Goal: Task Accomplishment & Management: Complete application form

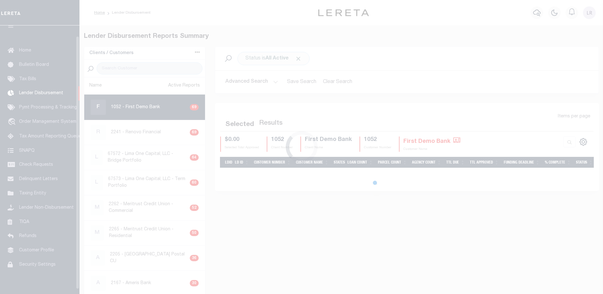
scroll to position [11, 0]
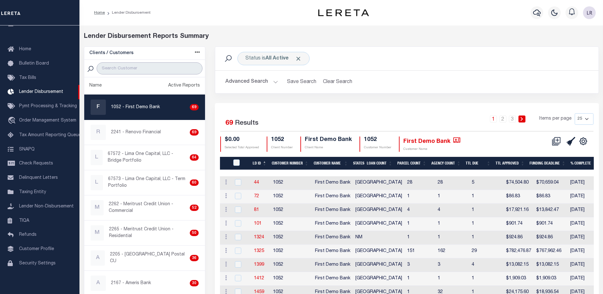
click at [133, 69] on input "search" at bounding box center [150, 68] width 106 height 12
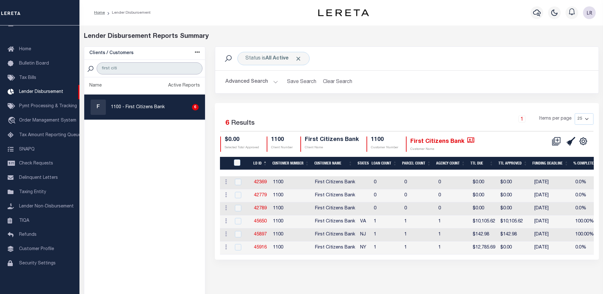
type input "first citizens"
click at [257, 220] on link "45650" at bounding box center [260, 221] width 13 height 4
checkbox input "true"
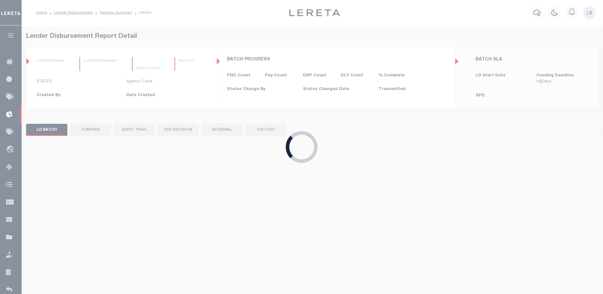
type input "$0.00"
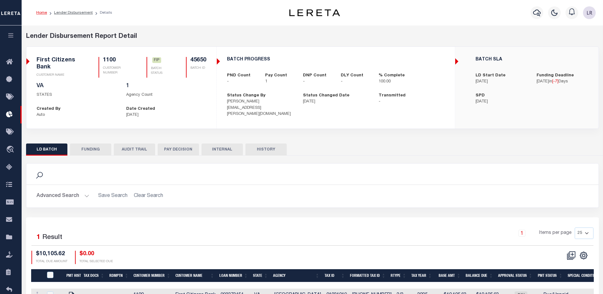
drag, startPoint x: 89, startPoint y: 147, endPoint x: 81, endPoint y: 149, distance: 7.6
click at [88, 147] on button "FUNDING" at bounding box center [90, 149] width 41 height 12
type input "$10,105.62"
type input "$0"
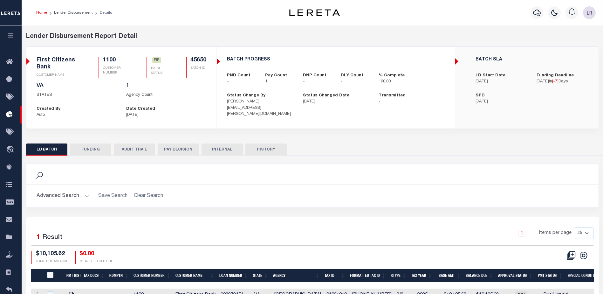
type input "[DATE]"
select select "100"
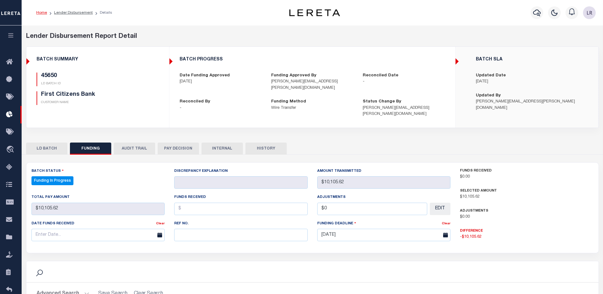
select select "100"
drag, startPoint x: 203, startPoint y: 229, endPoint x: 197, endPoint y: 226, distance: 6.8
click at [203, 229] on input "text" at bounding box center [240, 234] width 133 height 12
paste input "20250827MMQFMP2700261008271343FT03"
type input "20250827MMQFMP2700261008271343FT03"
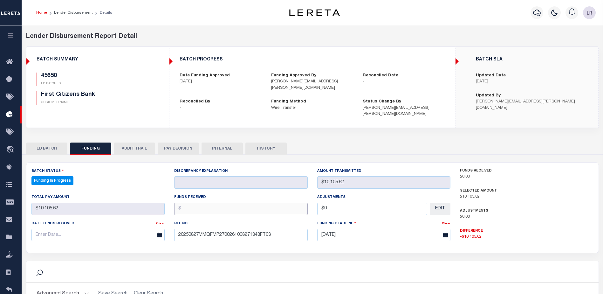
click at [186, 202] on input "text" at bounding box center [240, 208] width 133 height 12
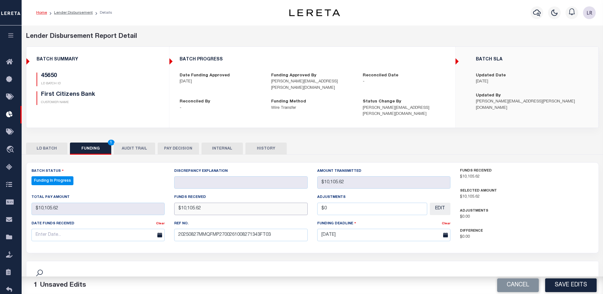
type input "$10,105.62"
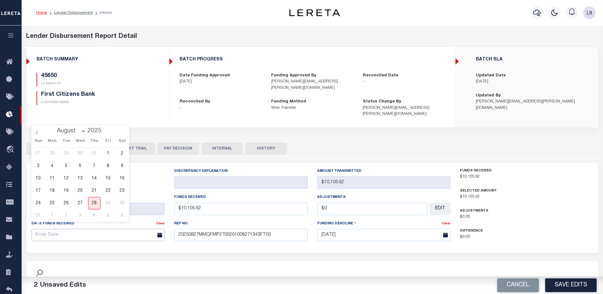
click at [144, 228] on input "text" at bounding box center [97, 234] width 133 height 12
click at [78, 201] on span "27" at bounding box center [80, 203] width 12 height 12
type input "[DATE]"
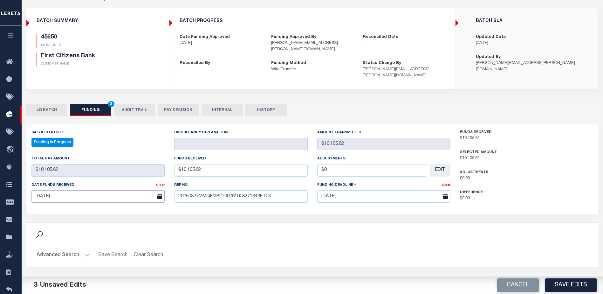
scroll to position [95, 0]
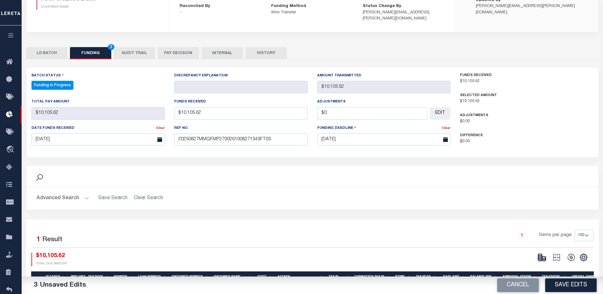
click at [572, 287] on button "Save Edits" at bounding box center [570, 285] width 51 height 14
type input "$10,105.62"
type input "$0"
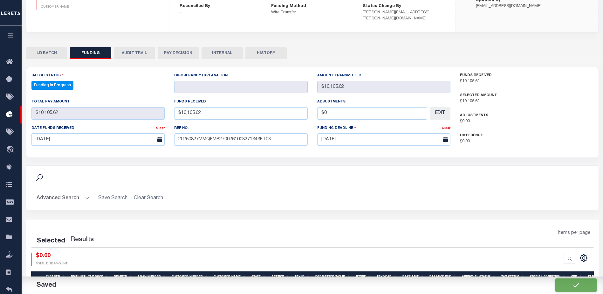
select select "100"
click at [542, 258] on icon at bounding box center [544, 259] width 4 height 2
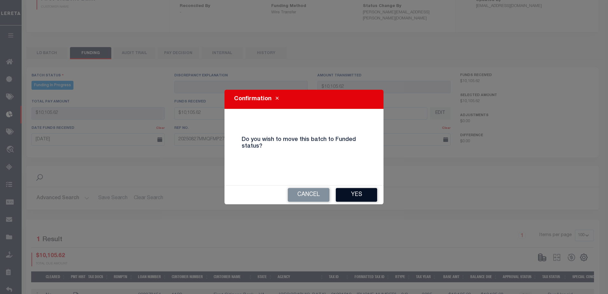
click at [373, 198] on button "Yes" at bounding box center [356, 195] width 41 height 14
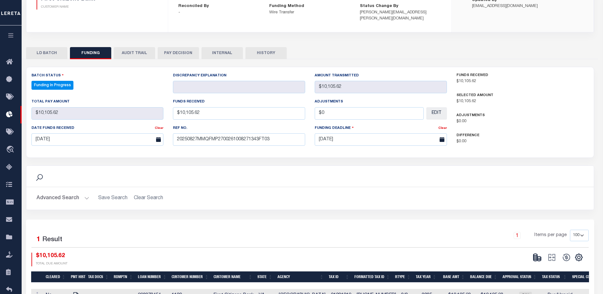
type input "$10,105.62"
type input "$0"
select select "100"
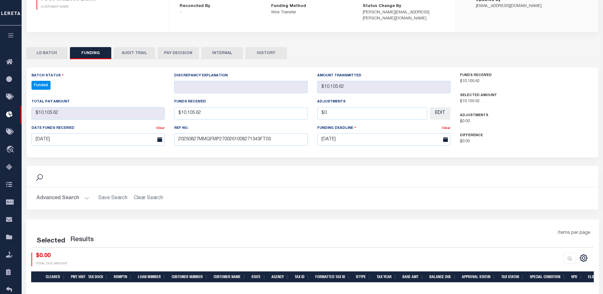
select select "100"
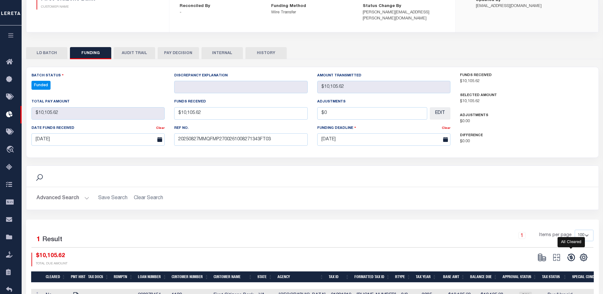
click at [572, 253] on icon at bounding box center [571, 257] width 9 height 9
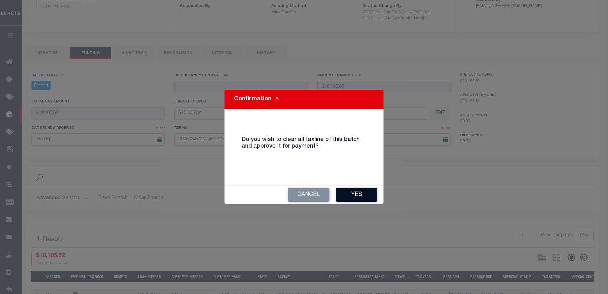
click at [361, 194] on button "Yes" at bounding box center [356, 195] width 41 height 14
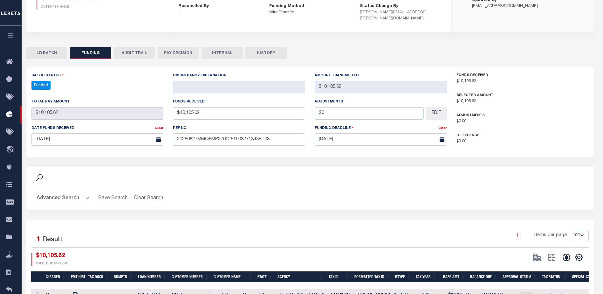
type input "$10,105.62"
type input "$0"
select select "100"
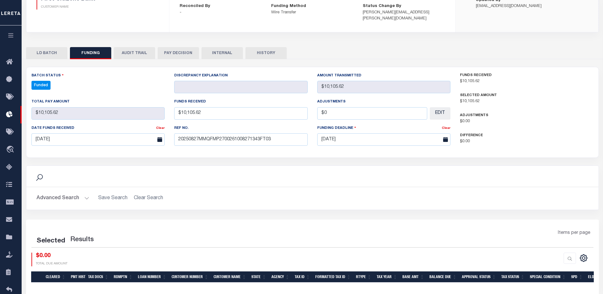
select select "100"
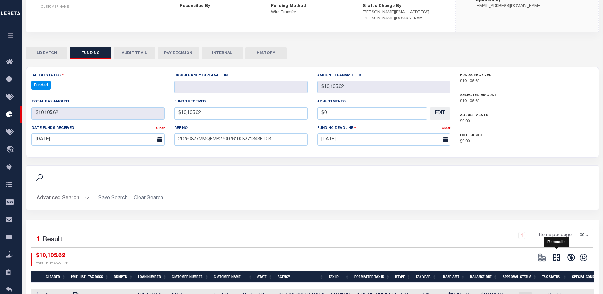
click at [554, 253] on icon at bounding box center [556, 257] width 9 height 9
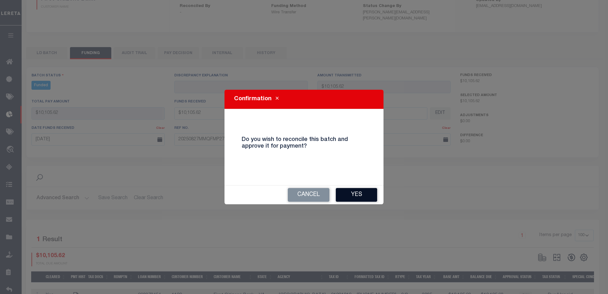
click at [348, 192] on button "Yes" at bounding box center [356, 195] width 41 height 14
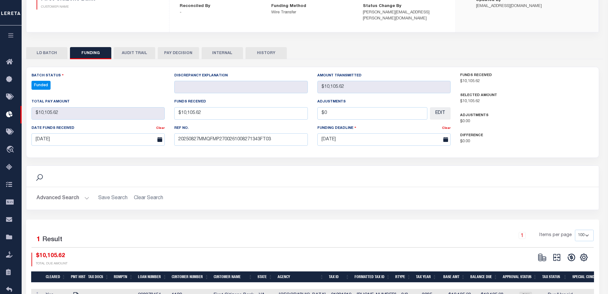
type input "$10,105.62"
type input "$0"
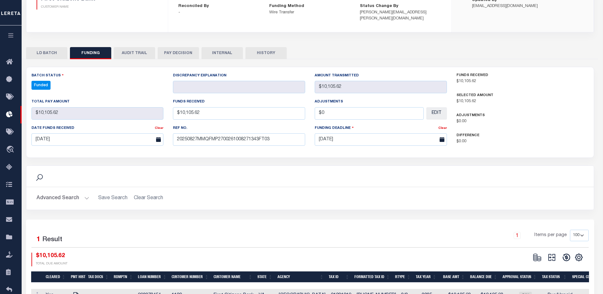
select select "100"
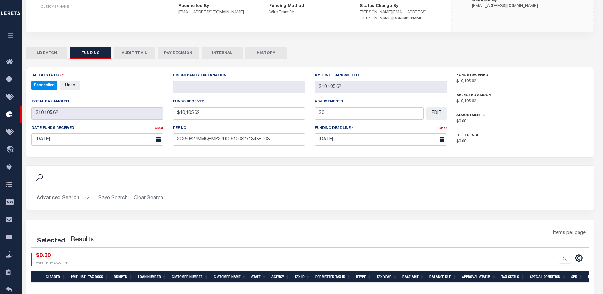
select select "100"
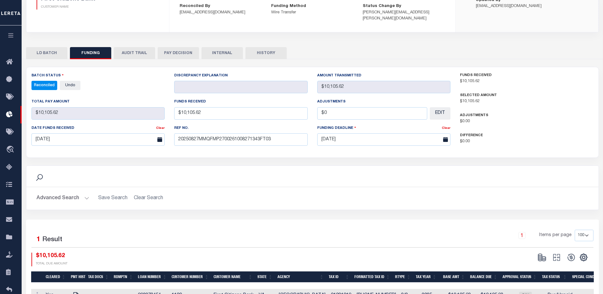
scroll to position [0, 0]
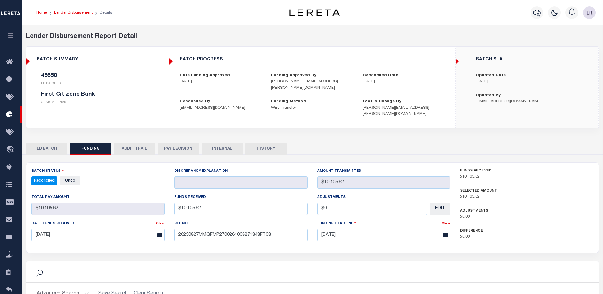
click at [81, 14] on link "Lender Disbursement" at bounding box center [73, 13] width 39 height 4
checkbox input "true"
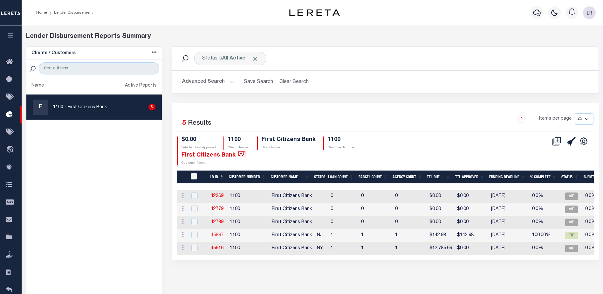
click at [218, 233] on link "45897" at bounding box center [217, 235] width 13 height 4
checkbox input "true"
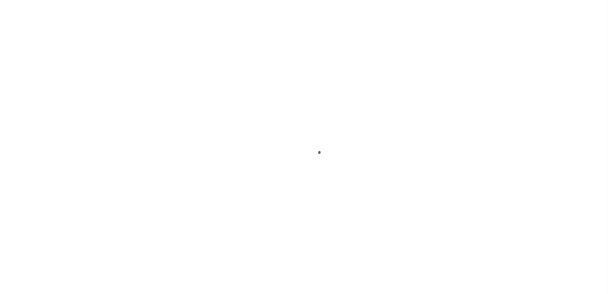
type input "$0.00"
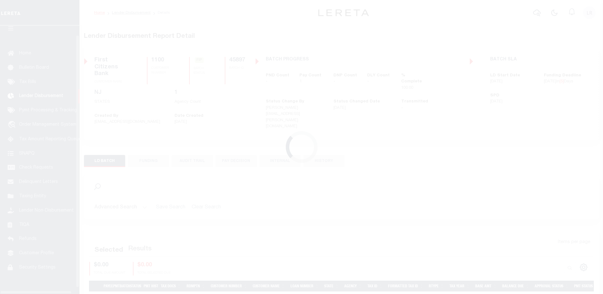
scroll to position [11, 0]
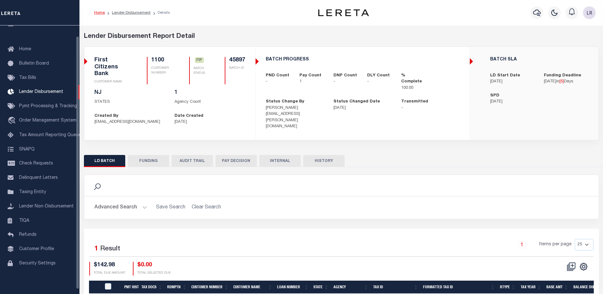
click at [135, 155] on button "FUNDING" at bounding box center [148, 161] width 41 height 12
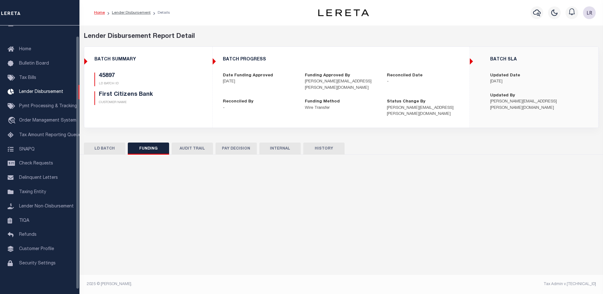
type input "$142.98"
type input "$0"
type input "[DATE]"
select select "7"
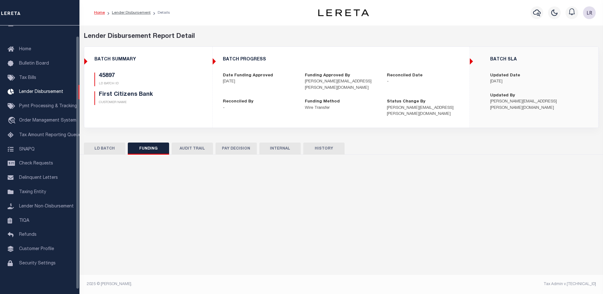
select select "100"
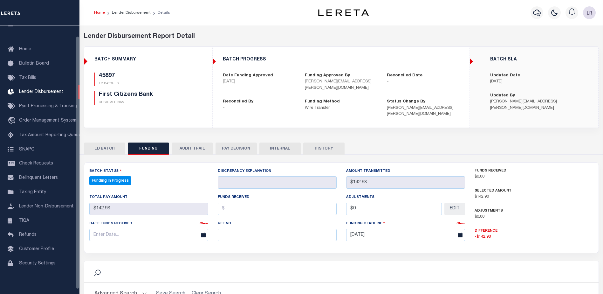
select select "100"
click at [223, 228] on input "text" at bounding box center [277, 234] width 119 height 12
paste input "20250827MMQFMP2700304608271533FT03"
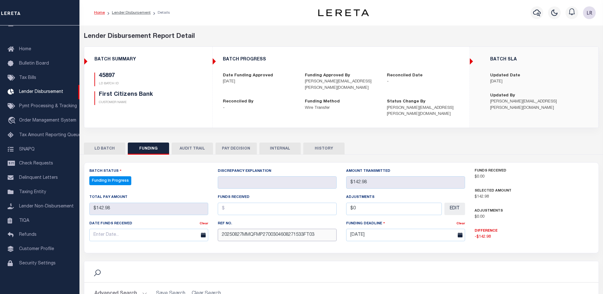
type input "20250827MMQFMP2700304608271533FT03"
click at [227, 204] on input "text" at bounding box center [277, 208] width 119 height 12
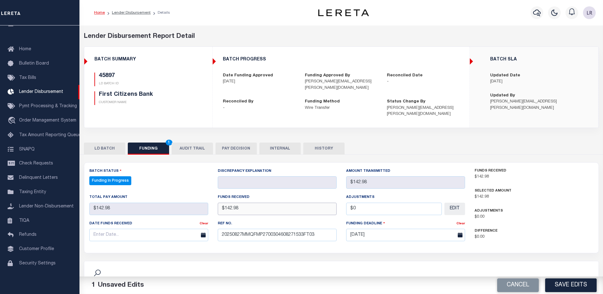
type input "$142.98"
click at [186, 232] on input "text" at bounding box center [148, 234] width 119 height 12
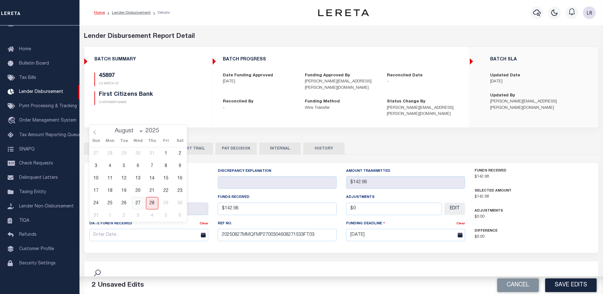
click at [140, 205] on span "27" at bounding box center [138, 203] width 12 height 12
type input "[DATE]"
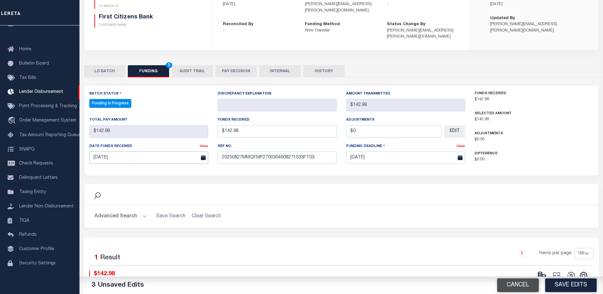
scroll to position [95, 0]
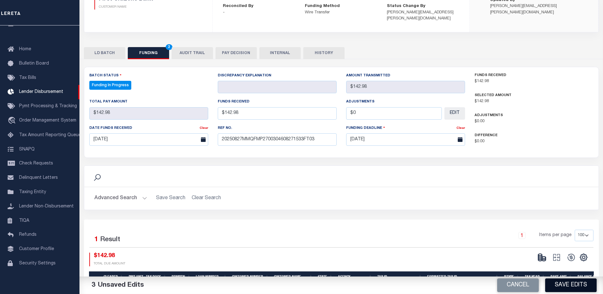
click at [567, 287] on button "Save Edits" at bounding box center [570, 285] width 51 height 14
type input "$142.98"
type input "$0"
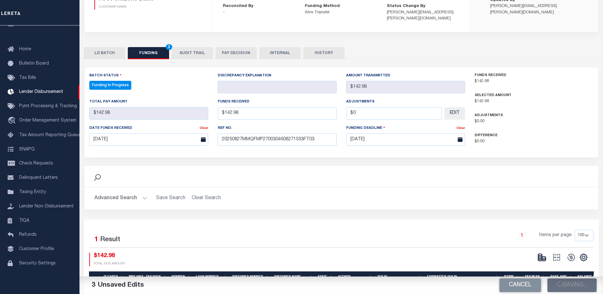
select select "100"
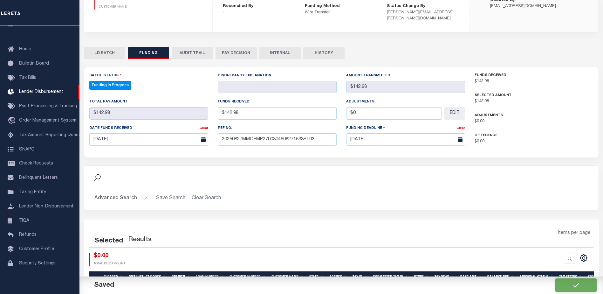
select select "100"
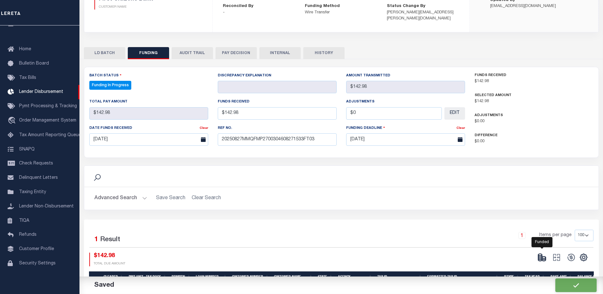
click at [540, 256] on icon at bounding box center [540, 257] width 4 height 2
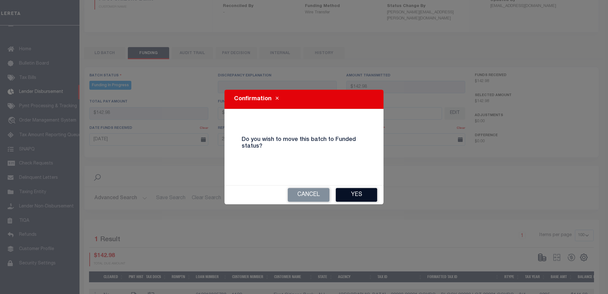
click at [359, 197] on button "Yes" at bounding box center [356, 195] width 41 height 14
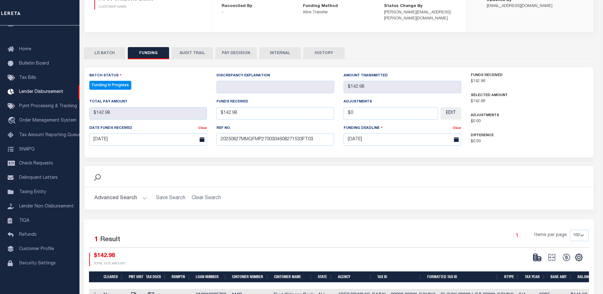
type input "$142.98"
type input "$0"
select select "100"
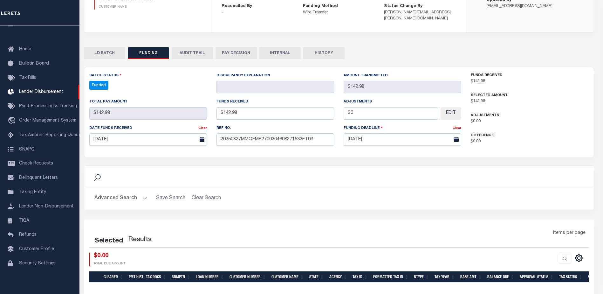
select select "100"
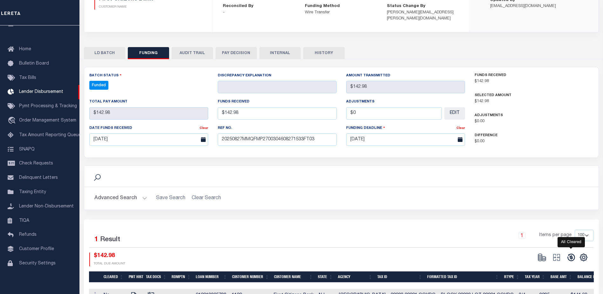
click at [568, 253] on icon at bounding box center [571, 257] width 9 height 9
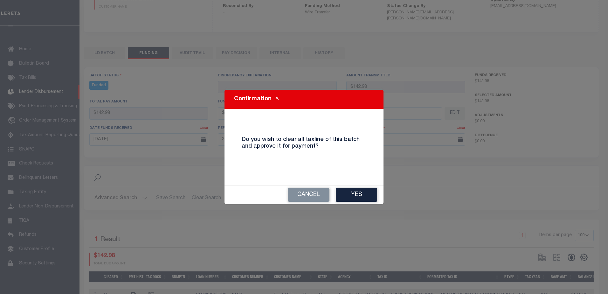
click at [367, 200] on button "Yes" at bounding box center [356, 195] width 41 height 14
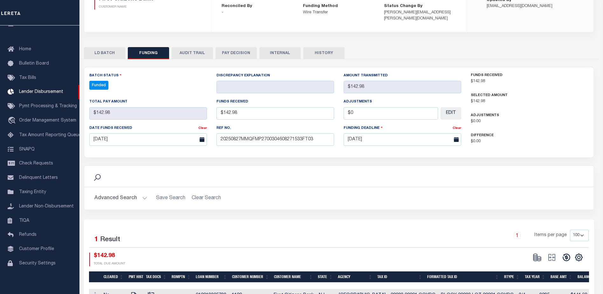
type input "$142.98"
type input "$0"
select select "100"
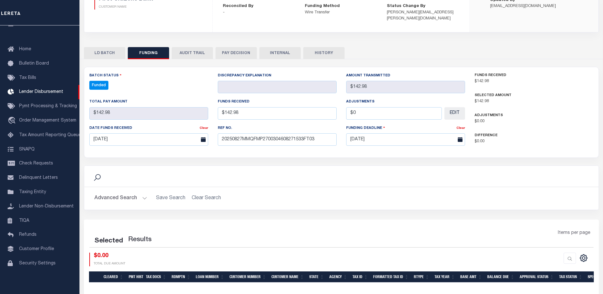
select select "100"
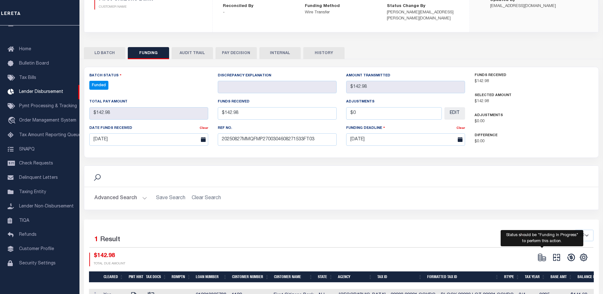
click at [547, 252] on span at bounding box center [541, 257] width 15 height 10
click at [557, 253] on icon at bounding box center [556, 257] width 9 height 9
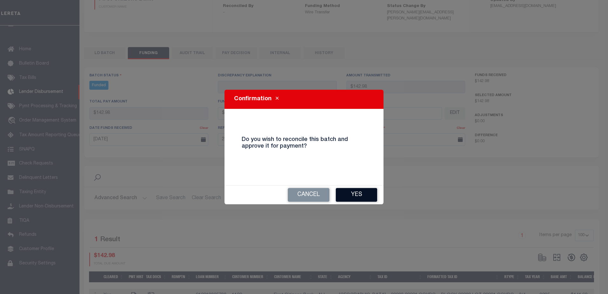
click at [370, 198] on button "Yes" at bounding box center [356, 195] width 41 height 14
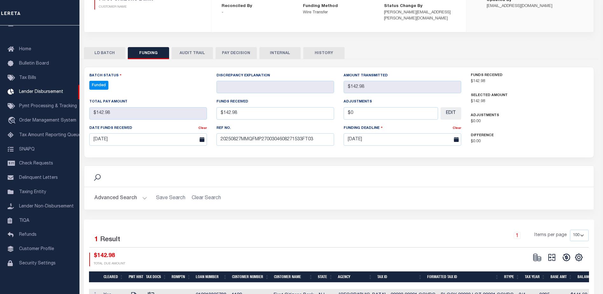
type input "$142.98"
type input "$0"
select select "100"
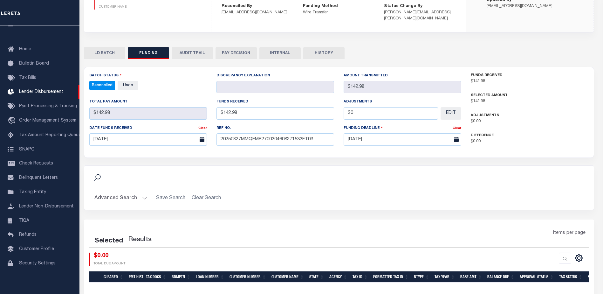
select select "100"
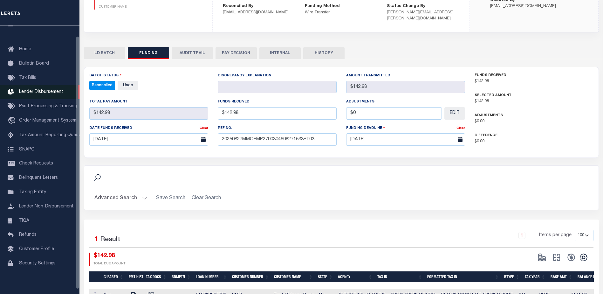
click at [48, 97] on link "Lender Disbursement" at bounding box center [39, 92] width 79 height 14
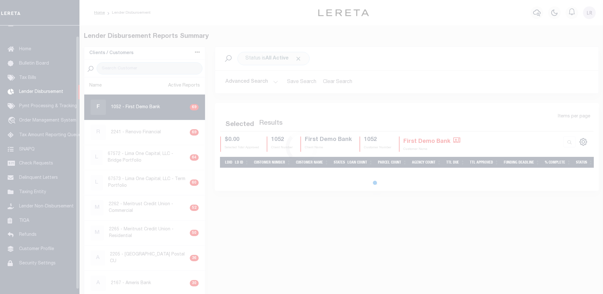
scroll to position [11, 0]
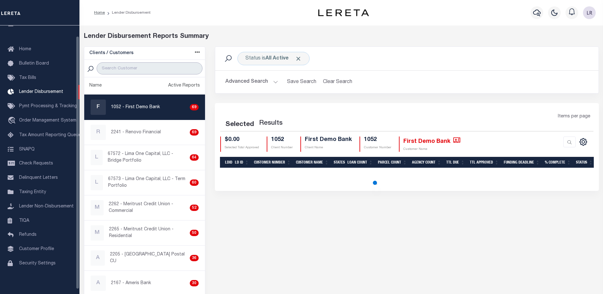
click at [178, 72] on input "search" at bounding box center [150, 68] width 106 height 12
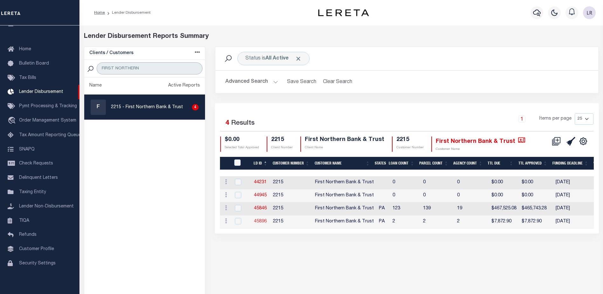
type input "FIRST NORTHERN"
click at [264, 222] on link "45896" at bounding box center [260, 221] width 13 height 4
checkbox input "true"
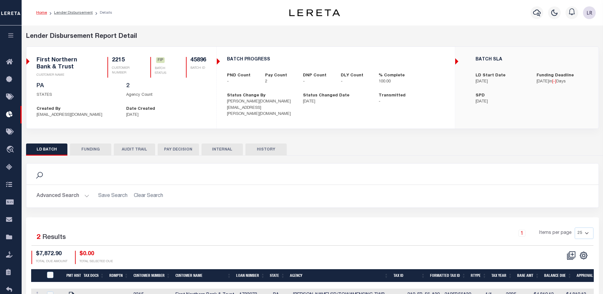
click at [85, 149] on button "FUNDING" at bounding box center [90, 149] width 41 height 12
type input "$7,872.9"
type input "$0"
type input "[DATE]"
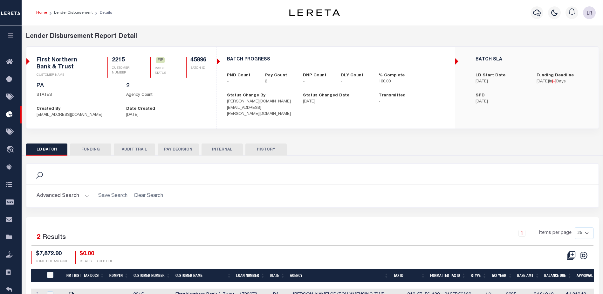
select select "100"
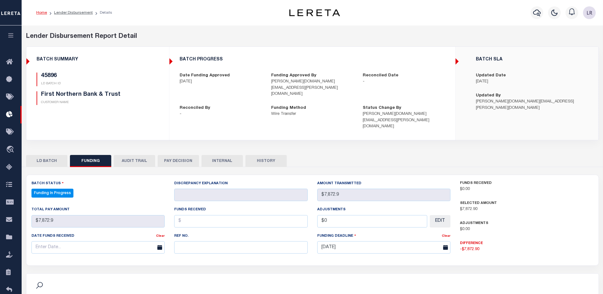
select select "100"
click at [213, 241] on input "text" at bounding box center [240, 247] width 133 height 12
paste input "20250827MMQFMP2700219808271159FT03"
type input "20250827MMQFMP2700219808271159FT03"
click at [197, 215] on input "text" at bounding box center [240, 221] width 133 height 12
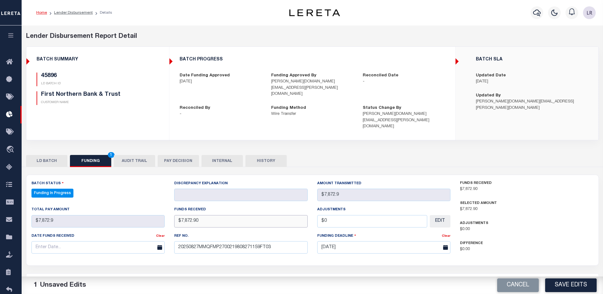
type input "$7,872.90"
click at [116, 241] on input "text" at bounding box center [97, 247] width 133 height 12
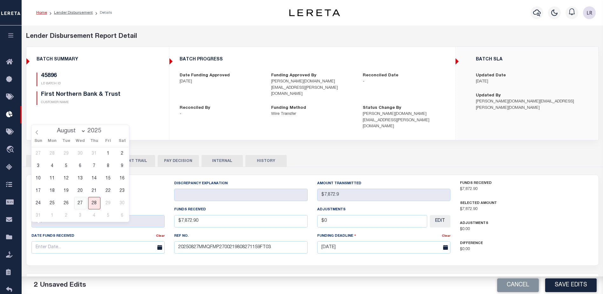
click at [83, 200] on span "27" at bounding box center [80, 203] width 12 height 12
type input "[DATE]"
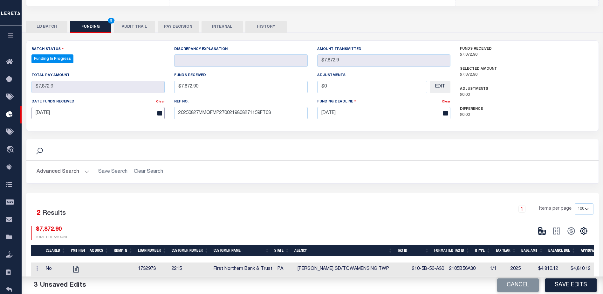
scroll to position [139, 0]
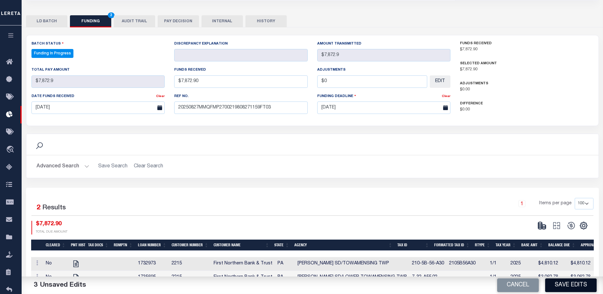
click at [557, 286] on button "Save Edits" at bounding box center [570, 285] width 51 height 14
select select "100"
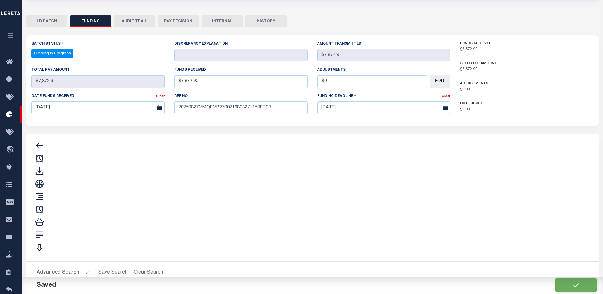
type input "$7,872.9"
type input "$0"
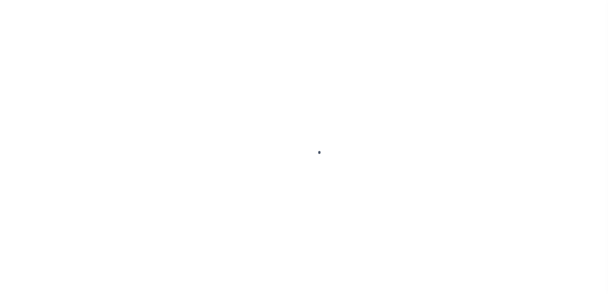
type input "$0.00"
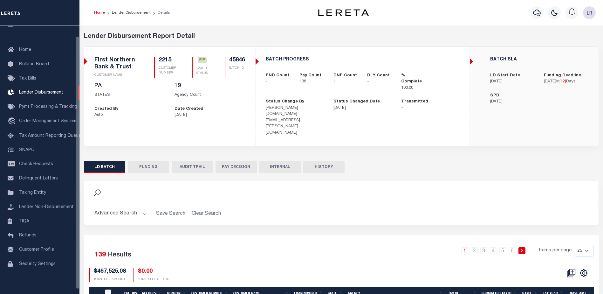
scroll to position [11, 0]
click at [150, 161] on button "FUNDING" at bounding box center [148, 167] width 41 height 12
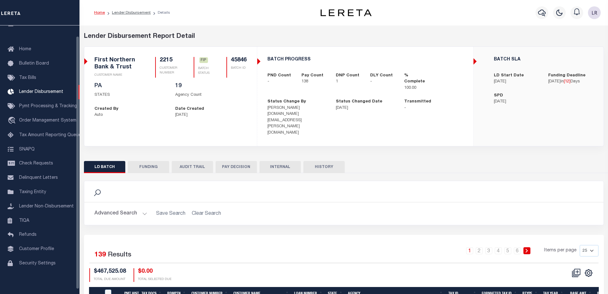
type input "$465,743.28"
type input "$0"
type input "09/10/2025"
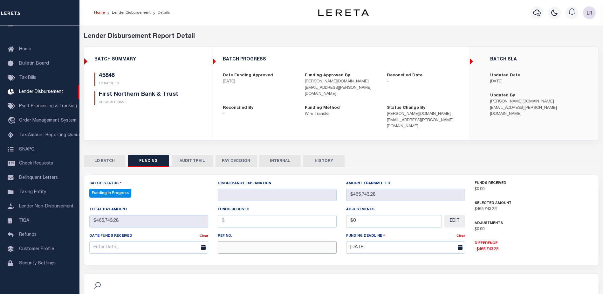
click at [265, 241] on input "text" at bounding box center [277, 247] width 119 height 12
paste input "20250827MMQFMP2700219408271159FT03"
type input "20250827MMQFMP2700219408271159FT03"
click at [233, 215] on input "text" at bounding box center [277, 221] width 119 height 12
select select "100"
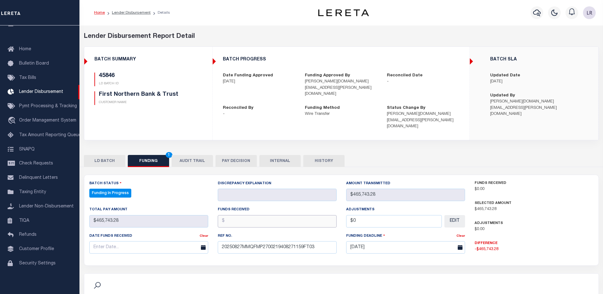
click at [233, 215] on input "text" at bounding box center [277, 221] width 119 height 12
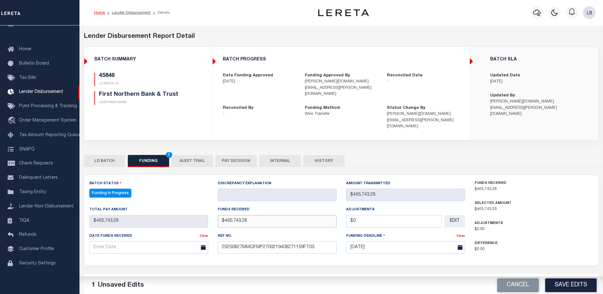
type input "$465,743.28"
click at [187, 241] on input "text" at bounding box center [148, 247] width 119 height 12
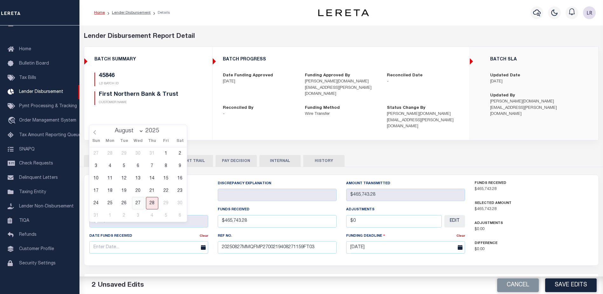
click at [132, 201] on span "27" at bounding box center [138, 203] width 12 height 12
type input "[DATE]"
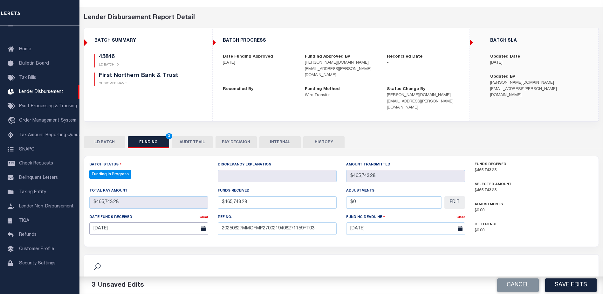
scroll to position [95, 0]
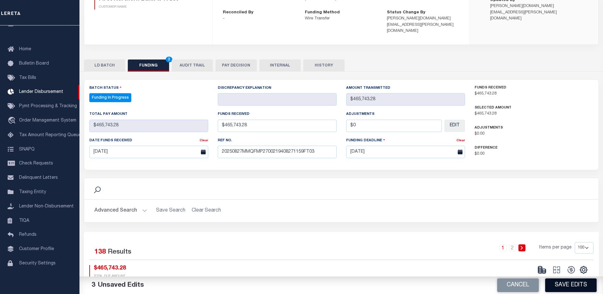
click at [567, 281] on button "Save Edits" at bounding box center [570, 285] width 51 height 14
type input "$465,743.28"
type input "$0"
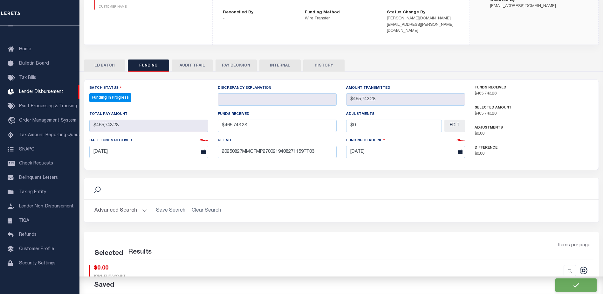
click at [542, 265] on div at bounding box center [467, 272] width 252 height 14
select select "100"
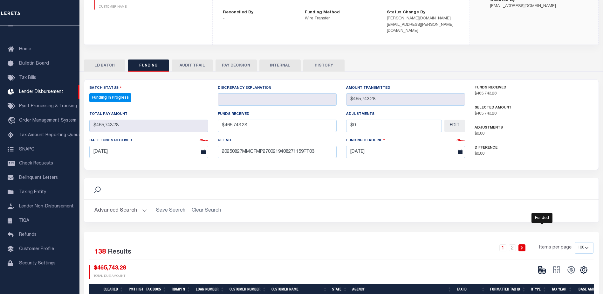
click at [543, 265] on icon at bounding box center [541, 269] width 9 height 9
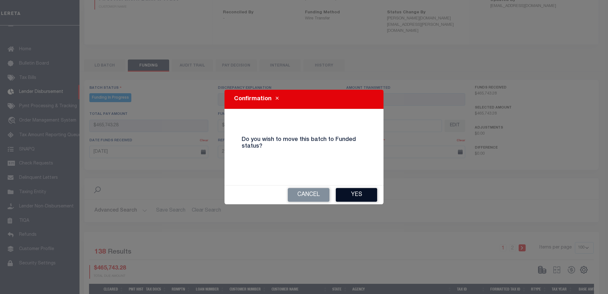
click at [370, 192] on button "Yes" at bounding box center [356, 195] width 41 height 14
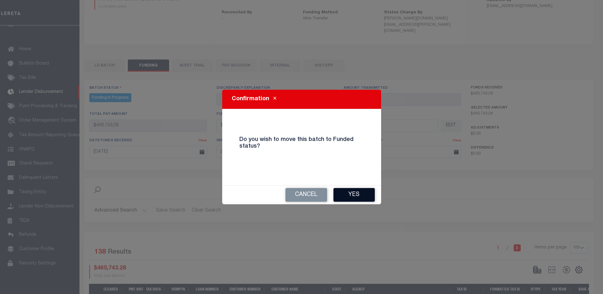
type input "$465,743.28"
type input "$0"
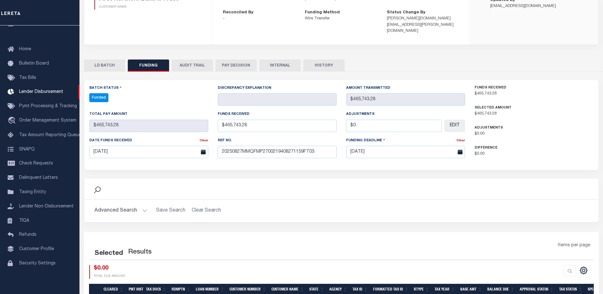
select select "100"
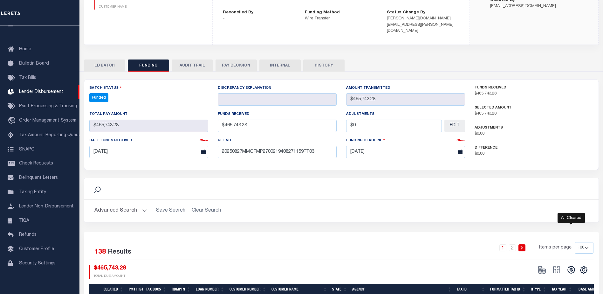
click at [572, 265] on icon at bounding box center [571, 269] width 9 height 9
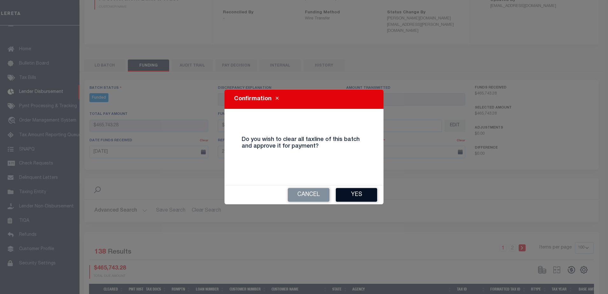
click at [368, 199] on button "Yes" at bounding box center [356, 195] width 41 height 14
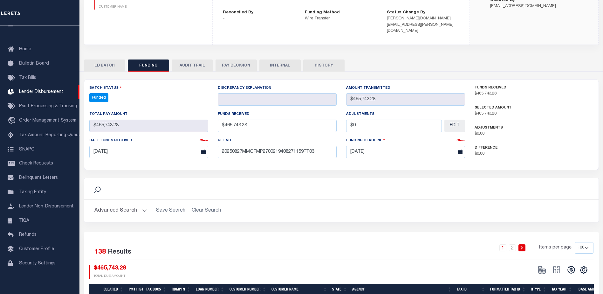
type input "$465,743.28"
type input "$0"
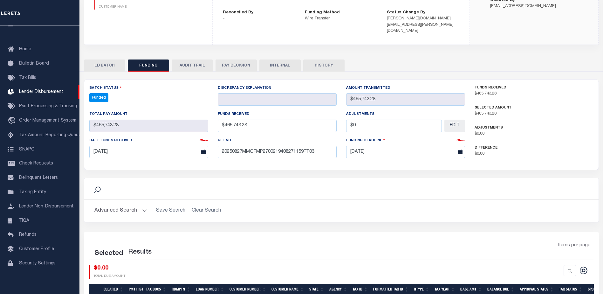
select select "100"
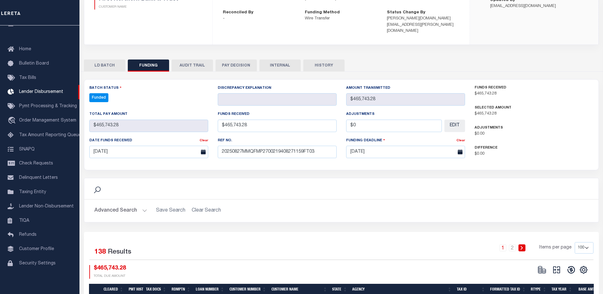
click at [561, 265] on button at bounding box center [556, 270] width 15 height 10
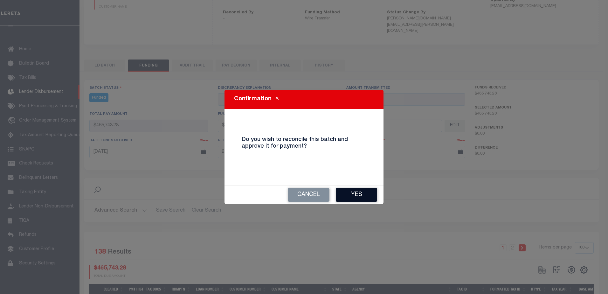
click at [361, 201] on button "Yes" at bounding box center [356, 195] width 41 height 14
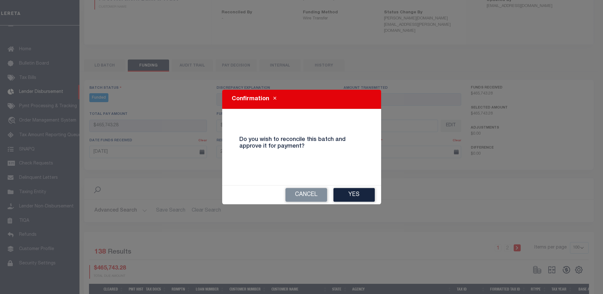
select select "100"
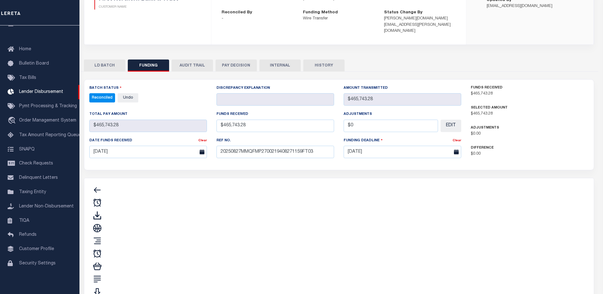
type input "$465,743.28"
type input "$0"
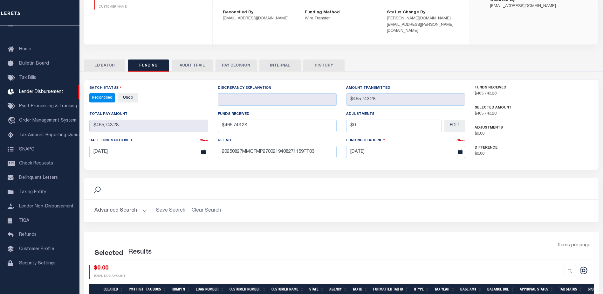
select select "100"
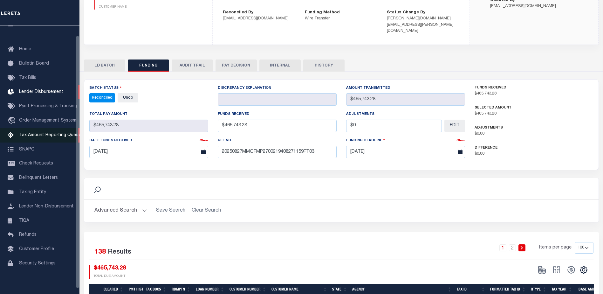
scroll to position [0, 0]
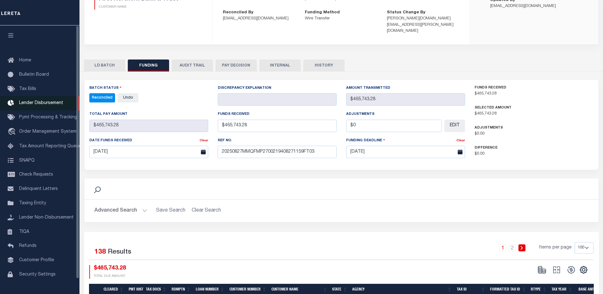
click at [62, 106] on link "Lender Disbursement" at bounding box center [39, 103] width 79 height 14
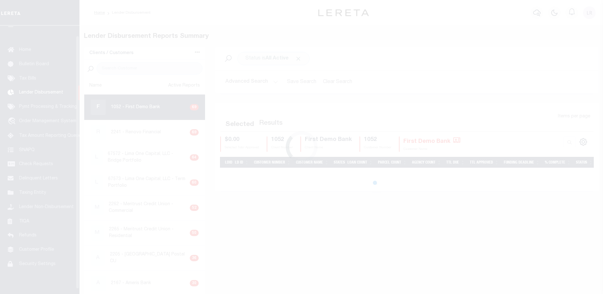
scroll to position [11, 0]
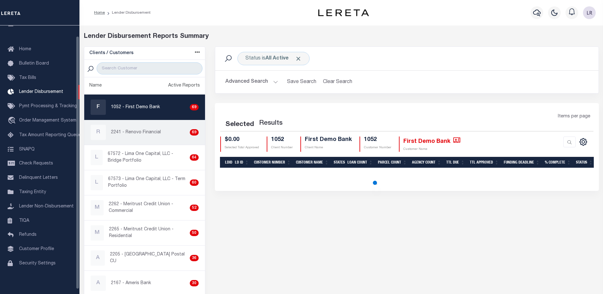
click at [113, 130] on p "2241 - Renovo Financial" at bounding box center [136, 132] width 50 height 7
checkbox input "true"
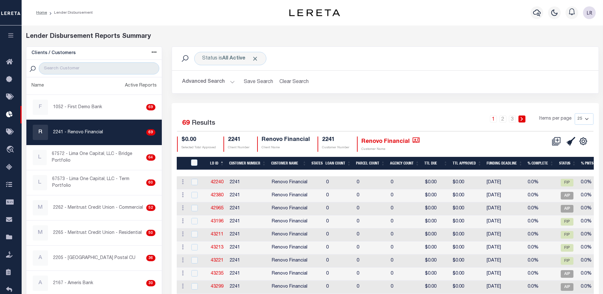
click at [221, 164] on th "LD ID" at bounding box center [216, 163] width 19 height 13
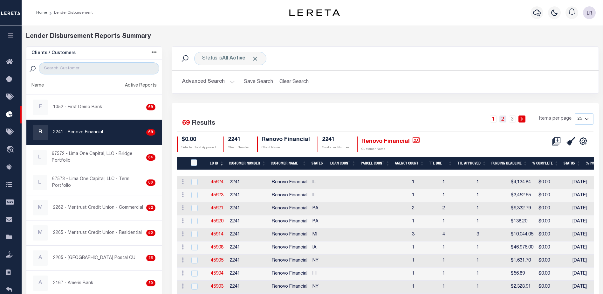
click at [505, 118] on link "2" at bounding box center [502, 118] width 7 height 7
click at [497, 119] on link "1" at bounding box center [493, 118] width 7 height 7
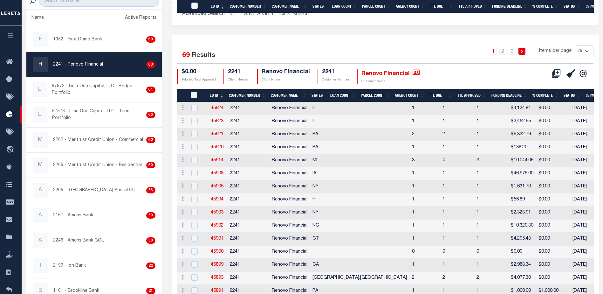
scroll to position [191, 0]
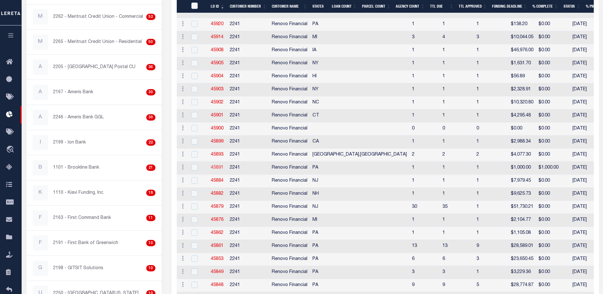
click at [218, 166] on link "45891" at bounding box center [217, 167] width 13 height 4
checkbox input "true"
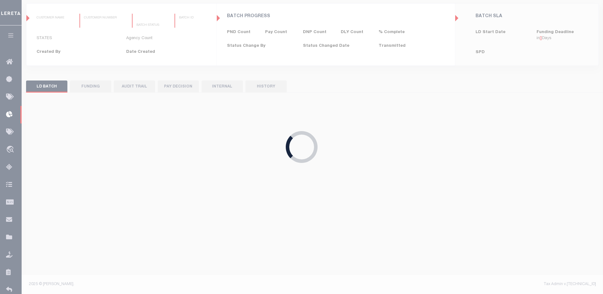
scroll to position [42, 0]
type input "$0.00"
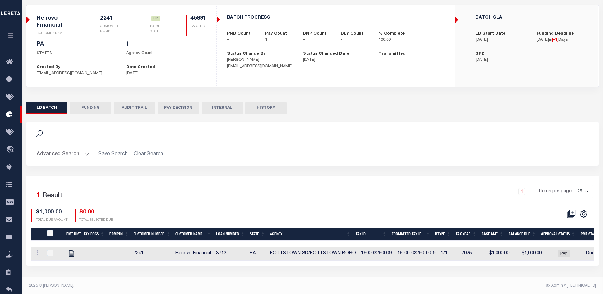
scroll to position [0, 0]
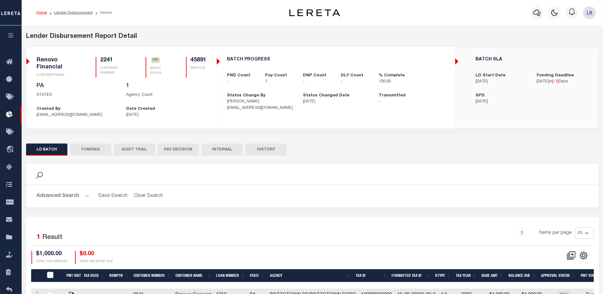
click at [95, 147] on button "FUNDING" at bounding box center [90, 149] width 41 height 12
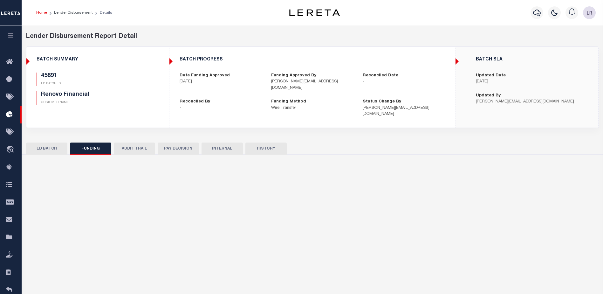
type input "$1,000"
type input "$0"
type input "[DATE]"
select select "100"
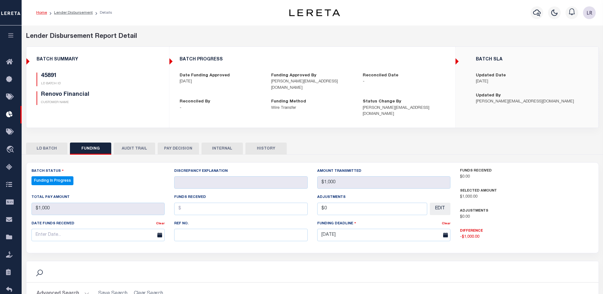
select select "100"
drag, startPoint x: 203, startPoint y: 230, endPoint x: 198, endPoint y: 225, distance: 7.0
click at [203, 230] on input "text" at bounding box center [240, 234] width 133 height 12
paste input "20250827MMQFMP2700335408271658FT03"
type input "20250827MMQFMP2700335408271658FT03"
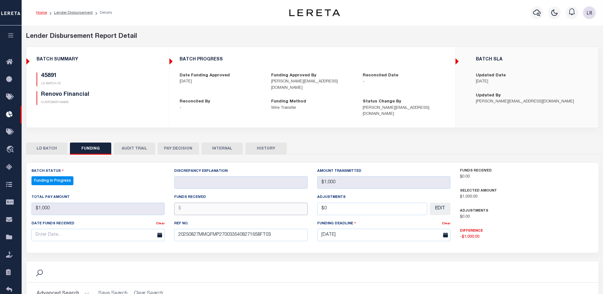
click at [185, 202] on input "text" at bounding box center [240, 208] width 133 height 12
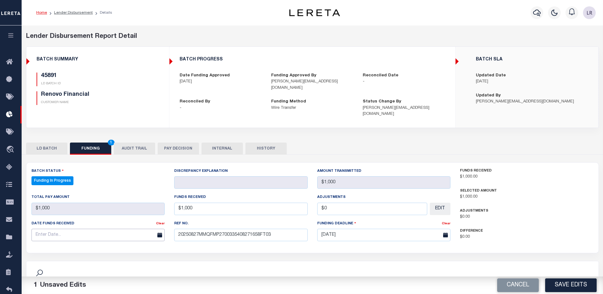
type input "$1,000.00"
click at [139, 228] on input "text" at bounding box center [97, 234] width 133 height 12
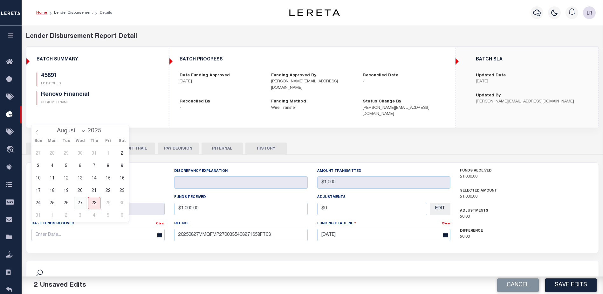
click at [83, 206] on span "27" at bounding box center [80, 203] width 12 height 12
type input "[DATE]"
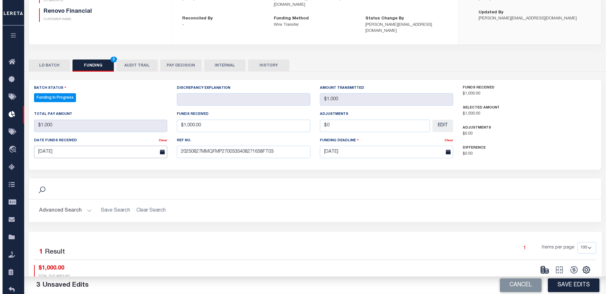
scroll to position [125, 0]
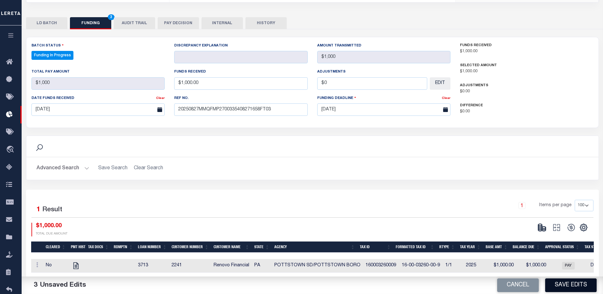
click at [572, 285] on button "Save Edits" at bounding box center [570, 285] width 51 height 14
type input "$1,000"
type input "$0"
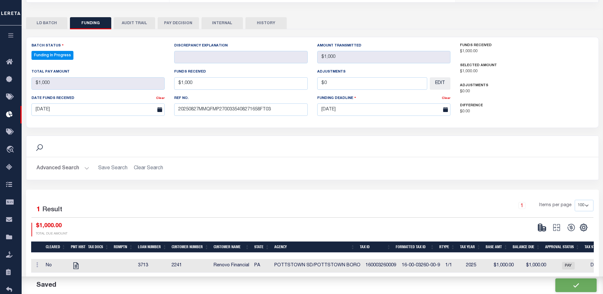
select select "100"
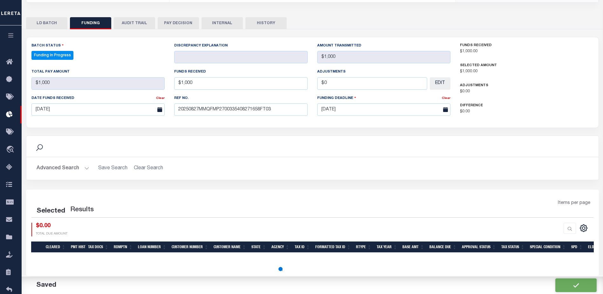
select select "100"
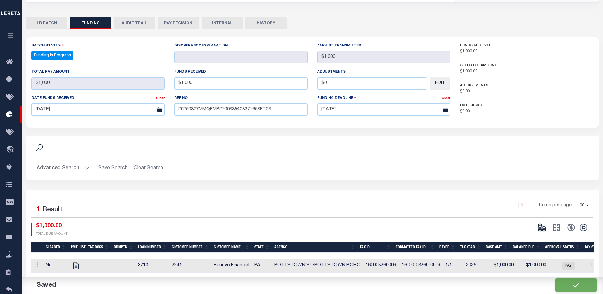
click at [546, 223] on icon at bounding box center [541, 227] width 9 height 9
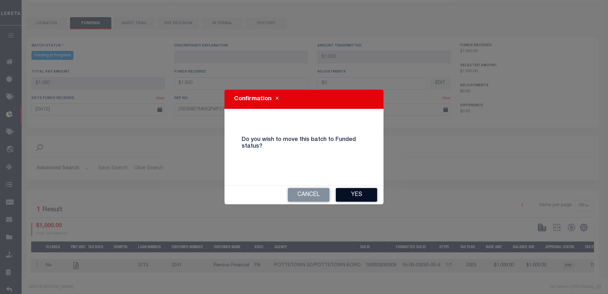
click at [364, 191] on button "Yes" at bounding box center [356, 195] width 41 height 14
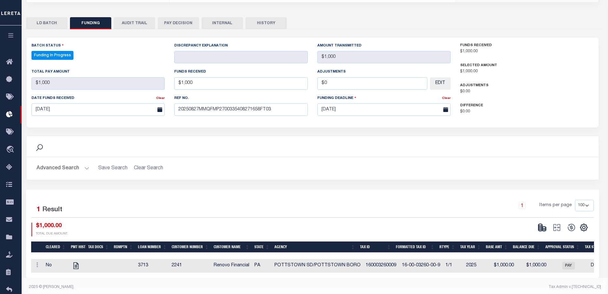
type input "$1,000"
type input "$0"
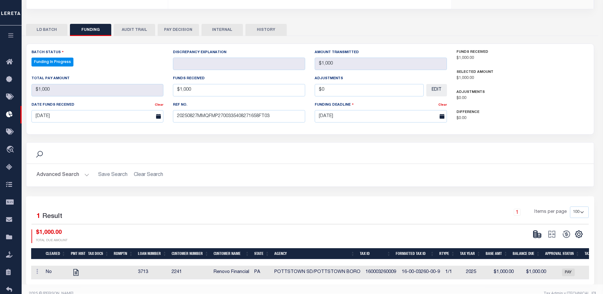
select select "100"
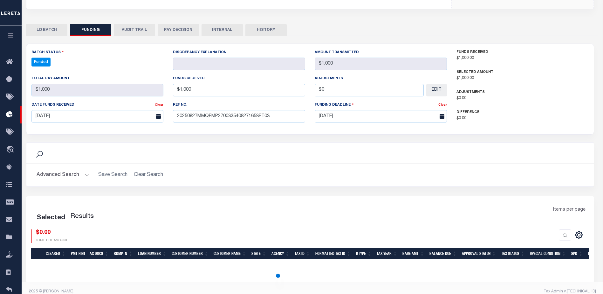
select select "100"
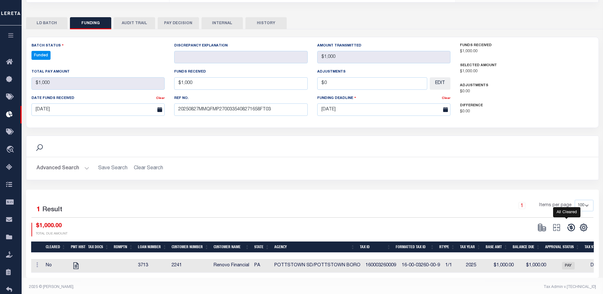
click at [571, 224] on icon at bounding box center [570, 227] width 7 height 7
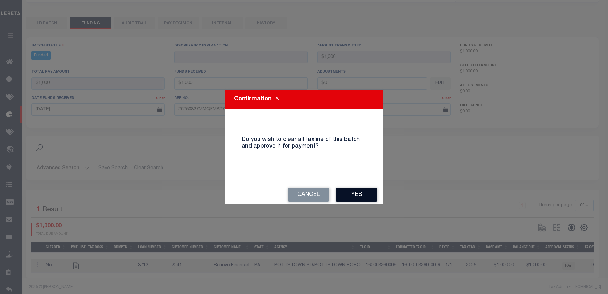
click at [357, 188] on button "Yes" at bounding box center [356, 195] width 41 height 14
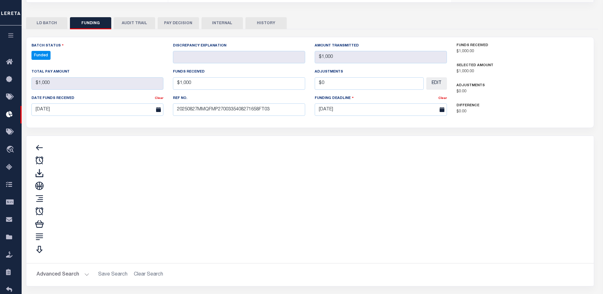
type input "$1,000"
type input "$0"
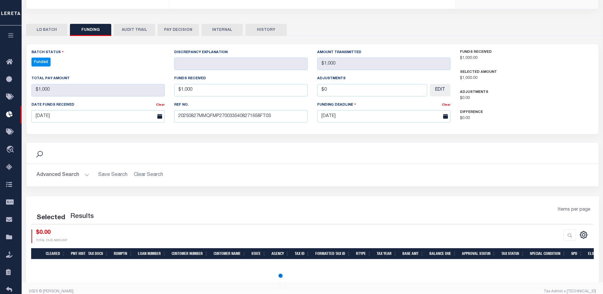
select select "100"
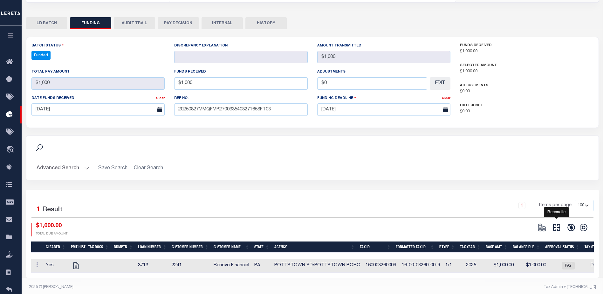
click at [560, 223] on icon at bounding box center [556, 227] width 9 height 9
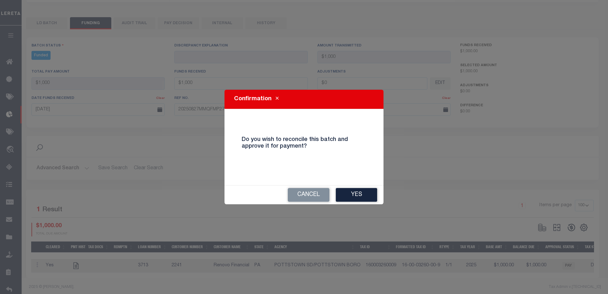
click at [370, 199] on button "Yes" at bounding box center [356, 195] width 41 height 14
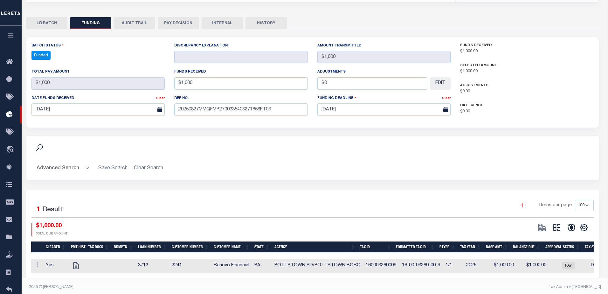
type input "$1,000"
type input "$0"
select select "100"
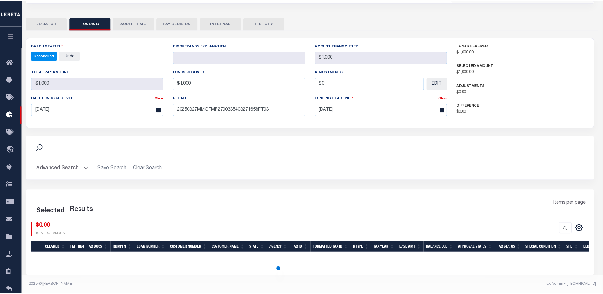
scroll to position [0, 0]
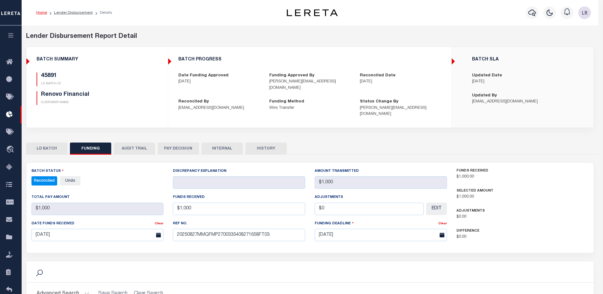
select select "100"
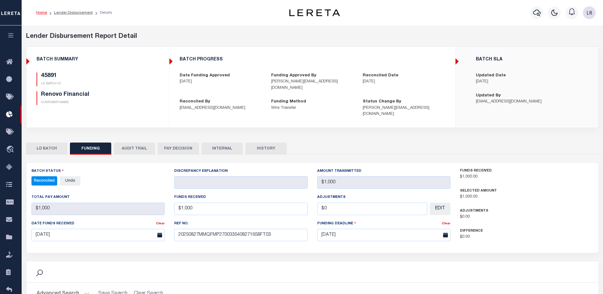
click at [231, 142] on button "INTERNAL" at bounding box center [221, 148] width 41 height 12
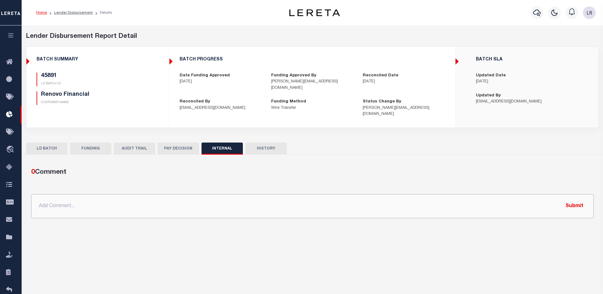
drag, startPoint x: 361, startPoint y: 198, endPoint x: 379, endPoint y: 200, distance: 18.0
click at [361, 197] on input "text" at bounding box center [312, 206] width 562 height 24
paste input "ORG AMT - $9949.42 45737-$2991.4 45783-$1279.99 45788-$1778.56 45798-$522.59 45…"
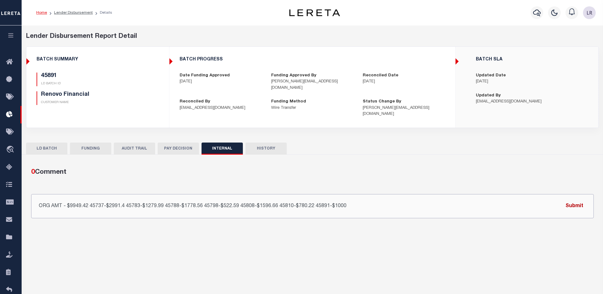
type input "ORG AMT - $9949.42 45737-$2991.4 45783-$1279.99 45788-$1778.56 45798-$522.59 45…"
click at [563, 199] on button "Submit" at bounding box center [574, 205] width 26 height 13
click at [71, 14] on link "Lender Disbursement" at bounding box center [73, 13] width 39 height 4
checkbox input "true"
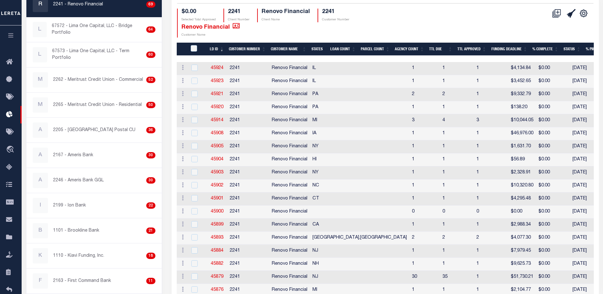
scroll to position [60, 0]
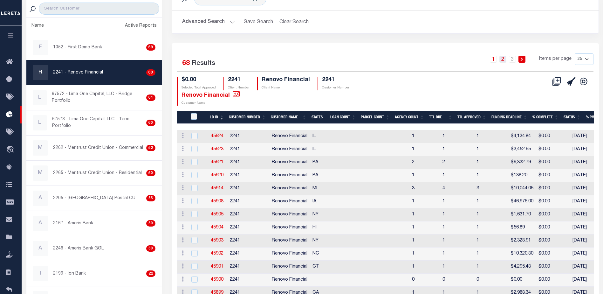
click at [504, 60] on link "2" at bounding box center [502, 59] width 7 height 7
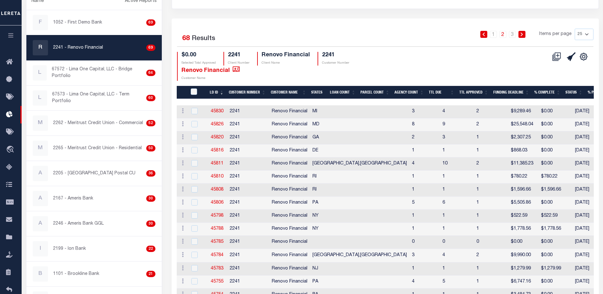
scroll to position [92, 0]
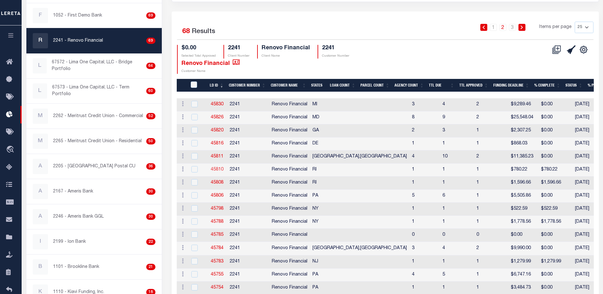
click at [223, 168] on link "45810" at bounding box center [217, 169] width 13 height 4
checkbox input "true"
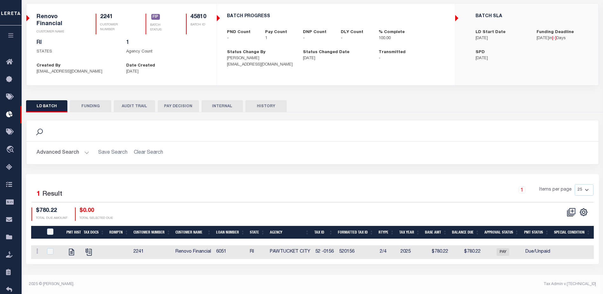
scroll to position [2, 0]
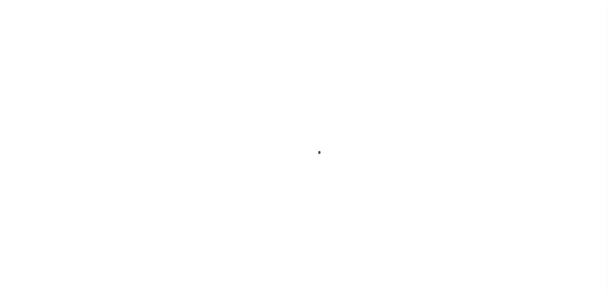
type input "$0.00"
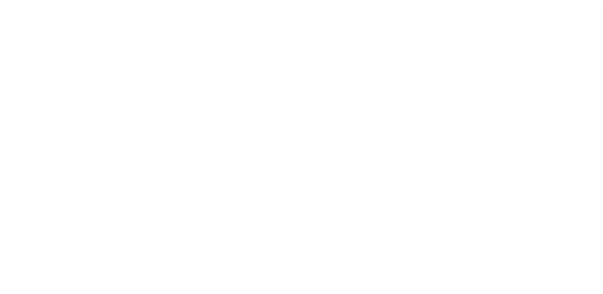
scroll to position [13, 0]
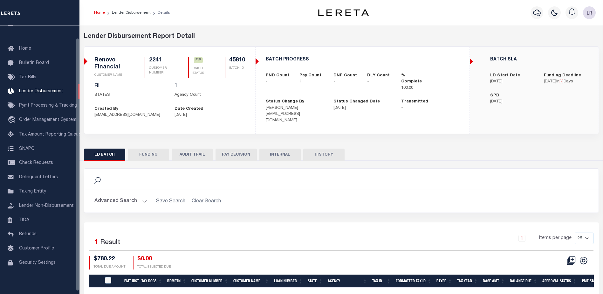
click at [134, 148] on button "FUNDING" at bounding box center [148, 154] width 41 height 12
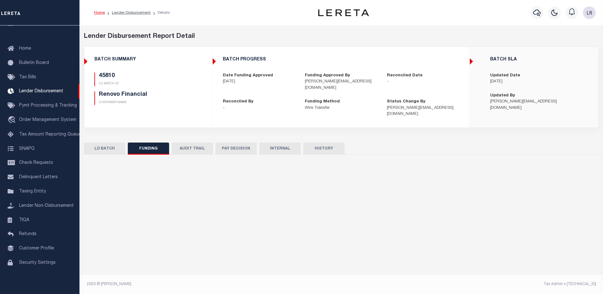
type input "$780.22"
type input "$0"
type input "[DATE]"
select select "100"
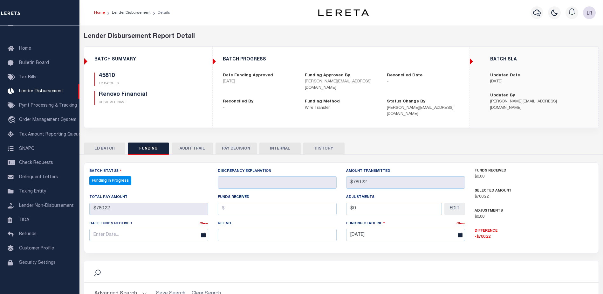
select select "100"
click at [236, 228] on input "text" at bounding box center [277, 234] width 119 height 12
paste input "20250827MMQFMP2700335408271658FT03"
type input "20250827MMQFMP2700335408271658FT03"
click at [236, 205] on input "text" at bounding box center [277, 208] width 119 height 12
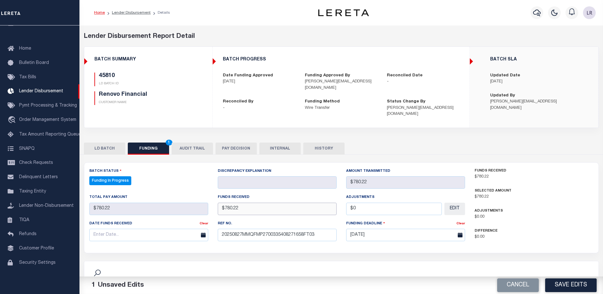
type input "$780.22"
click at [185, 228] on input "text" at bounding box center [148, 234] width 119 height 12
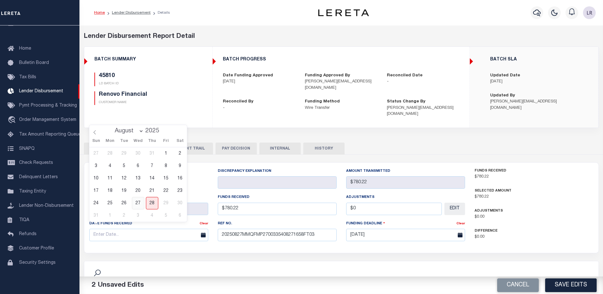
click at [138, 200] on span "27" at bounding box center [138, 203] width 12 height 12
type input "[DATE]"
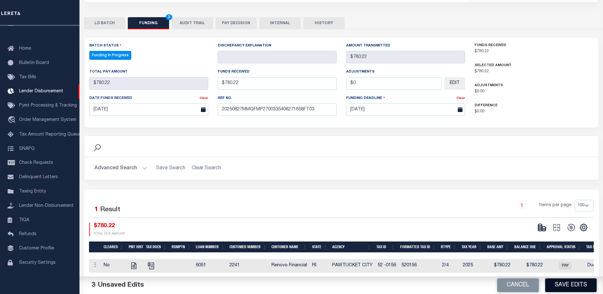
click at [569, 287] on button "Save Edits" at bounding box center [570, 285] width 51 height 14
type input "$780.22"
type input "$0"
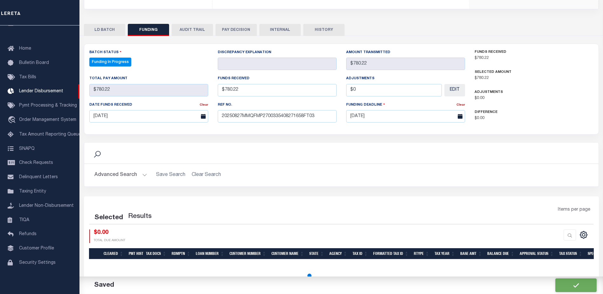
select select "100"
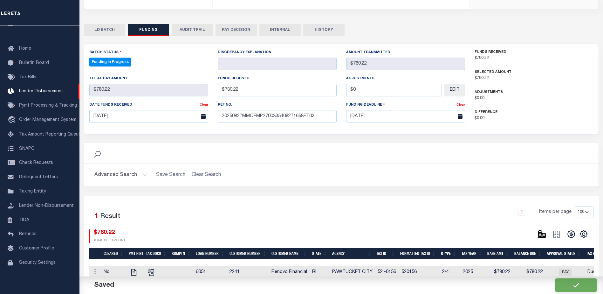
scroll to position [125, 0]
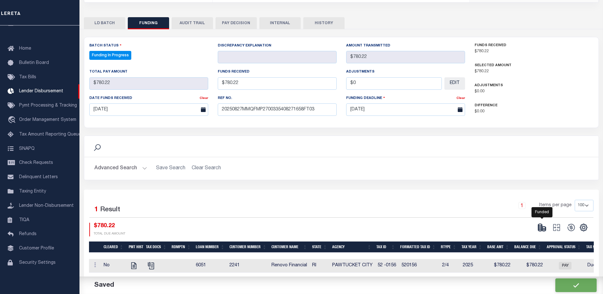
click at [542, 223] on icon at bounding box center [541, 227] width 9 height 9
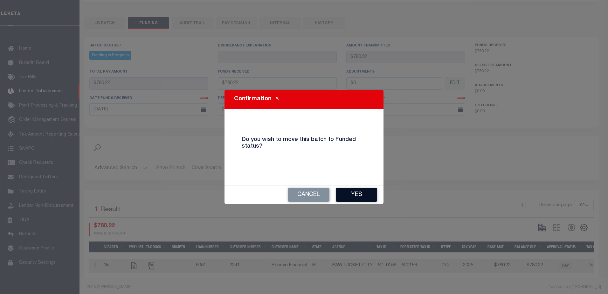
click at [365, 196] on button "Yes" at bounding box center [356, 195] width 41 height 14
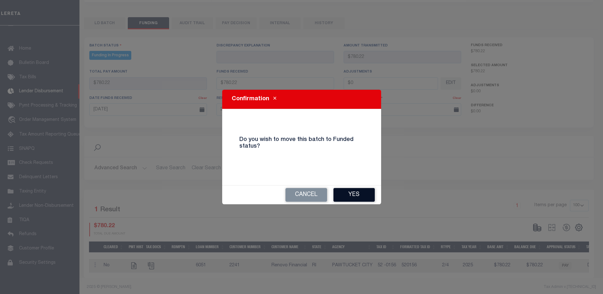
type input "$780.22"
type input "$0"
select select "100"
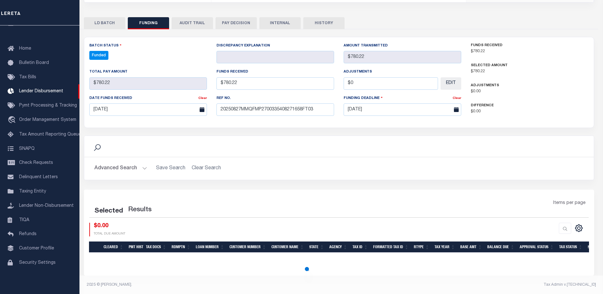
select select "100"
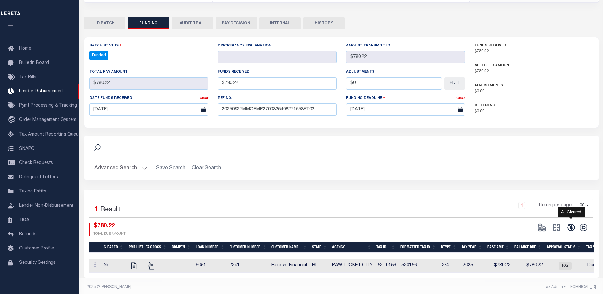
click at [573, 223] on icon at bounding box center [571, 227] width 9 height 9
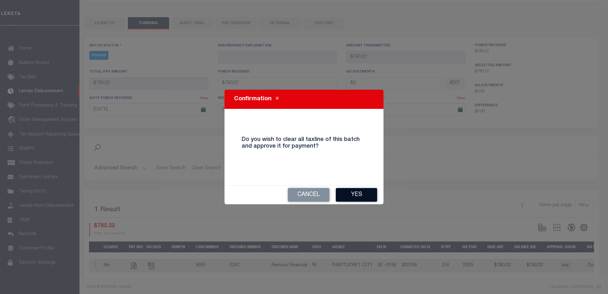
click at [369, 198] on button "Yes" at bounding box center [356, 195] width 41 height 14
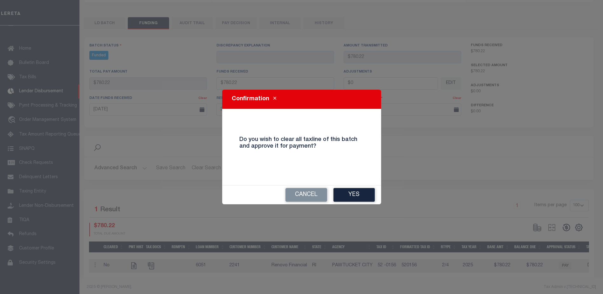
type input "$780.22"
type input "$0"
select select "100"
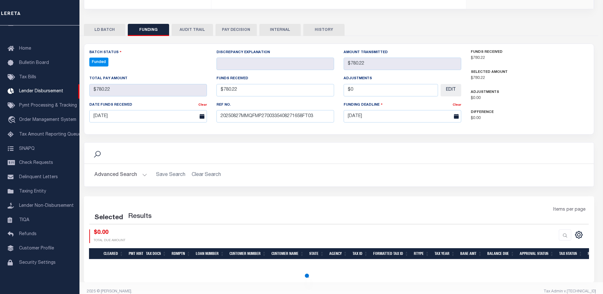
select select "100"
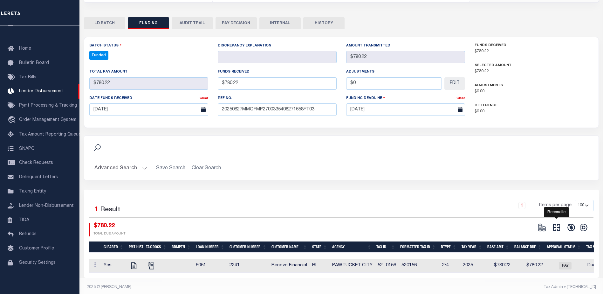
click at [555, 223] on icon at bounding box center [556, 227] width 9 height 9
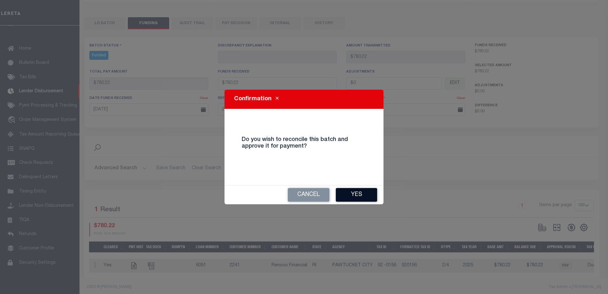
click at [349, 195] on button "Yes" at bounding box center [356, 195] width 41 height 14
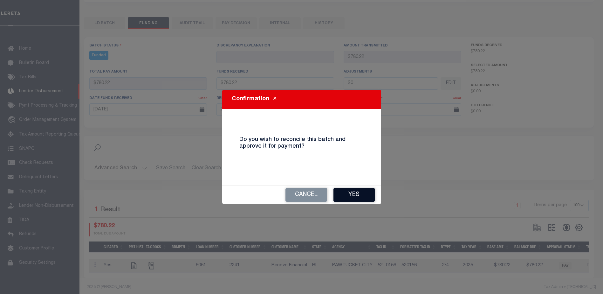
type input "$780.22"
type input "$0"
select select "100"
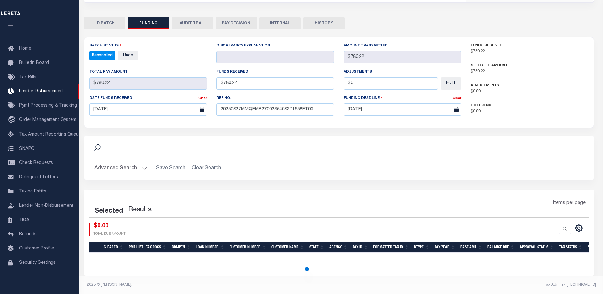
select select "100"
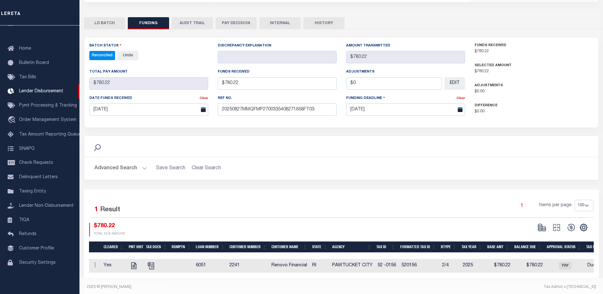
click at [286, 17] on button "INTERNAL" at bounding box center [279, 23] width 41 height 12
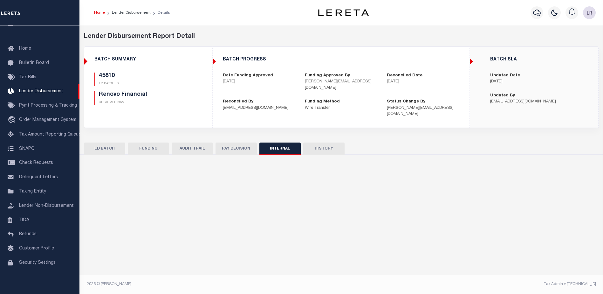
scroll to position [0, 0]
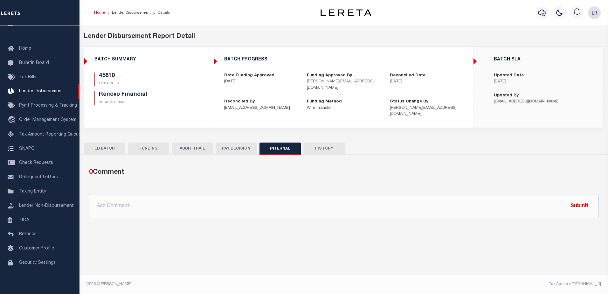
drag, startPoint x: 364, startPoint y: 181, endPoint x: 384, endPoint y: 201, distance: 28.1
click at [365, 181] on div "0 Comment @[PERSON_NAME] @[PERSON_NAME] @[PERSON_NAME] @[PERSON_NAME] @[PERSON_…" at bounding box center [343, 192] width 519 height 51
drag, startPoint x: 384, startPoint y: 201, endPoint x: 393, endPoint y: 202, distance: 9.9
click at [384, 201] on input "text" at bounding box center [343, 206] width 509 height 24
paste input "ORG AMT - $9949.42 45737-$2991.4 45783-$1279.99 45788-$1778.56 45798-$522.59 45…"
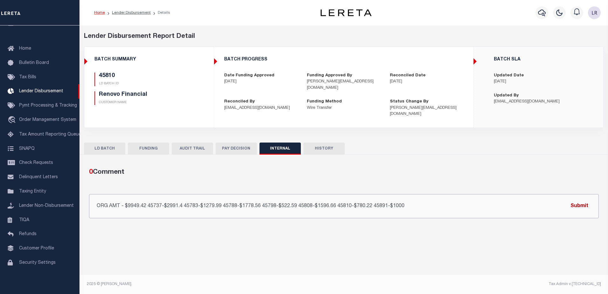
type input "ORG AMT - $9949.42 45737-$2991.4 45783-$1279.99 45788-$1778.56 45798-$522.59 45…"
click at [575, 199] on button "Submit" at bounding box center [579, 205] width 26 height 13
click at [127, 15] on link "Lender Disbursement" at bounding box center [131, 13] width 39 height 4
checkbox input "true"
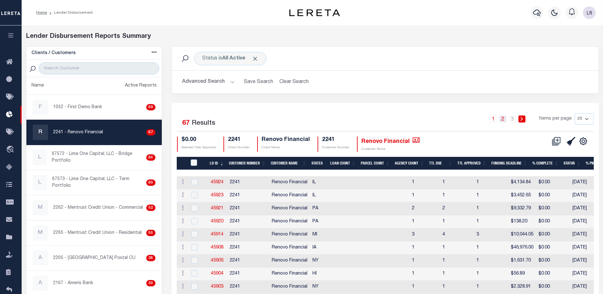
click at [505, 120] on link "2" at bounding box center [502, 118] width 7 height 7
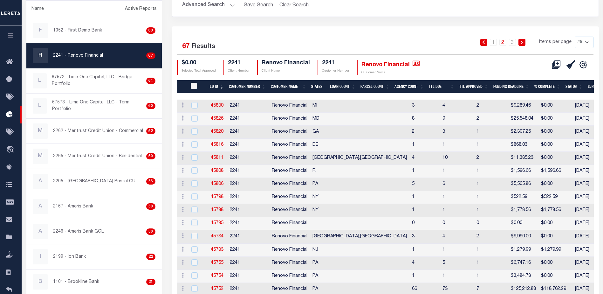
scroll to position [95, 0]
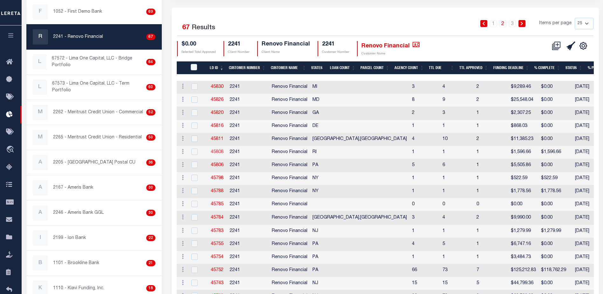
click at [219, 152] on link "45808" at bounding box center [217, 152] width 13 height 4
checkbox input "true"
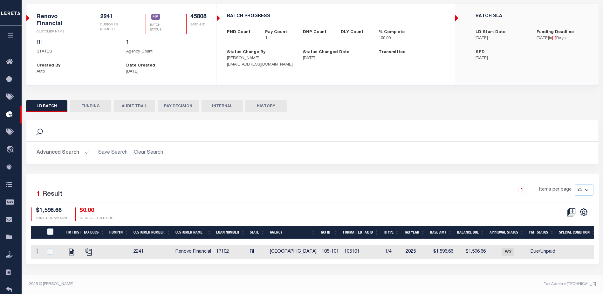
scroll to position [33, 0]
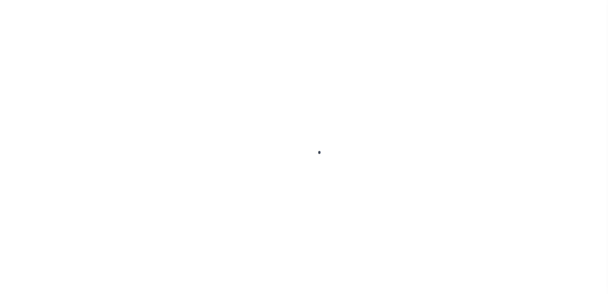
type input "$0.00"
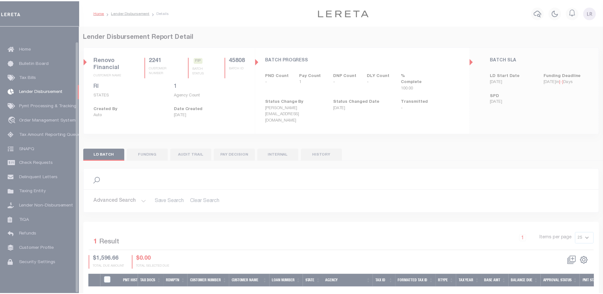
scroll to position [16, 0]
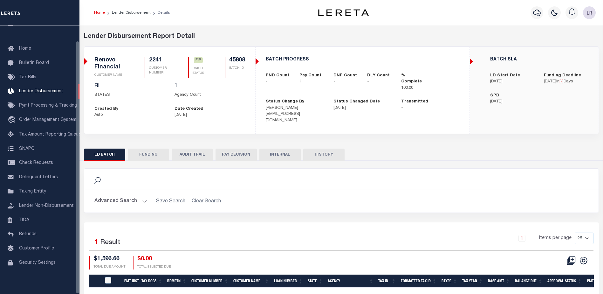
click at [154, 154] on button "FUNDING" at bounding box center [148, 154] width 41 height 12
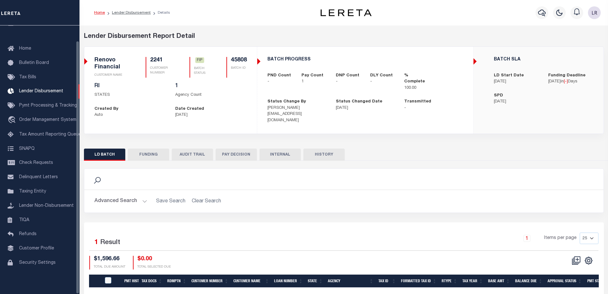
type input "$1,596.66"
type input "$0"
type input "[DATE]"
select select "100"
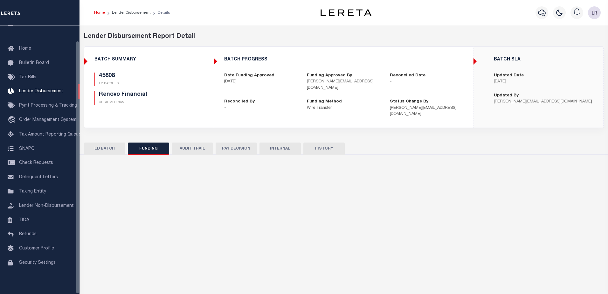
select select "100"
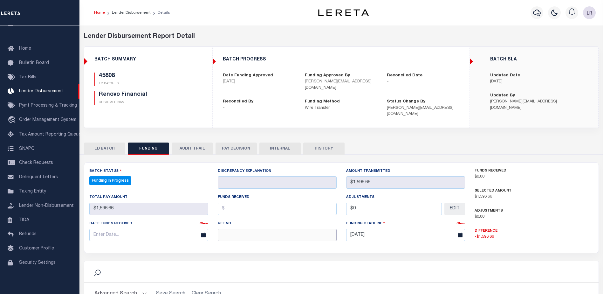
drag, startPoint x: 236, startPoint y: 229, endPoint x: 234, endPoint y: 225, distance: 4.3
click at [236, 229] on input "text" at bounding box center [277, 234] width 119 height 12
paste input "20250827MMQFMP2700335408271658FT03"
type input "20250827MMQFMP2700335408271658FT03"
click at [227, 205] on input "text" at bounding box center [277, 208] width 119 height 12
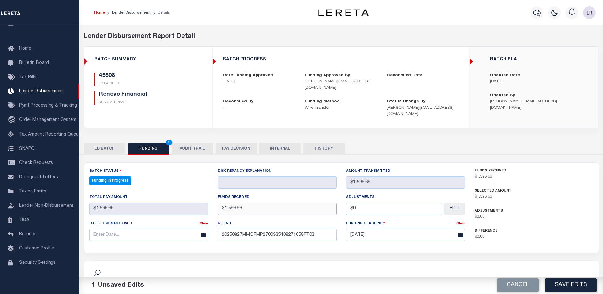
type input "$1,596.66"
click at [185, 228] on input "text" at bounding box center [148, 234] width 119 height 12
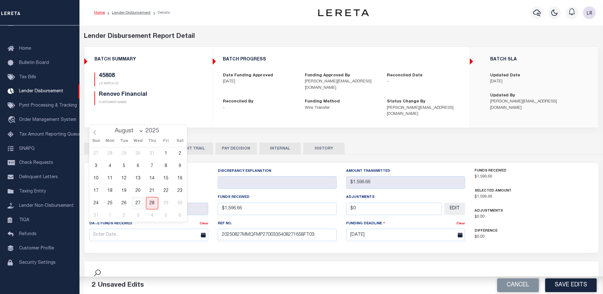
click at [139, 200] on span "27" at bounding box center [138, 203] width 12 height 12
type input "[DATE]"
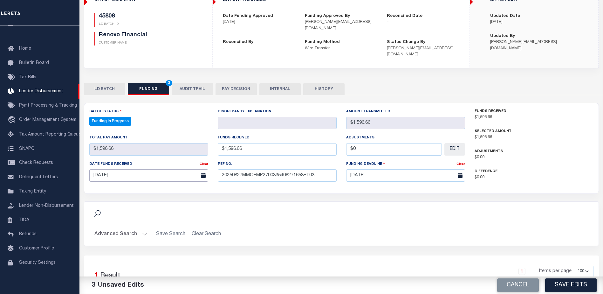
scroll to position [125, 0]
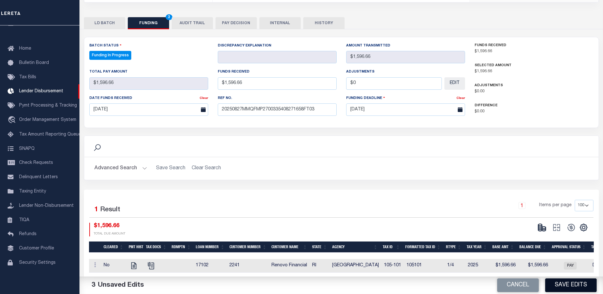
click at [559, 281] on button "Save Edits" at bounding box center [570, 285] width 51 height 14
type input "$1,596.66"
type input "$0"
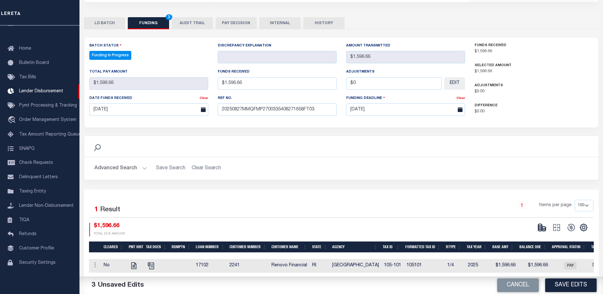
select select "100"
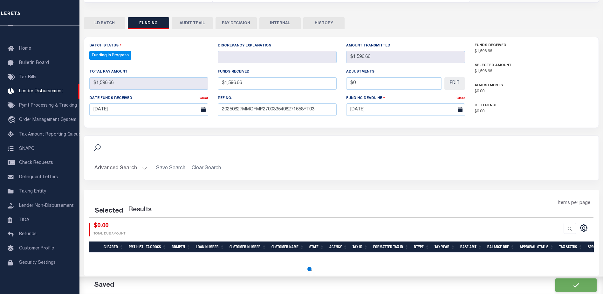
select select "100"
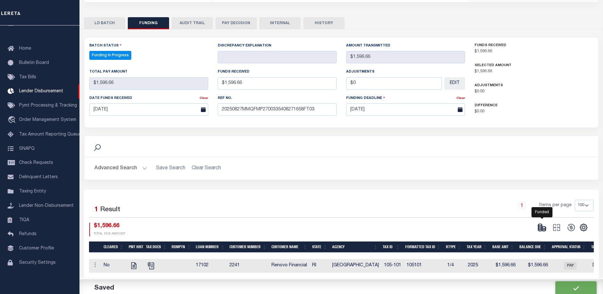
click at [543, 226] on ellipse at bounding box center [544, 227] width 4 height 2
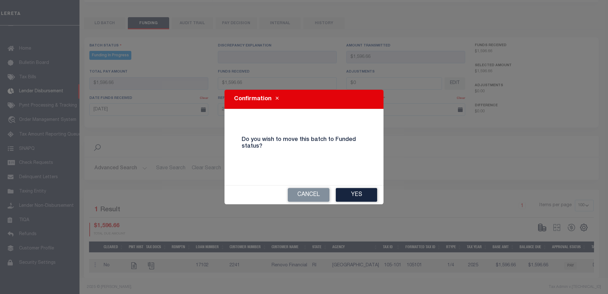
click at [378, 199] on div "Cancel Yes" at bounding box center [303, 194] width 159 height 19
click at [365, 198] on button "Yes" at bounding box center [356, 195] width 41 height 14
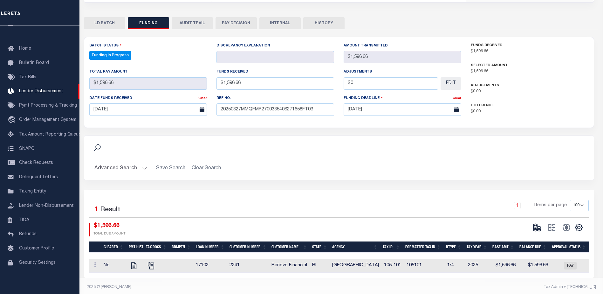
type input "$1,596.66"
type input "$0"
select select "100"
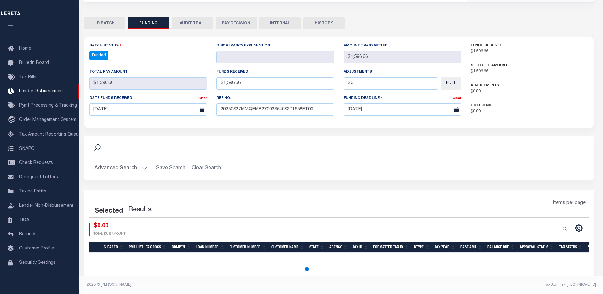
select select "100"
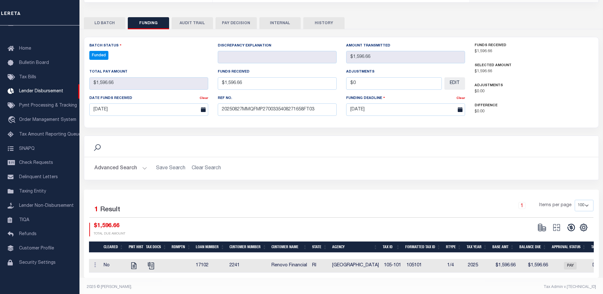
click at [573, 224] on icon at bounding box center [570, 227] width 7 height 7
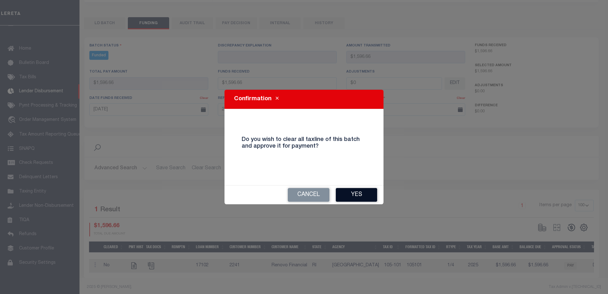
click at [360, 194] on button "Yes" at bounding box center [356, 195] width 41 height 14
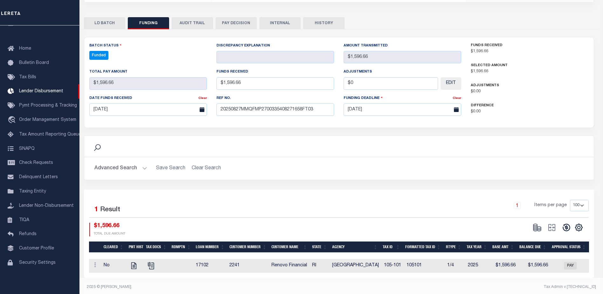
type input "$1,596.66"
type input "$0"
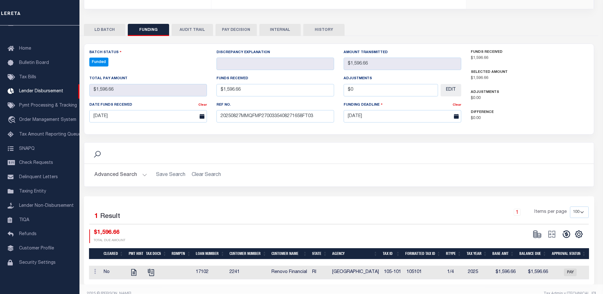
select select "100"
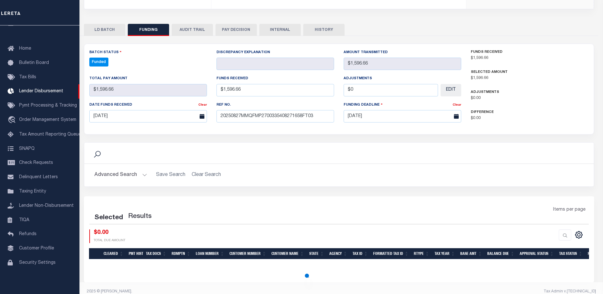
select select "100"
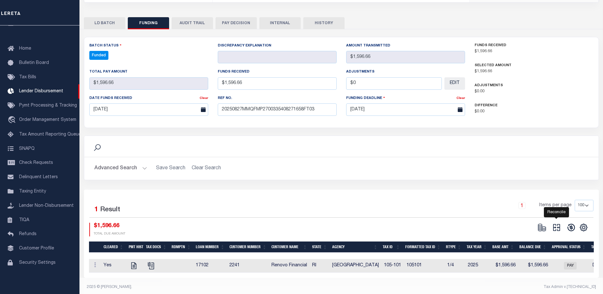
click at [558, 224] on icon at bounding box center [556, 227] width 7 height 7
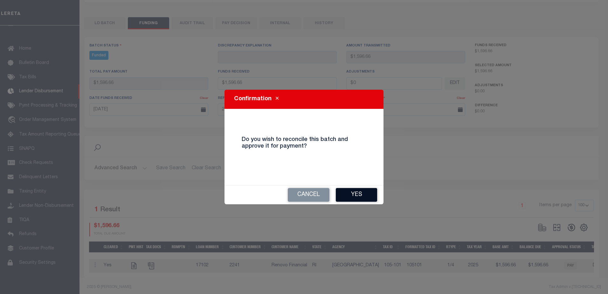
click at [361, 188] on button "Yes" at bounding box center [356, 195] width 41 height 14
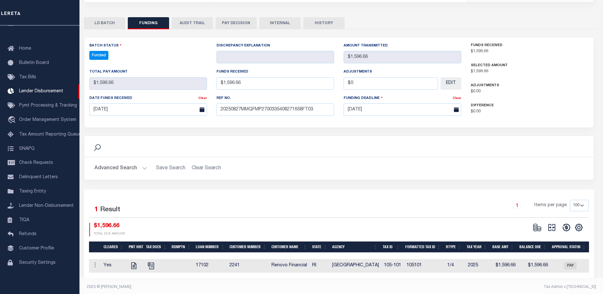
type input "$1,596.66"
type input "$0"
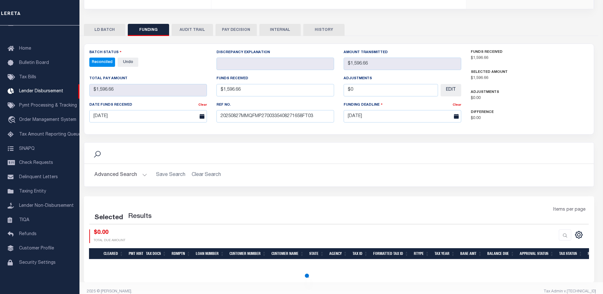
select select "100"
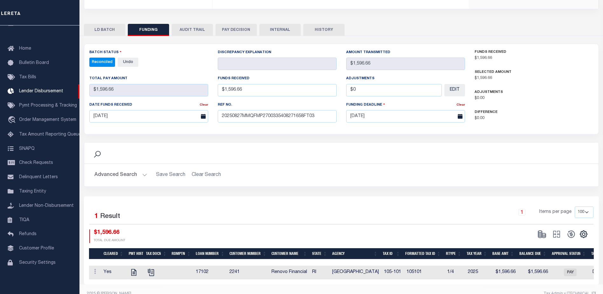
click at [294, 27] on button "INTERNAL" at bounding box center [279, 30] width 41 height 12
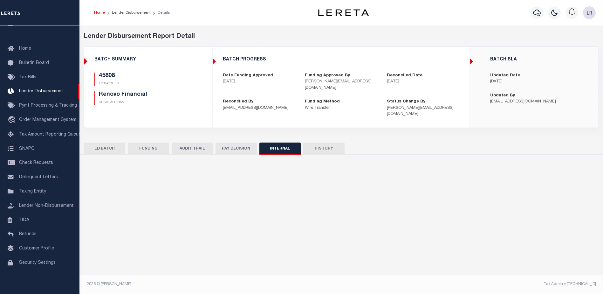
scroll to position [0, 0]
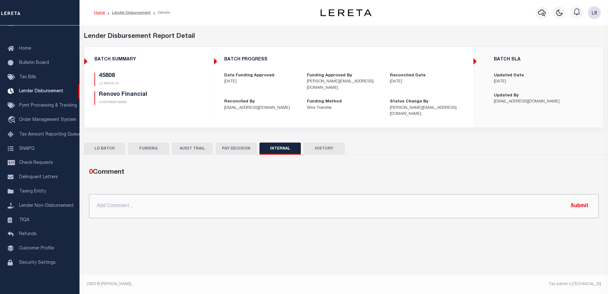
drag, startPoint x: 353, startPoint y: 200, endPoint x: 371, endPoint y: 202, distance: 18.9
click at [353, 200] on input "text" at bounding box center [343, 206] width 509 height 24
paste input "ORG AMT - $9949.42 45737-$2991.4 45783-$1279.99 45788-$1778.56 45798-$522.59 45…"
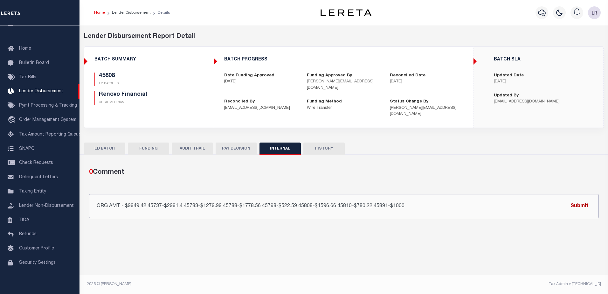
type input "ORG AMT - $9949.42 45737-$2991.4 45783-$1279.99 45788-$1778.56 45798-$522.59 45…"
drag, startPoint x: 577, startPoint y: 199, endPoint x: 593, endPoint y: 199, distance: 16.2
click at [577, 199] on button "Submit" at bounding box center [579, 205] width 26 height 13
click at [137, 15] on link "Lender Disbursement" at bounding box center [131, 13] width 39 height 4
checkbox input "true"
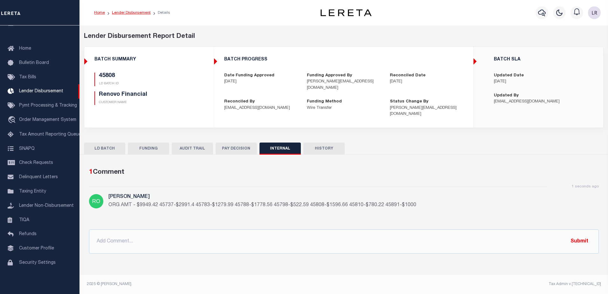
checkbox input "true"
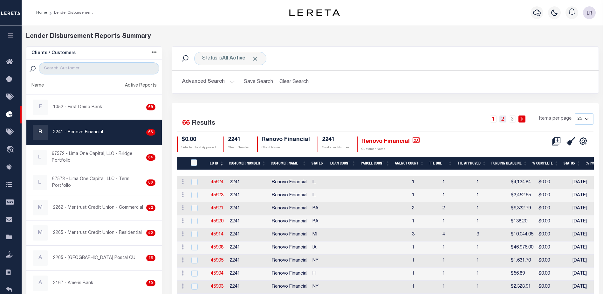
click at [506, 121] on link "2" at bounding box center [502, 118] width 7 height 7
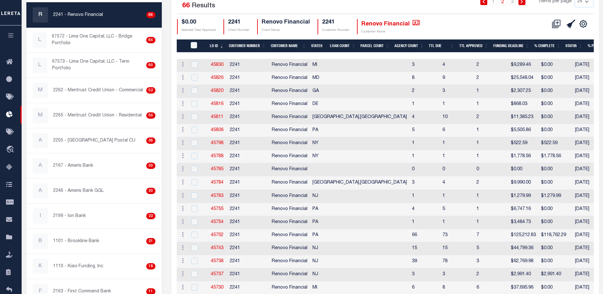
scroll to position [127, 0]
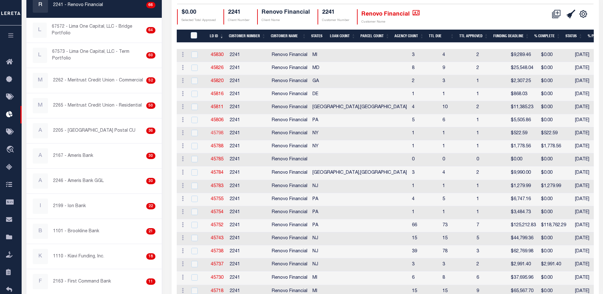
click at [217, 132] on link "45798" at bounding box center [217, 133] width 13 height 4
checkbox input "true"
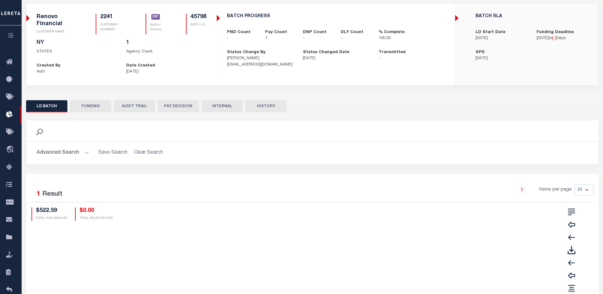
scroll to position [21, 0]
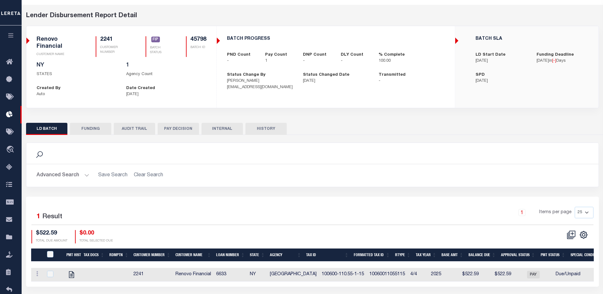
checkbox input "true"
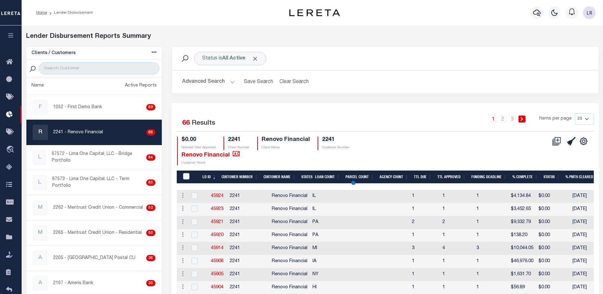
checkbox input "true"
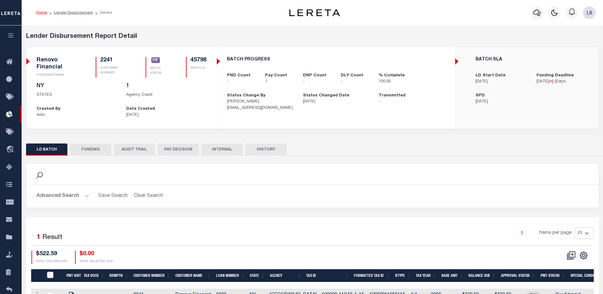
click at [103, 158] on div "Search Advanced Search Save Search Clear Search 1" at bounding box center [312, 231] width 573 height 152
click at [103, 150] on button "FUNDING" at bounding box center [90, 149] width 41 height 12
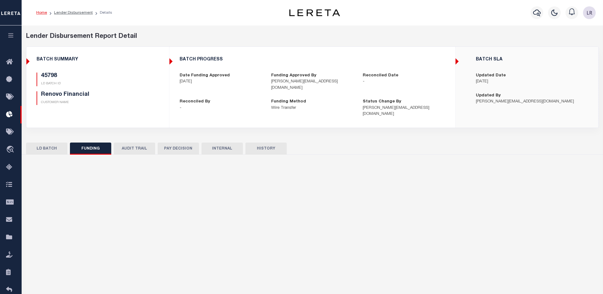
type input "$522.59"
type input "$0"
select select "100"
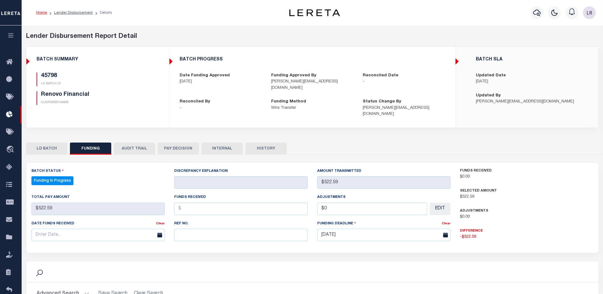
select select "100"
click at [193, 230] on input "text" at bounding box center [240, 234] width 133 height 12
paste input "20250827MMQFMP2700335408271658FT03"
type input "20250827MMQFMP2700335408271658FT03"
click at [187, 203] on input "text" at bounding box center [240, 208] width 133 height 12
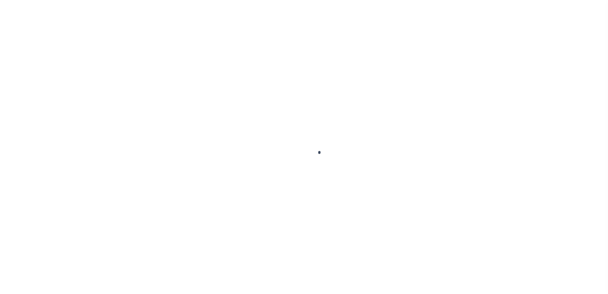
type input "$0.00"
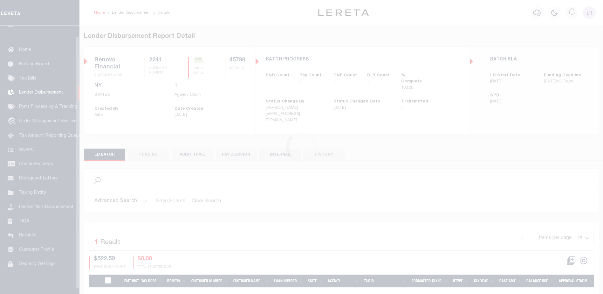
scroll to position [11, 0]
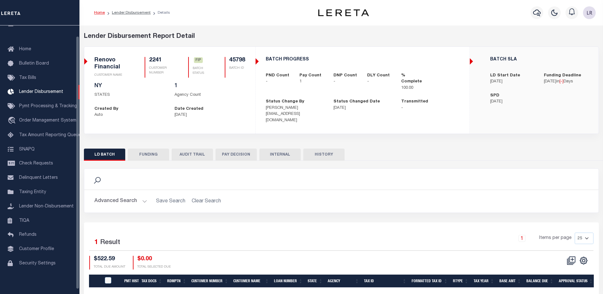
click at [148, 150] on button "FUNDING" at bounding box center [148, 154] width 41 height 12
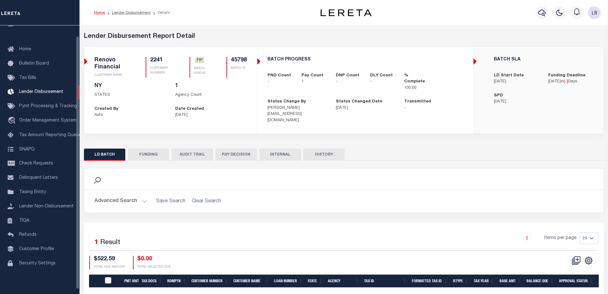
type input "$522.59"
type input "$0"
type input "[DATE]"
select select "100"
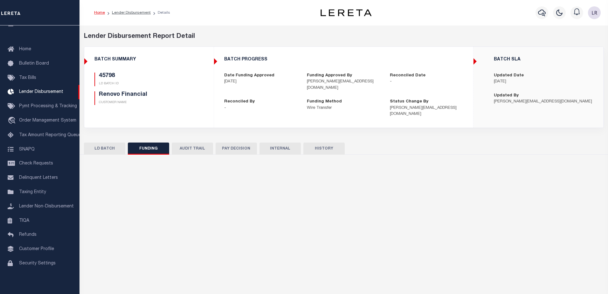
select select "100"
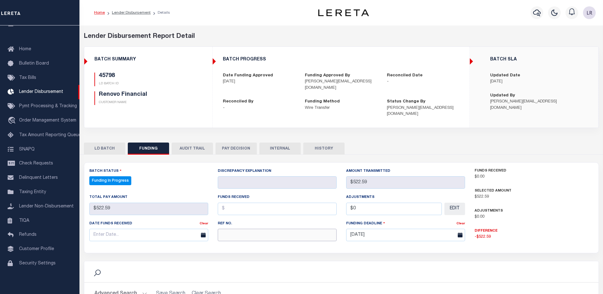
click at [224, 234] on input "text" at bounding box center [277, 234] width 119 height 12
paste input "20250827MMQFMP2700335408271658FT03"
type input "20250827MMQFMP2700335408271658FT03"
drag, startPoint x: 227, startPoint y: 203, endPoint x: 230, endPoint y: 205, distance: 3.4
click at [228, 203] on input "text" at bounding box center [277, 208] width 119 height 12
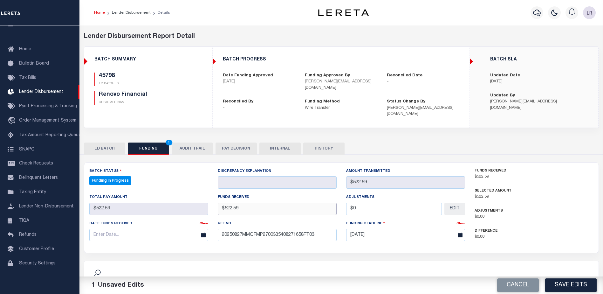
type input "$522.59"
click at [185, 233] on input "text" at bounding box center [148, 234] width 119 height 12
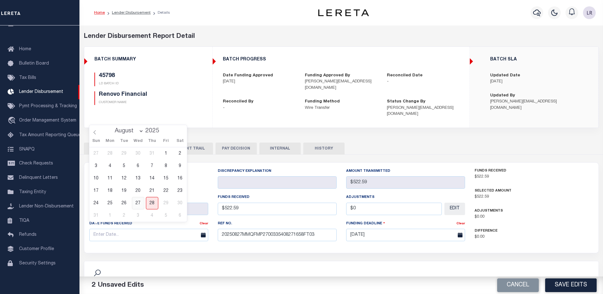
click at [139, 202] on span "27" at bounding box center [138, 203] width 12 height 12
type input "[DATE]"
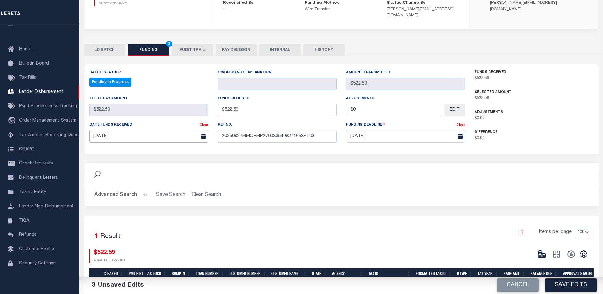
scroll to position [125, 0]
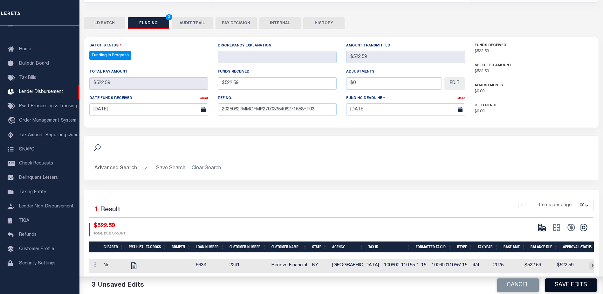
click at [556, 286] on button "Save Edits" at bounding box center [570, 285] width 51 height 14
type input "$522.59"
type input "$0"
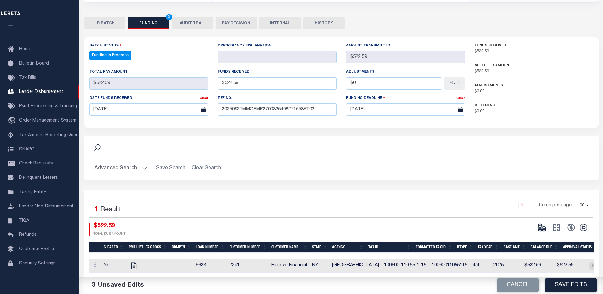
select select "100"
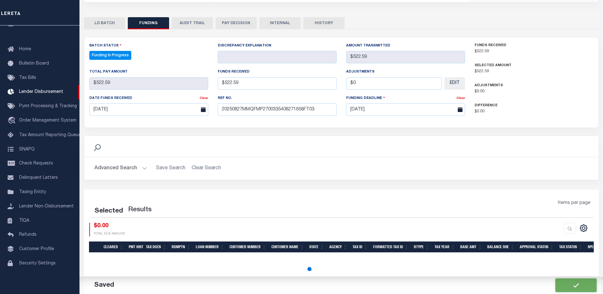
select select "100"
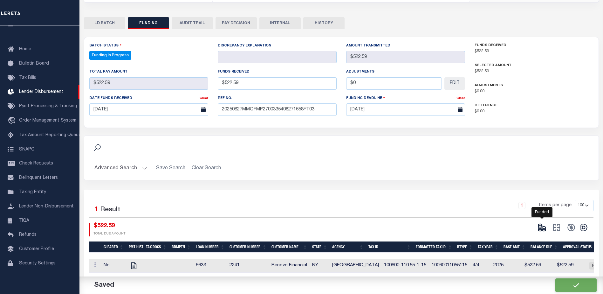
click at [540, 226] on icon at bounding box center [540, 227] width 4 height 2
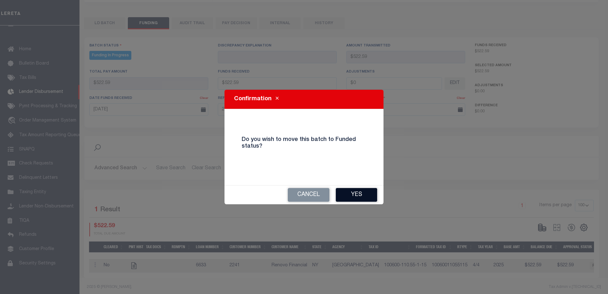
click at [364, 196] on button "Yes" at bounding box center [356, 195] width 41 height 14
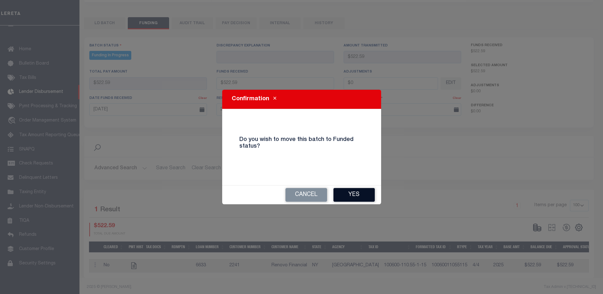
type input "$522.59"
type input "$0"
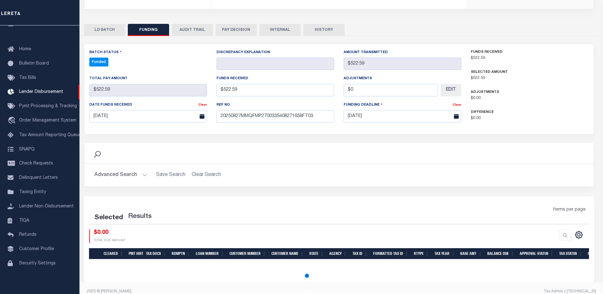
select select "100"
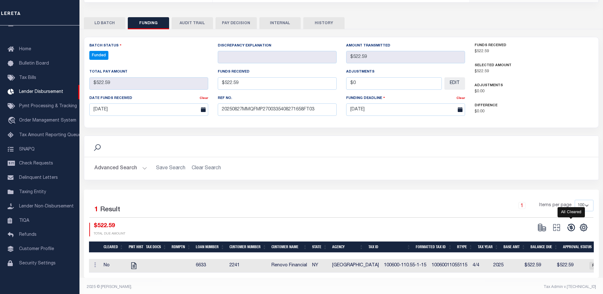
click at [569, 223] on icon at bounding box center [571, 227] width 9 height 9
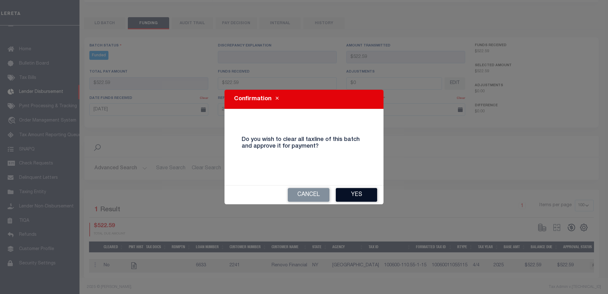
click at [374, 194] on button "Yes" at bounding box center [356, 195] width 41 height 14
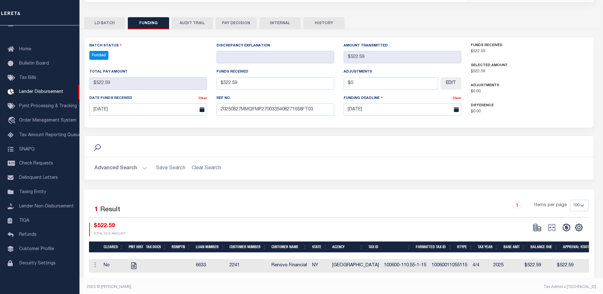
type input "$522.59"
type input "$0"
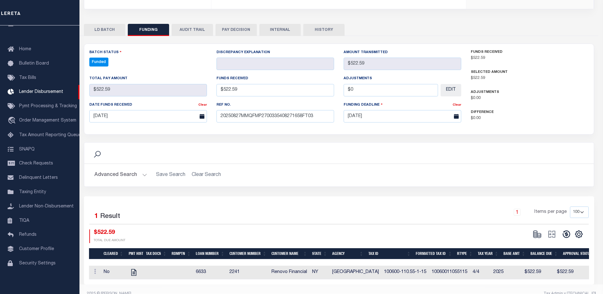
select select "100"
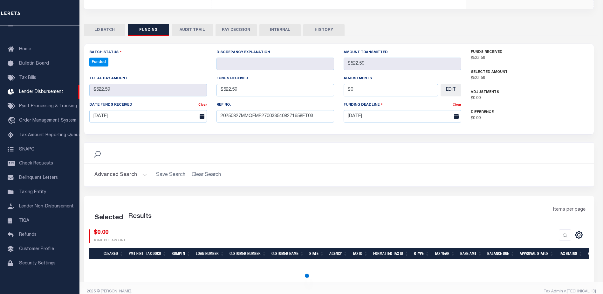
select select "100"
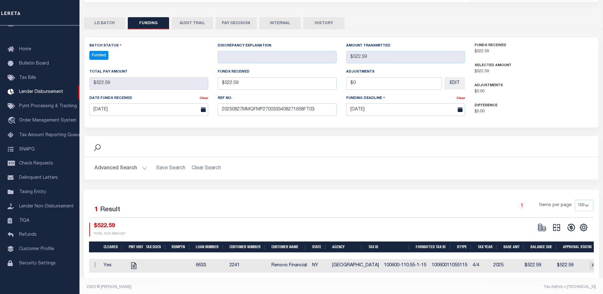
click at [551, 222] on button at bounding box center [556, 227] width 15 height 10
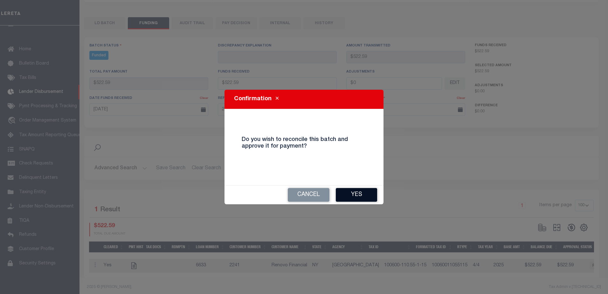
click at [359, 196] on button "Yes" at bounding box center [356, 195] width 41 height 14
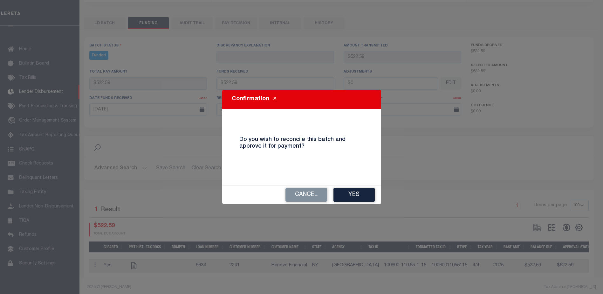
type input "$522.59"
type input "$0"
select select "100"
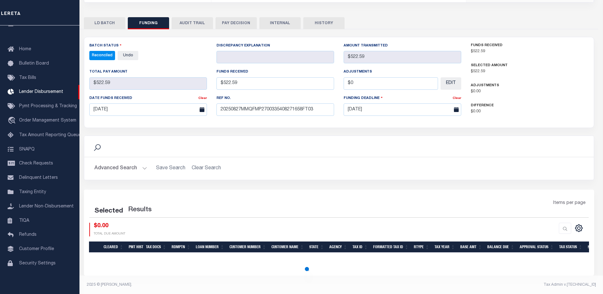
select select "100"
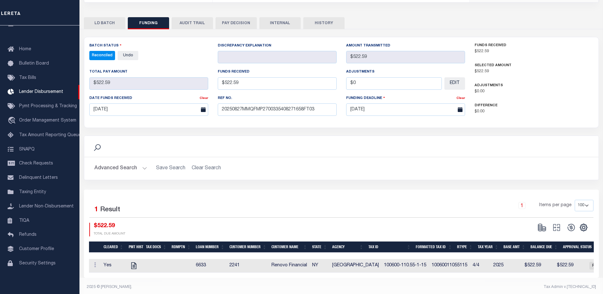
drag, startPoint x: 283, startPoint y: 18, endPoint x: 279, endPoint y: 41, distance: 23.2
click at [283, 18] on button "INTERNAL" at bounding box center [279, 23] width 41 height 12
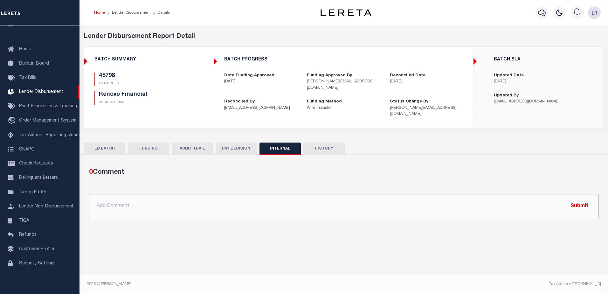
click at [349, 194] on input "text" at bounding box center [343, 206] width 509 height 24
paste input "ORG AMT - $9949.42 45737-$2991.4 45783-$1279.99 45788-$1778.56 45798-$522.59 45…"
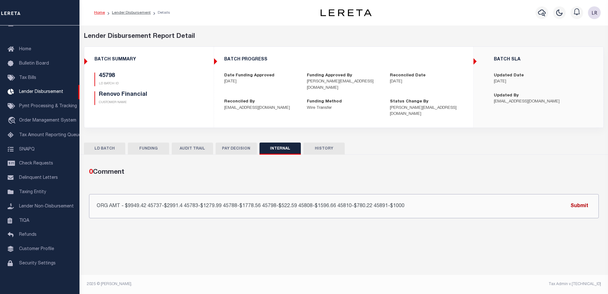
type input "ORG AMT - $9949.42 45737-$2991.4 45783-$1279.99 45788-$1778.56 45798-$522.59 45…"
click at [573, 200] on button "Submit" at bounding box center [579, 205] width 26 height 13
click at [125, 13] on link "Lender Disbursement" at bounding box center [131, 13] width 39 height 4
checkbox input "true"
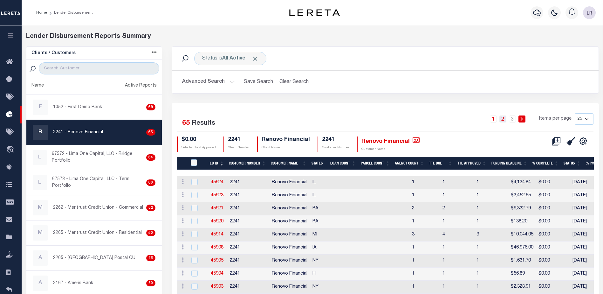
click at [502, 120] on link "2" at bounding box center [502, 118] width 7 height 7
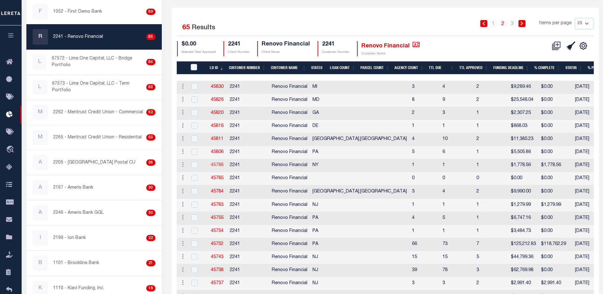
click at [219, 163] on link "45788" at bounding box center [217, 165] width 13 height 4
checkbox input "true"
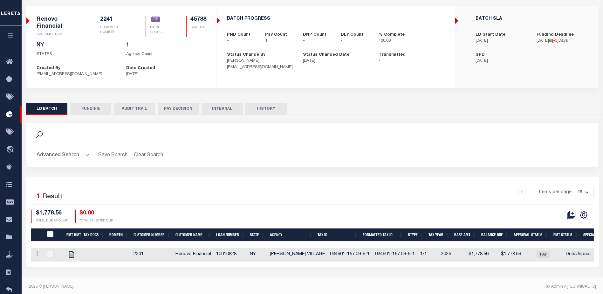
scroll to position [2, 0]
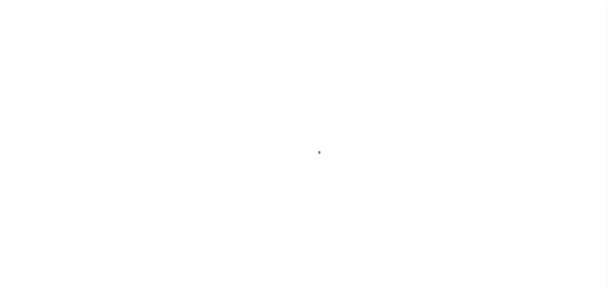
type input "$0.00"
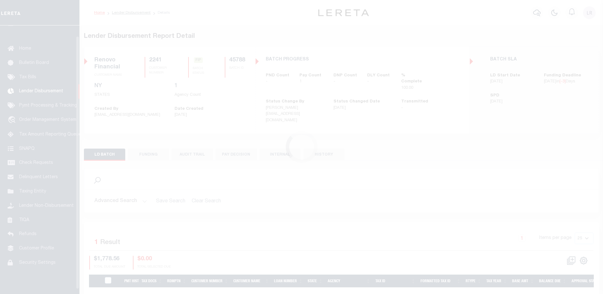
scroll to position [13, 0]
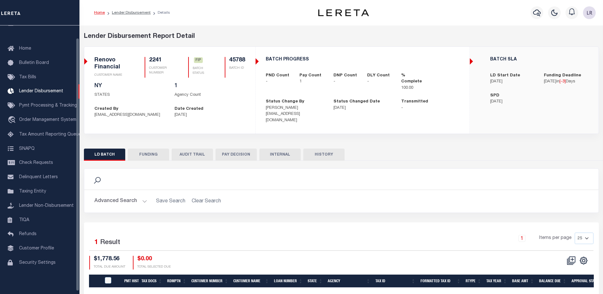
click at [145, 152] on button "FUNDING" at bounding box center [148, 154] width 41 height 12
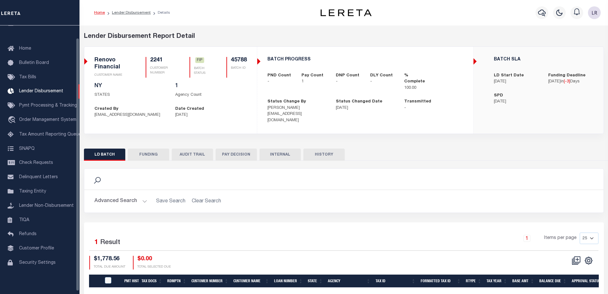
type input "$1,778.56"
type input "$0"
type input "[DATE]"
select select "100"
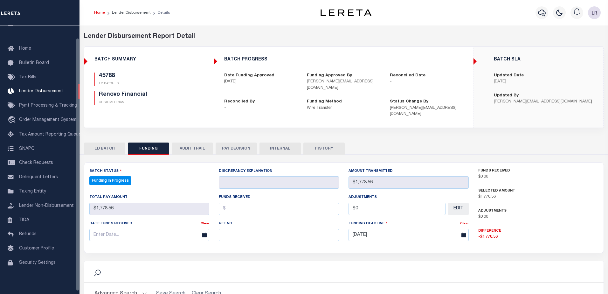
select select "100"
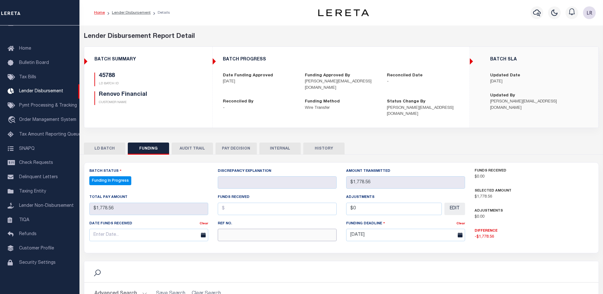
click at [231, 234] on input "text" at bounding box center [277, 234] width 119 height 12
paste input "20250827MMQFMP2700335408271658FT03"
type input "20250827MMQFMP2700335408271658FT03"
click at [233, 207] on input "text" at bounding box center [277, 208] width 119 height 12
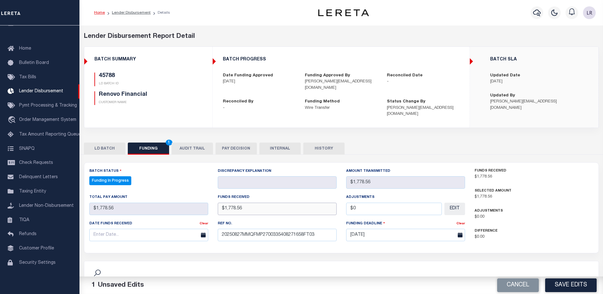
type input "$1,778.56"
click at [158, 237] on div "Date funds received Clear" at bounding box center [149, 233] width 128 height 26
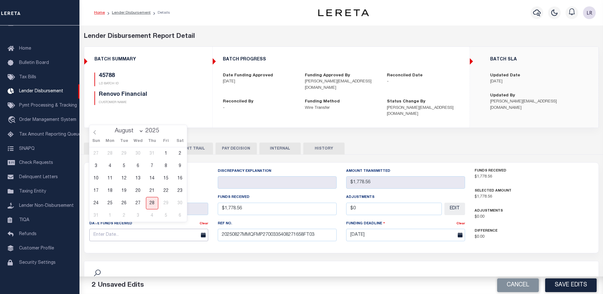
click at [154, 228] on input "text" at bounding box center [148, 234] width 119 height 12
click at [142, 202] on span "27" at bounding box center [138, 203] width 12 height 12
type input "[DATE]"
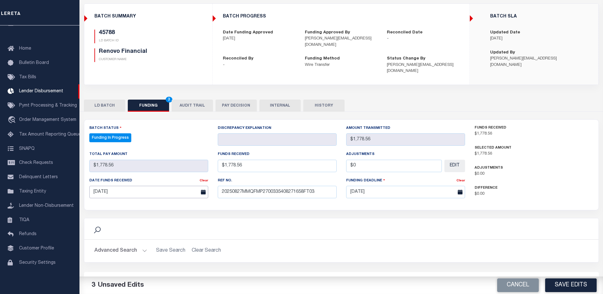
scroll to position [95, 0]
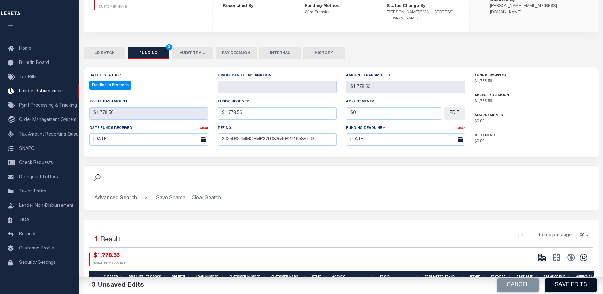
click at [563, 281] on button "Save Edits" at bounding box center [570, 285] width 51 height 14
type input "$1,778.56"
type input "$0"
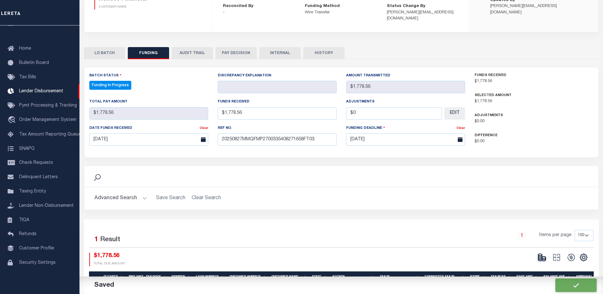
select select "100"
click at [542, 256] on ellipse at bounding box center [544, 257] width 4 height 2
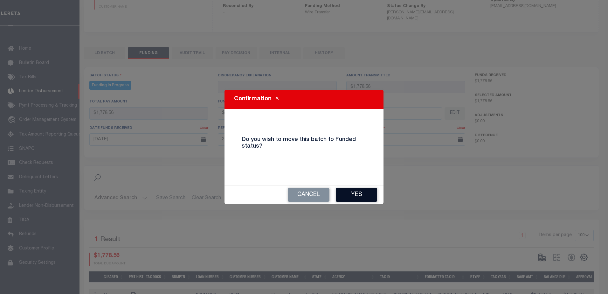
click at [364, 197] on button "Yes" at bounding box center [356, 195] width 41 height 14
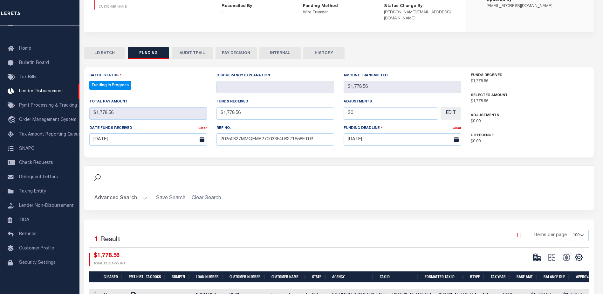
type input "$1,778.56"
type input "$0"
select select "100"
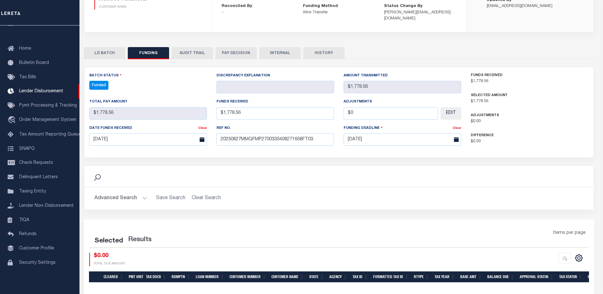
select select "100"
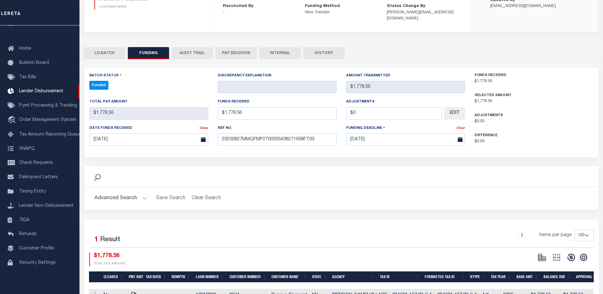
click at [569, 253] on icon at bounding box center [571, 257] width 9 height 9
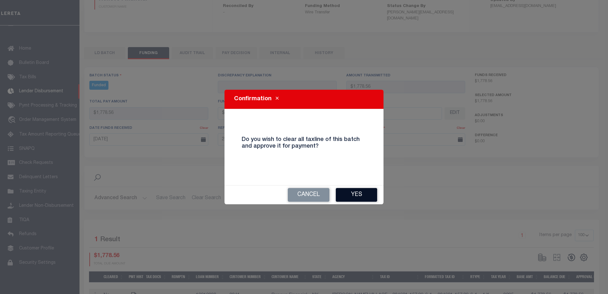
click at [369, 197] on button "Yes" at bounding box center [356, 195] width 41 height 14
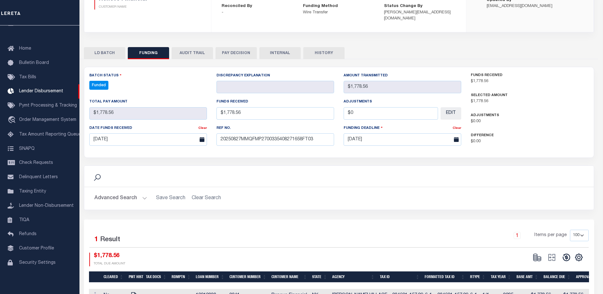
type input "$1,778.56"
type input "$0"
select select "100"
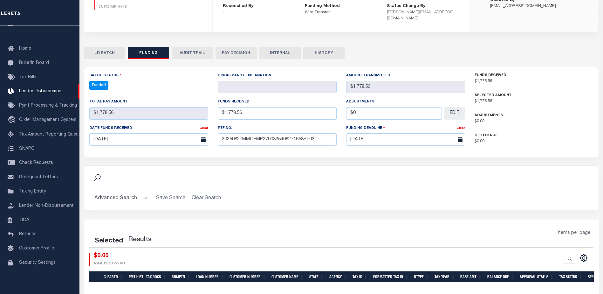
select select "100"
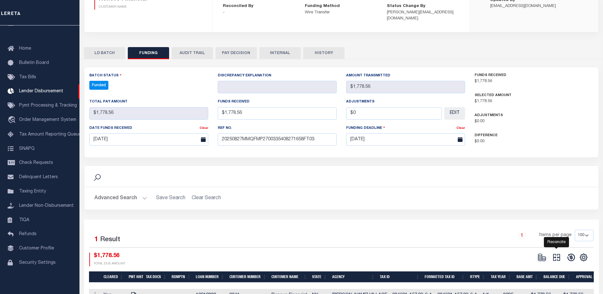
click at [558, 253] on icon at bounding box center [556, 257] width 9 height 9
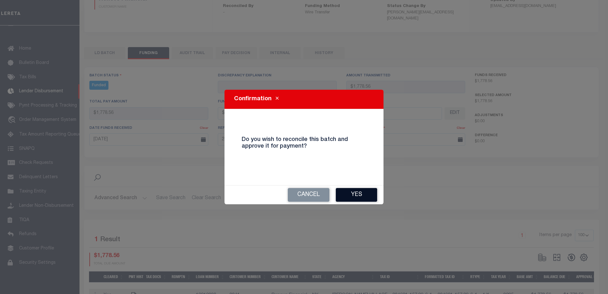
click at [368, 194] on button "Yes" at bounding box center [356, 195] width 41 height 14
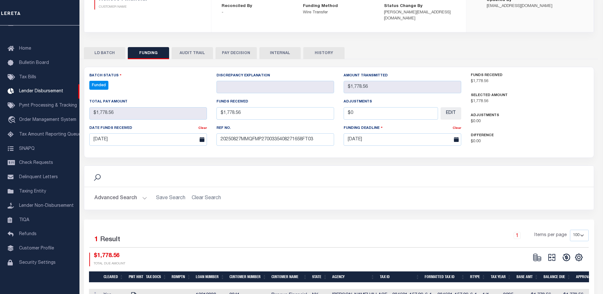
type input "$1,778.56"
type input "$0"
select select "100"
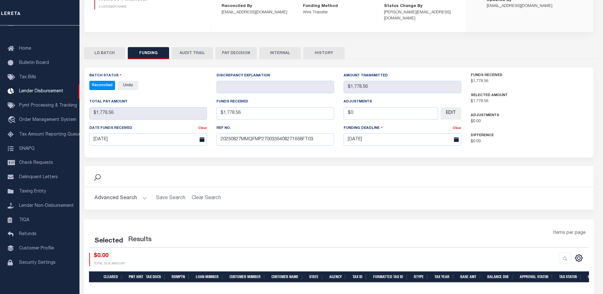
select select "100"
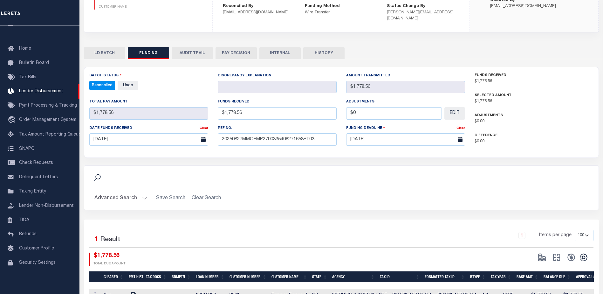
click at [297, 50] on button "INTERNAL" at bounding box center [279, 53] width 41 height 12
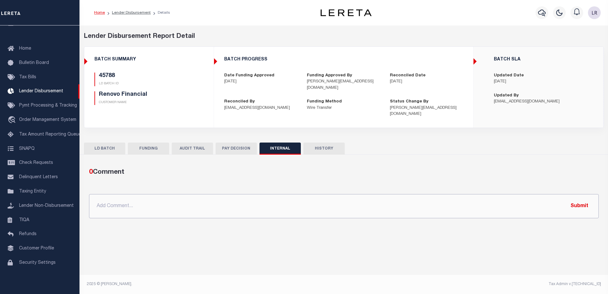
click at [376, 205] on input "text" at bounding box center [343, 206] width 509 height 24
paste input "ORG AMT - $9949.42 45737-$2991.4 45783-$1279.99 45788-$1778.56 45798-$522.59 45…"
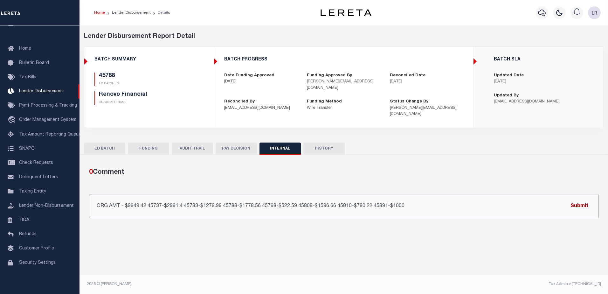
type input "ORG AMT - $9949.42 45737-$2991.4 45783-$1279.99 45788-$1778.56 45798-$522.59 45…"
click at [579, 199] on button "Submit" at bounding box center [579, 205] width 26 height 13
click at [127, 14] on link "Lender Disbursement" at bounding box center [131, 13] width 39 height 4
checkbox input "true"
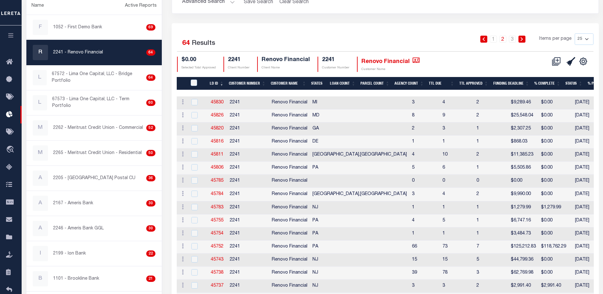
scroll to position [159, 0]
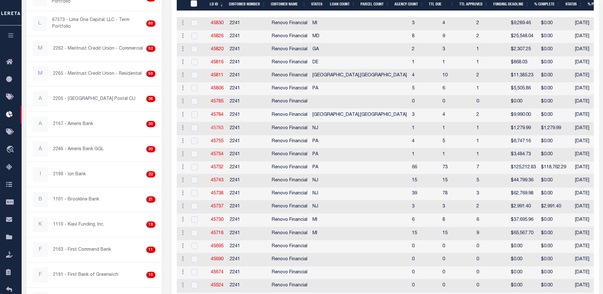
click at [215, 127] on link "45783" at bounding box center [217, 128] width 13 height 4
checkbox input "true"
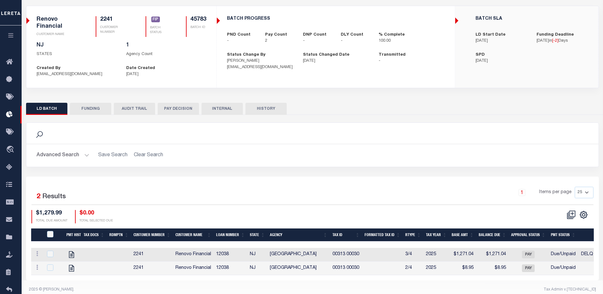
scroll to position [2, 0]
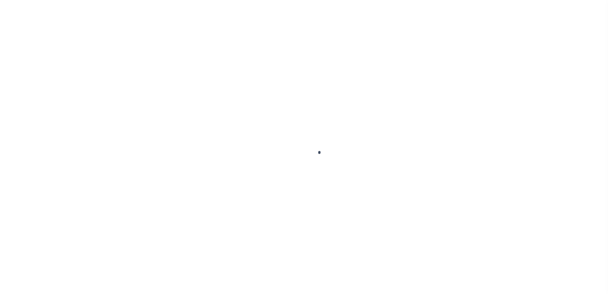
type input "$0.00"
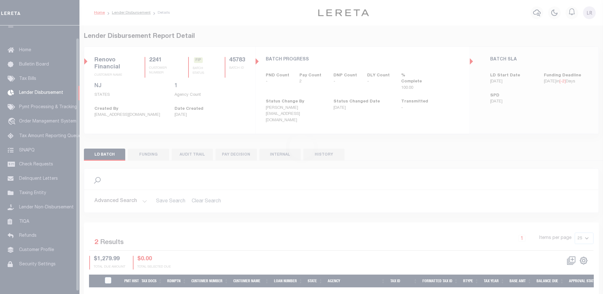
scroll to position [13, 0]
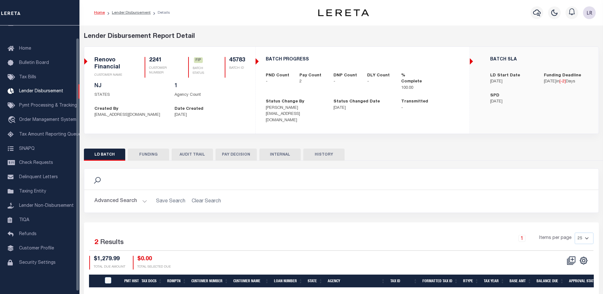
click at [143, 148] on button "FUNDING" at bounding box center [148, 154] width 41 height 12
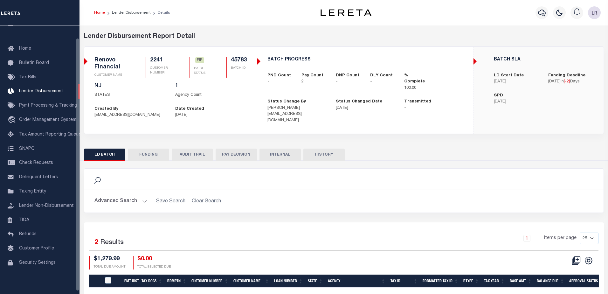
type input "$1,279.99"
type input "$0"
type input "[DATE]"
select select "100"
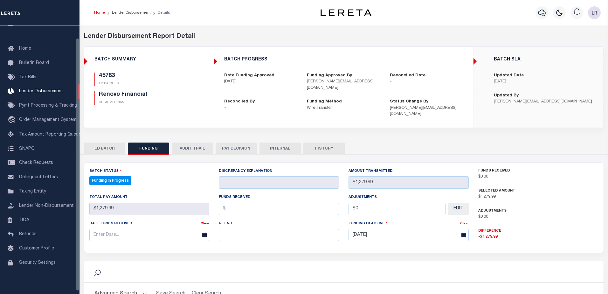
select select "100"
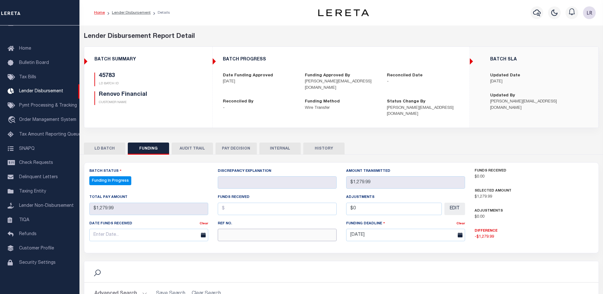
click at [223, 228] on input "text" at bounding box center [277, 234] width 119 height 12
paste input "20250827MMQFMP2700335408271658FT03"
type input "20250827MMQFMP2700335408271658FT03"
click at [230, 202] on input "text" at bounding box center [277, 208] width 119 height 12
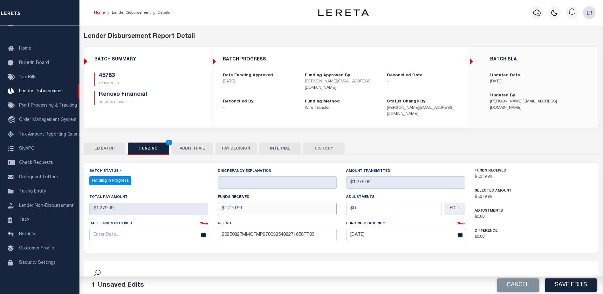
type input "$1,279.99"
click at [158, 230] on input "text" at bounding box center [148, 234] width 119 height 12
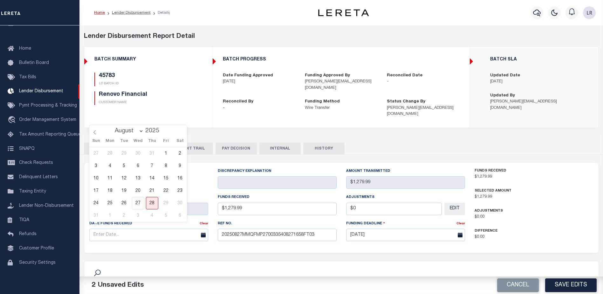
click at [141, 200] on span "27" at bounding box center [138, 203] width 12 height 12
type input "[DATE]"
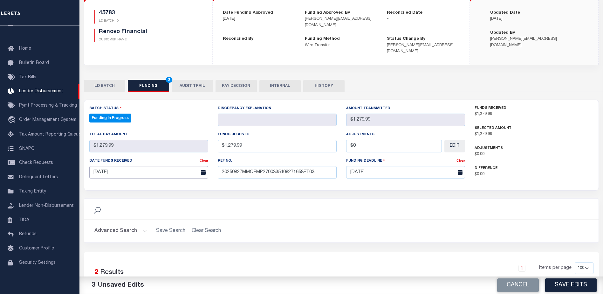
scroll to position [64, 0]
click at [571, 284] on button "Save Edits" at bounding box center [570, 285] width 51 height 14
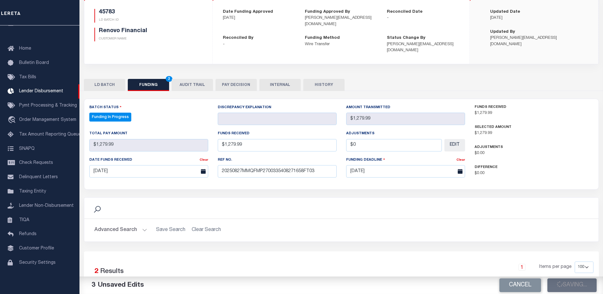
type input "$1,279.99"
type input "$0"
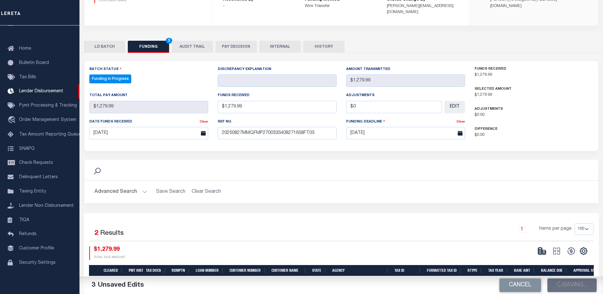
select select "100"
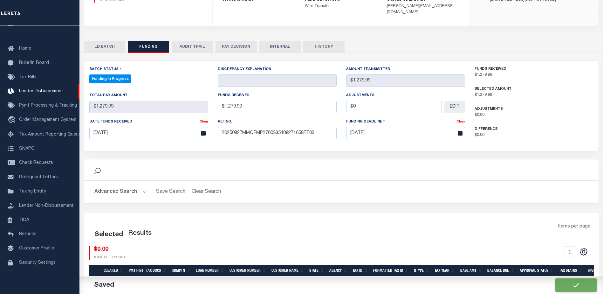
select select "100"
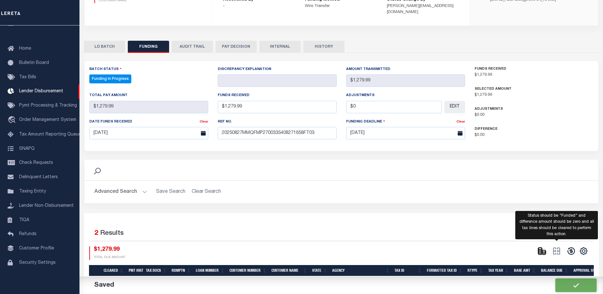
scroll to position [119, 0]
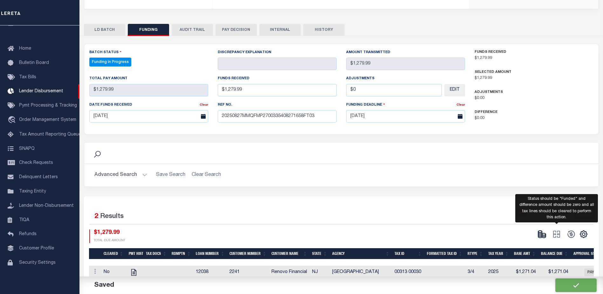
click at [549, 229] on span at bounding box center [556, 234] width 15 height 10
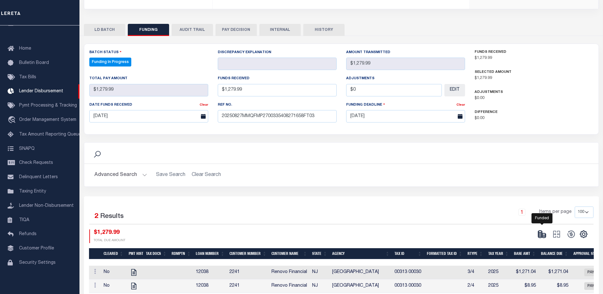
click at [546, 229] on icon at bounding box center [541, 233] width 9 height 9
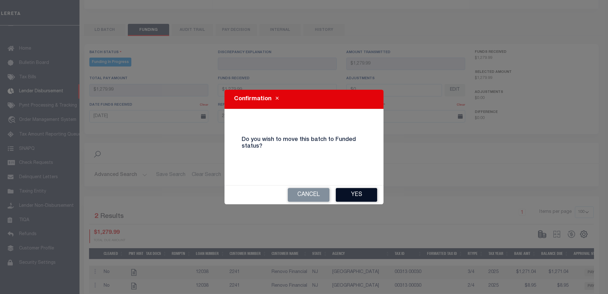
click at [368, 199] on button "Yes" at bounding box center [356, 195] width 41 height 14
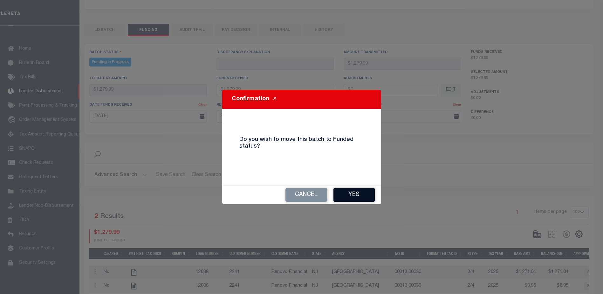
type input "$1,279.99"
type input "$0"
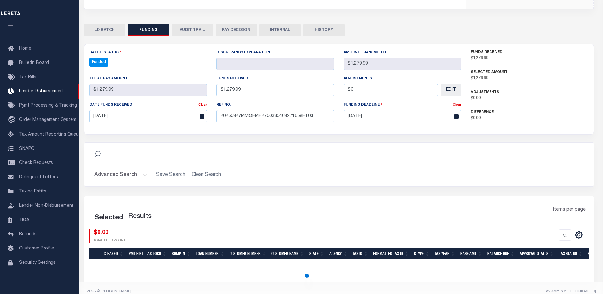
select select "100"
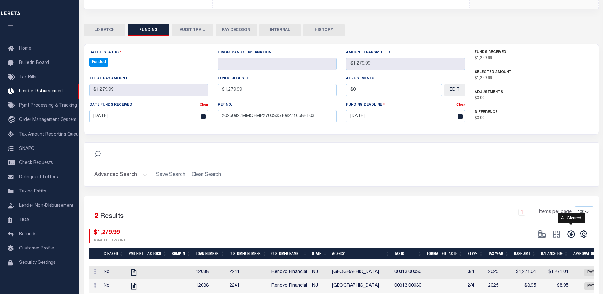
click at [574, 229] on icon at bounding box center [571, 233] width 9 height 9
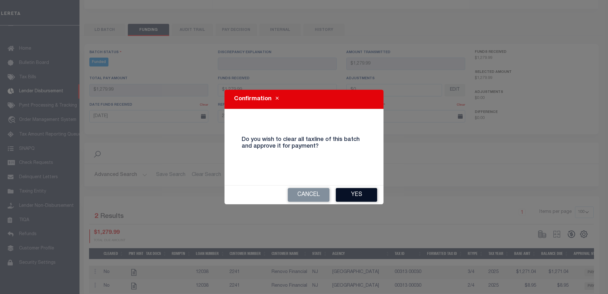
click at [369, 194] on button "Yes" at bounding box center [356, 195] width 41 height 14
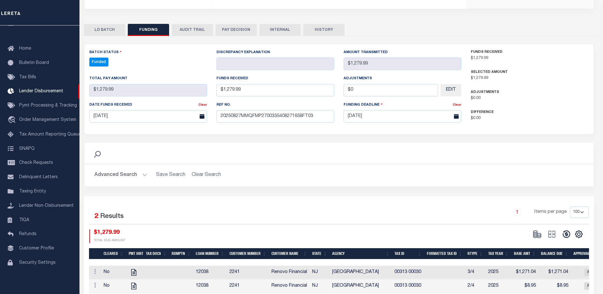
type input "$1,279.99"
type input "$0"
select select "100"
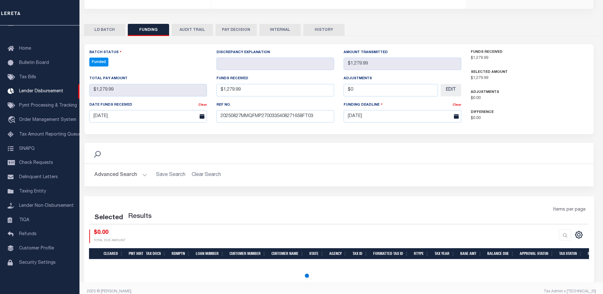
select select "100"
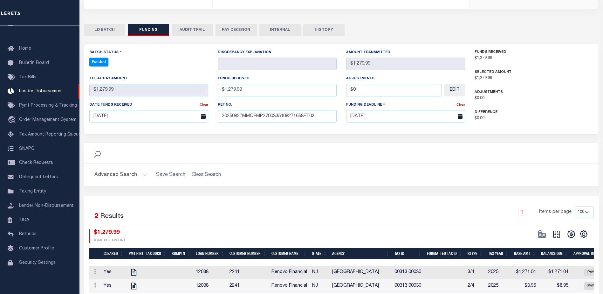
click at [554, 229] on button at bounding box center [556, 234] width 15 height 10
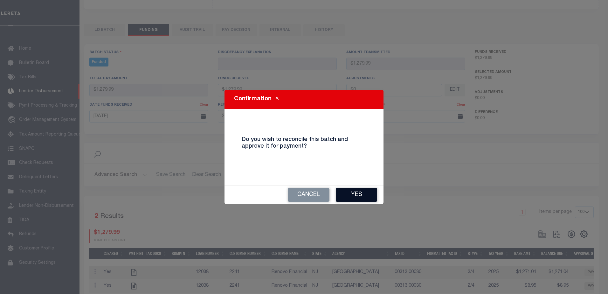
click at [355, 198] on button "Yes" at bounding box center [356, 195] width 41 height 14
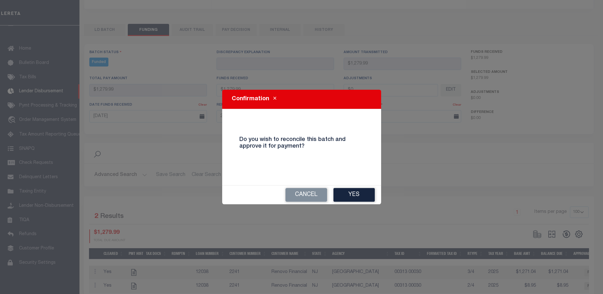
type input "$1,279.99"
type input "$0"
select select "100"
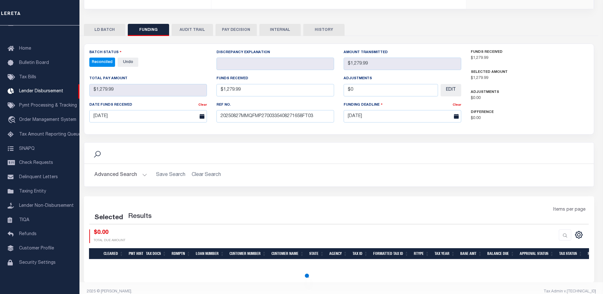
select select "100"
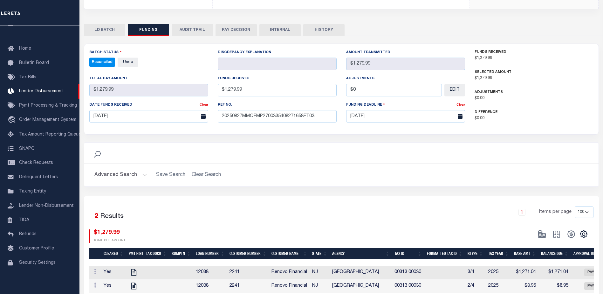
drag, startPoint x: 286, startPoint y: 27, endPoint x: 289, endPoint y: 42, distance: 15.6
click at [286, 27] on button "INTERNAL" at bounding box center [279, 30] width 41 height 12
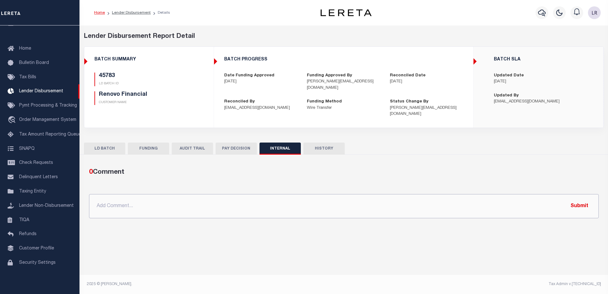
click at [351, 194] on input "text" at bounding box center [343, 206] width 509 height 24
paste input "ORG AMT - $9949.42 45737-$2991.4 45783-$1279.99 45788-$1778.56 45798-$522.59 45…"
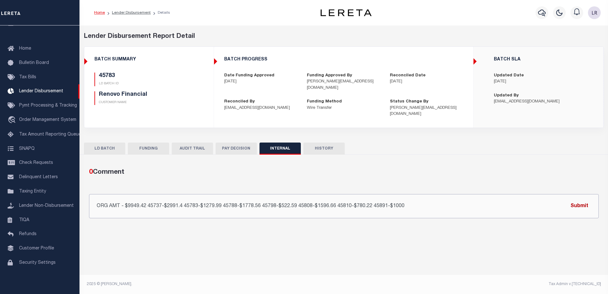
type input "ORG AMT - $9949.42 45737-$2991.4 45783-$1279.99 45788-$1778.56 45798-$522.59 45…"
click at [577, 199] on button "Submit" at bounding box center [579, 205] width 26 height 13
click at [134, 15] on li "Lender Disbursement" at bounding box center [128, 13] width 46 height 6
click at [136, 11] on link "Lender Disbursement" at bounding box center [131, 13] width 39 height 4
checkbox input "true"
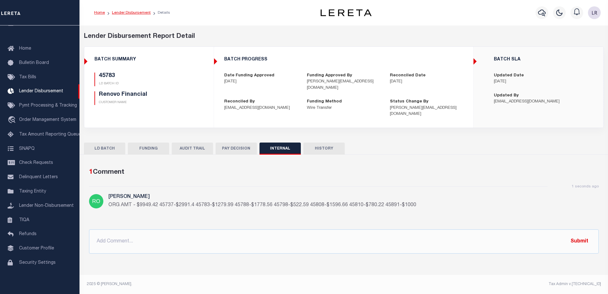
checkbox input "true"
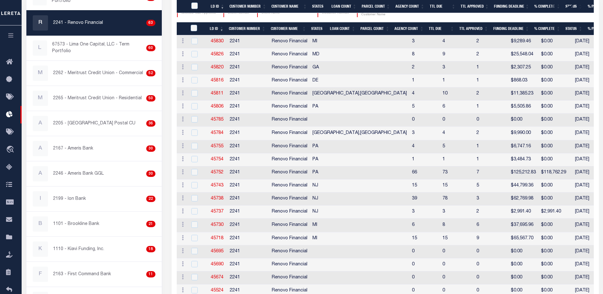
scroll to position [191, 0]
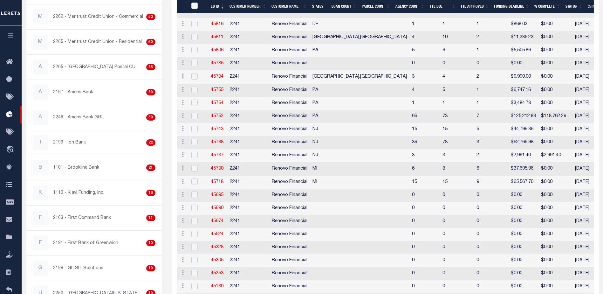
click at [220, 151] on td "45737" at bounding box center [217, 155] width 19 height 13
checkbox input "true"
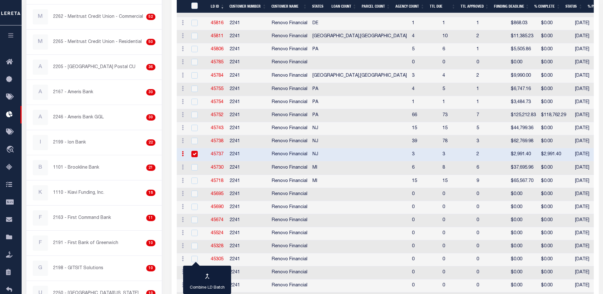
click at [220, 154] on link "45737" at bounding box center [217, 154] width 13 height 4
checkbox input "true"
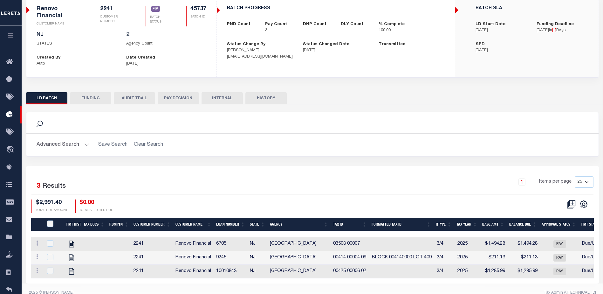
scroll to position [41, 0]
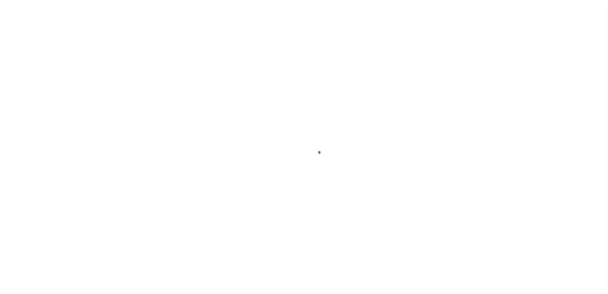
type input "$0.00"
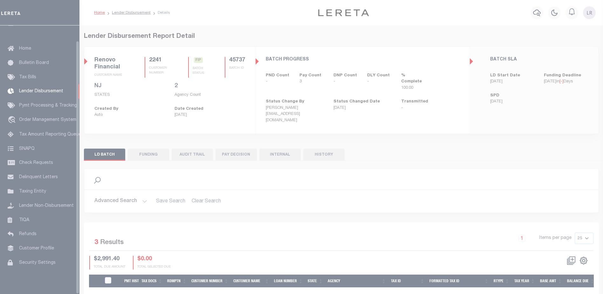
scroll to position [16, 0]
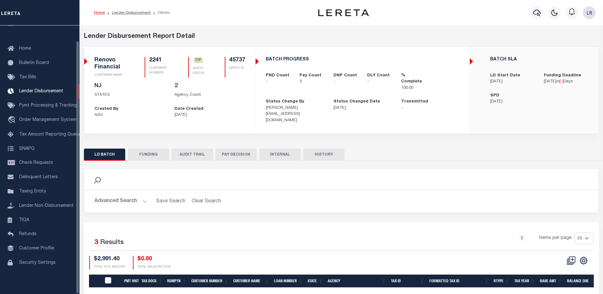
click at [146, 148] on button "FUNDING" at bounding box center [148, 154] width 41 height 12
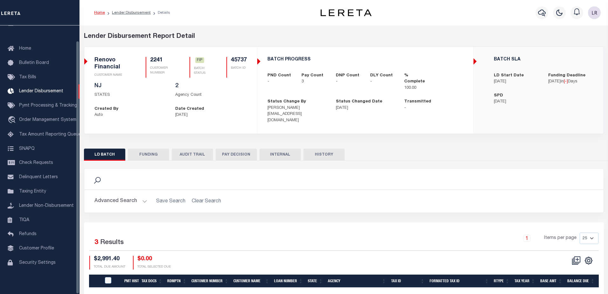
type input "$2,991.4"
type input "$0"
type input "[DATE]"
select select "100"
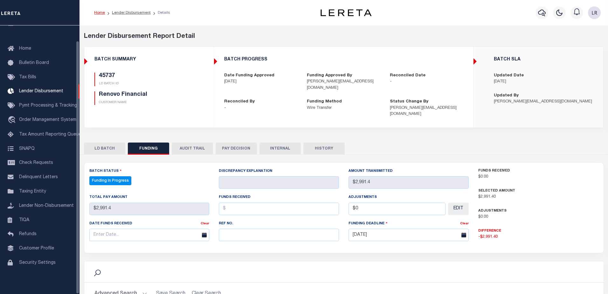
select select "100"
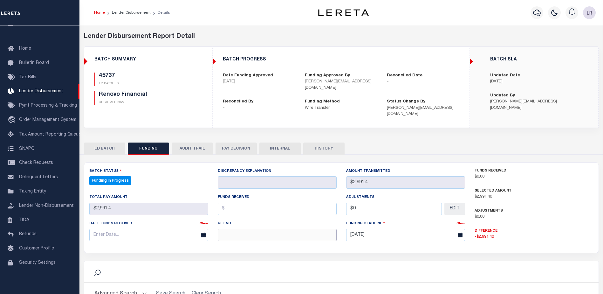
click at [224, 228] on input "text" at bounding box center [277, 234] width 119 height 12
paste input "20250827MMQFMP2700335408271658FT03"
type input "20250827MMQFMP2700335408271658FT03"
click at [229, 203] on input "text" at bounding box center [277, 208] width 119 height 12
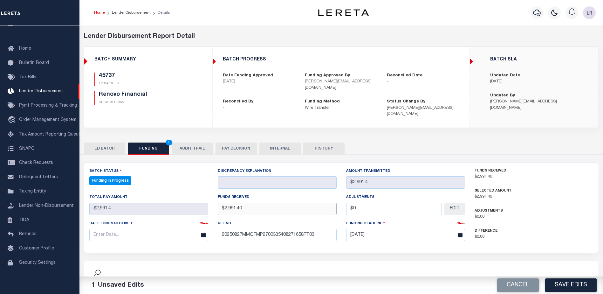
type input "$2,991.40"
click at [183, 228] on input "text" at bounding box center [148, 234] width 119 height 12
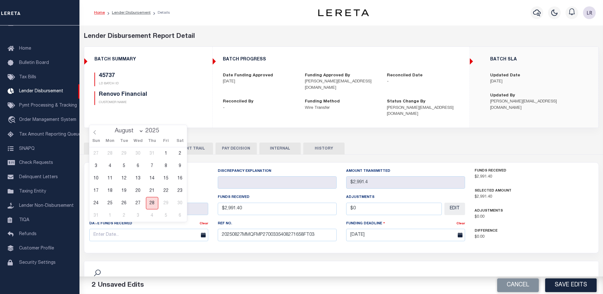
click at [147, 202] on span "28" at bounding box center [152, 203] width 12 height 12
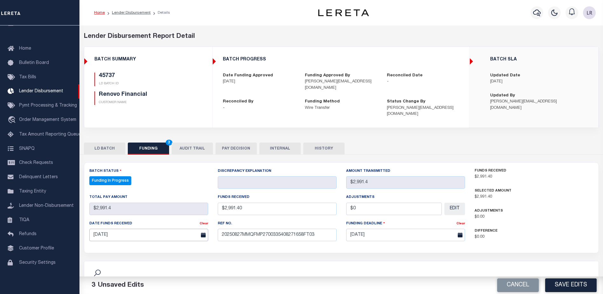
click at [147, 228] on input "[DATE]" at bounding box center [148, 234] width 119 height 12
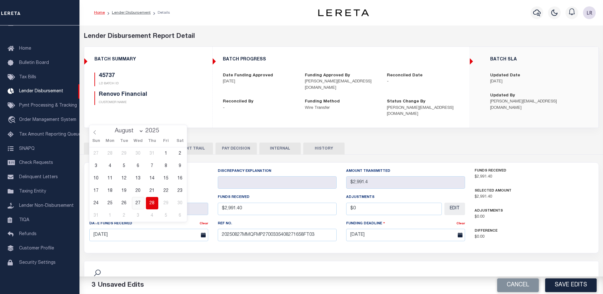
click at [142, 200] on span "27" at bounding box center [138, 203] width 12 height 12
type input "[DATE]"
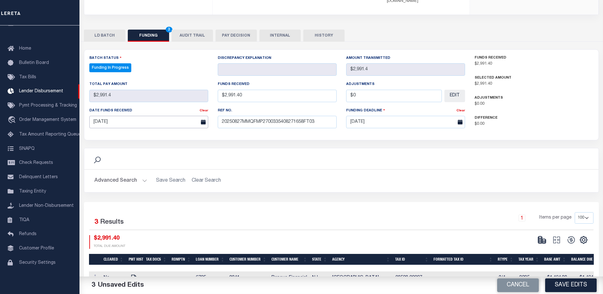
scroll to position [127, 0]
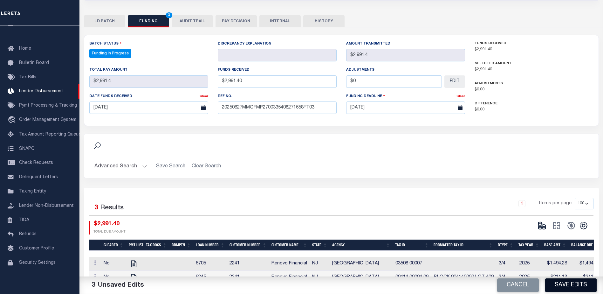
click at [569, 288] on button "Save Edits" at bounding box center [570, 285] width 51 height 14
type input "$2,991.4"
type input "$0"
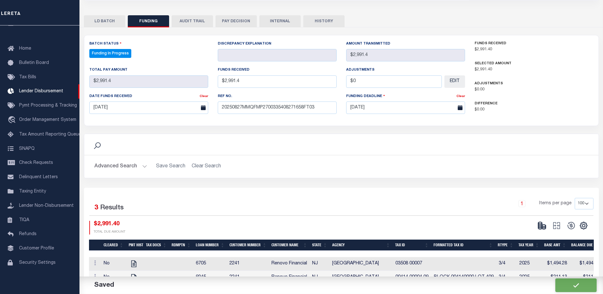
select select "100"
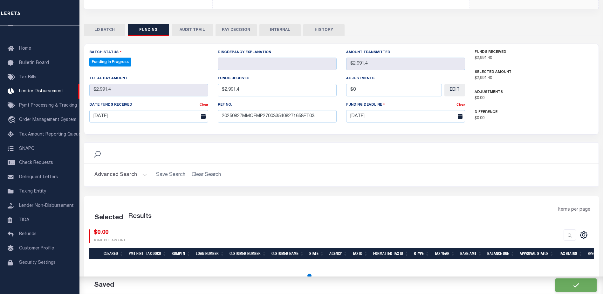
select select "100"
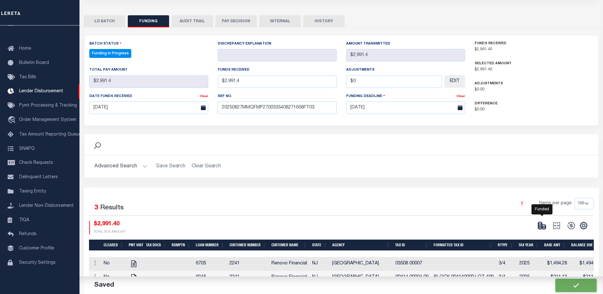
click at [540, 221] on icon at bounding box center [541, 225] width 9 height 9
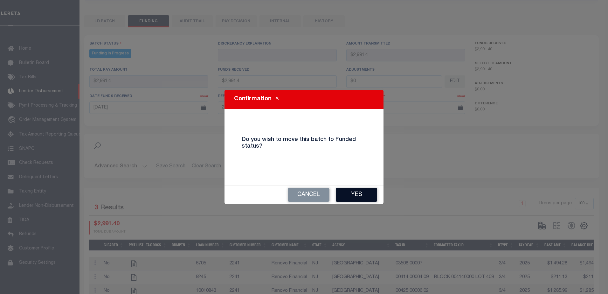
click at [367, 197] on button "Yes" at bounding box center [356, 195] width 41 height 14
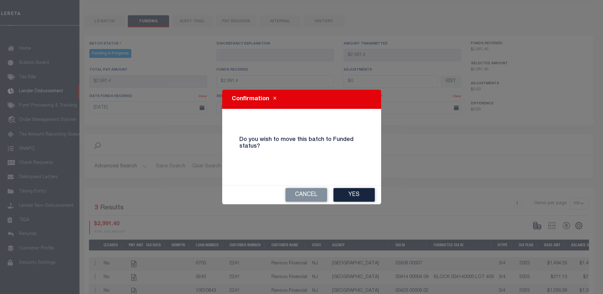
type input "$2,991.4"
type input "$0"
select select "100"
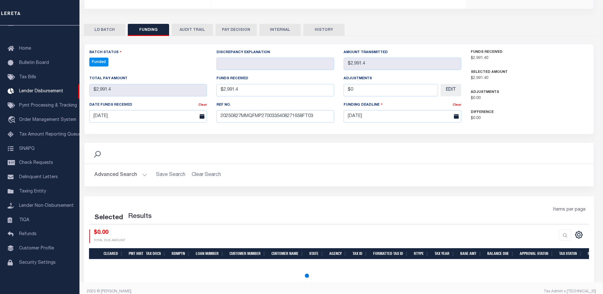
select select "100"
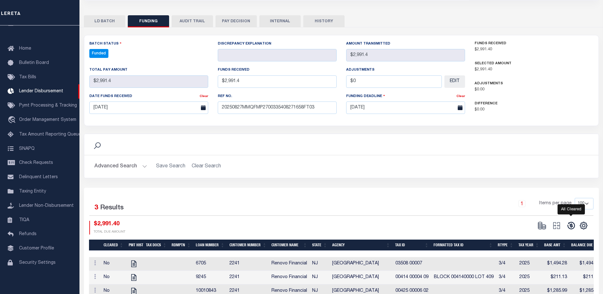
click at [570, 222] on icon at bounding box center [571, 225] width 9 height 9
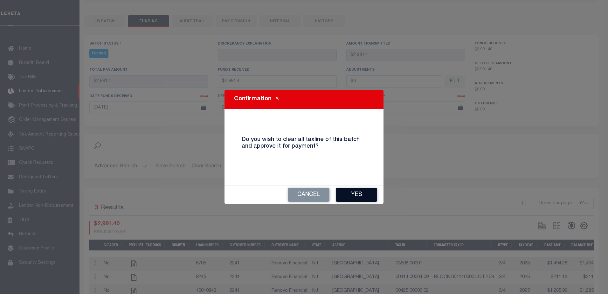
click at [365, 198] on button "Yes" at bounding box center [356, 195] width 41 height 14
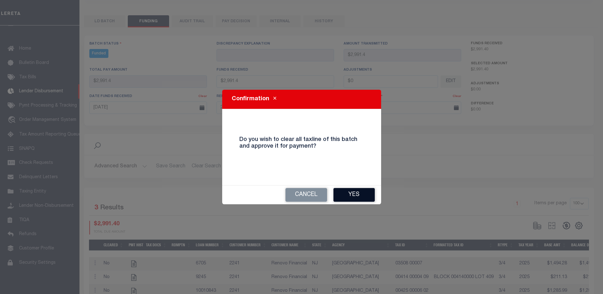
type input "$2,991.4"
type input "$0"
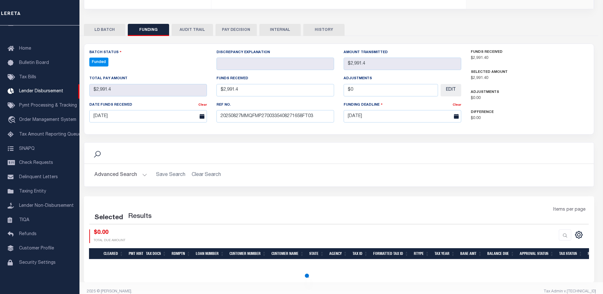
select select "100"
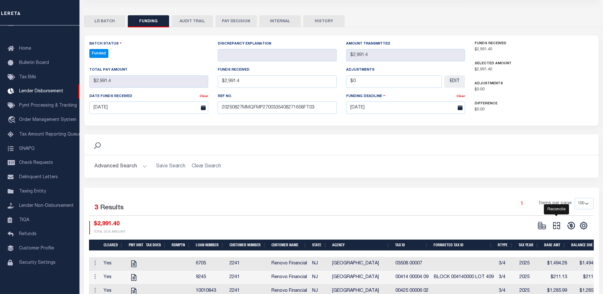
click at [556, 221] on icon "" at bounding box center [556, 225] width 9 height 9
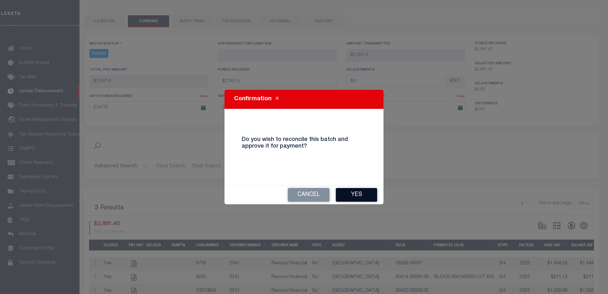
click at [360, 194] on button "Yes" at bounding box center [356, 195] width 41 height 14
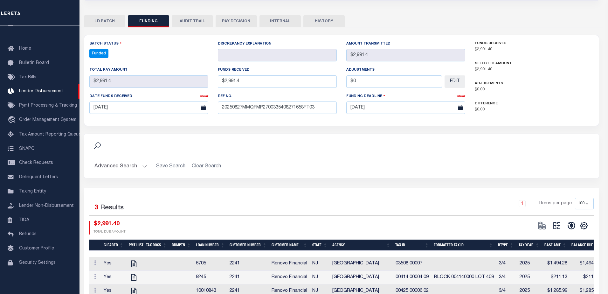
type input "$2,991.4"
type input "$0"
select select "100"
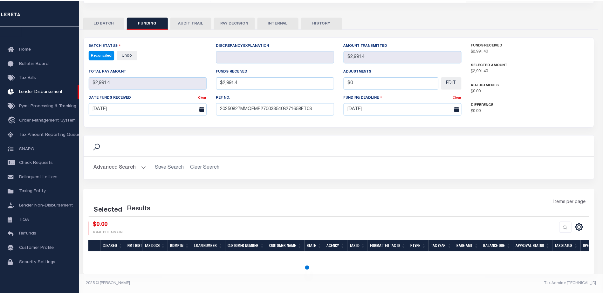
scroll to position [119, 0]
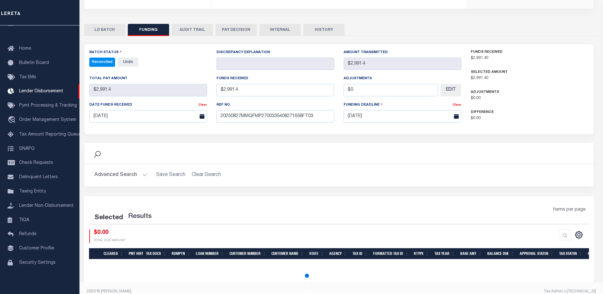
select select "100"
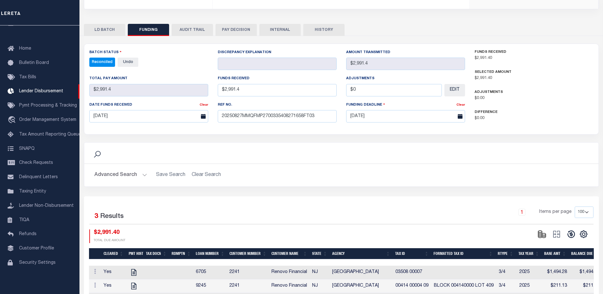
click at [281, 19] on div "LD BATCH FUNDING AUDIT TRAIL PAY DECISION INTERNAL HISTORY" at bounding box center [341, 165] width 524 height 293
click at [279, 24] on button "INTERNAL" at bounding box center [279, 30] width 41 height 12
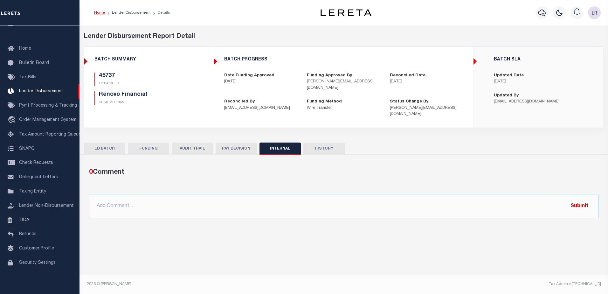
click at [469, 183] on div "0 Comment @[PERSON_NAME] @[PERSON_NAME] @[PERSON_NAME] @[PERSON_NAME] @[PERSON_…" at bounding box center [343, 192] width 519 height 51
click at [477, 194] on input "text" at bounding box center [343, 206] width 509 height 24
paste input "ORG AMT - $9949.42 45737-$2991.4 45783-$1279.99 45788-$1778.56 45798-$522.59 45…"
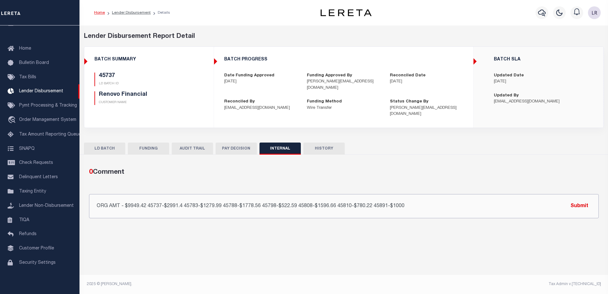
type input "ORG AMT - $9949.42 45737-$2991.4 45783-$1279.99 45788-$1778.56 45798-$522.59 45…"
click at [582, 202] on button "Submit" at bounding box center [579, 205] width 26 height 13
click at [133, 15] on link "Lender Disbursement" at bounding box center [131, 13] width 39 height 4
checkbox input "true"
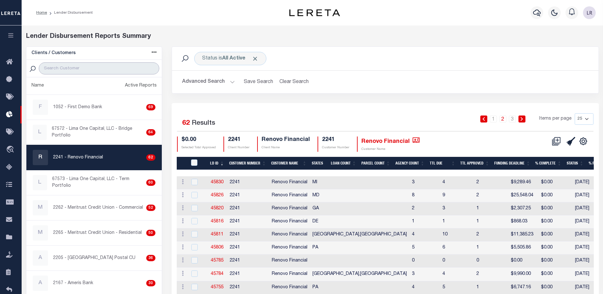
click at [90, 69] on input "search" at bounding box center [99, 68] width 120 height 12
paste input "PENNIAN BANK"
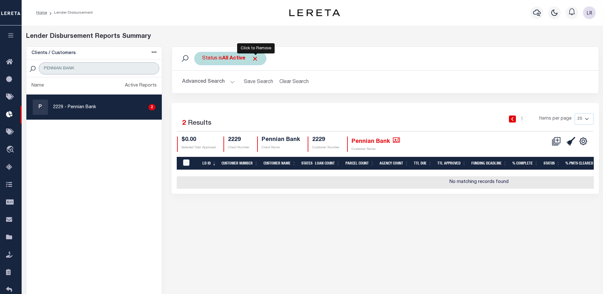
type input "PENNIAN BANK"
click at [252, 60] on span "Click to Remove" at bounding box center [255, 58] width 7 height 7
click at [218, 61] on div "Status" at bounding box center [209, 58] width 31 height 13
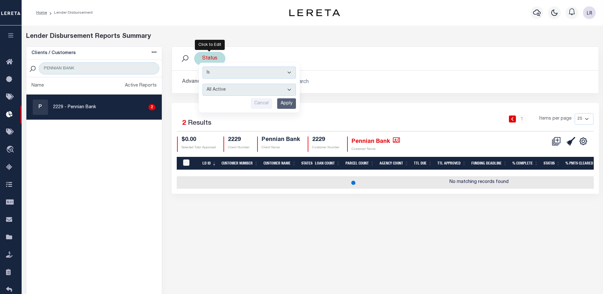
click at [266, 86] on select "All Active Approval In Progress Batching In Progress Complete Do Not Pay Escrow…" at bounding box center [248, 90] width 93 height 12
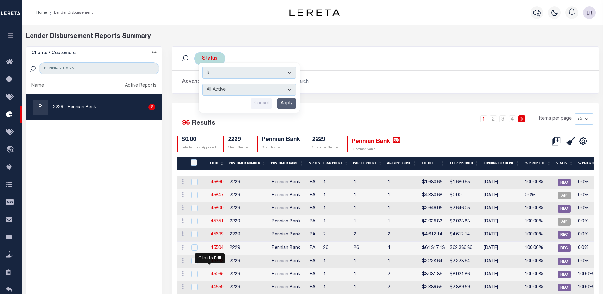
select select "REC"
click at [202, 84] on select "All Active Approval In Progress Batching In Progress Complete Do Not Pay Escrow…" at bounding box center [248, 90] width 93 height 12
click at [285, 107] on input "Apply" at bounding box center [286, 103] width 19 height 10
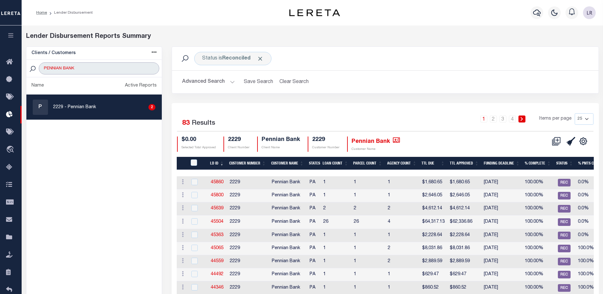
drag, startPoint x: 126, startPoint y: 68, endPoint x: 62, endPoint y: 69, distance: 63.6
click at [62, 69] on input "PENNIAN BANK" at bounding box center [99, 68] width 120 height 12
type input "PENNIAN"
click at [260, 59] on span "Click to Remove" at bounding box center [260, 58] width 7 height 7
click at [215, 54] on div "Status" at bounding box center [209, 58] width 31 height 13
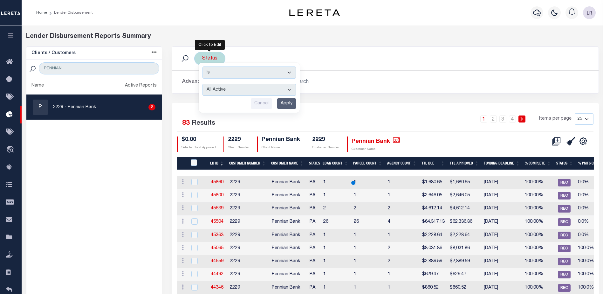
click at [219, 85] on select "All Active Approval In Progress Batching In Progress Complete Do Not Pay Escrow…" at bounding box center [248, 90] width 93 height 12
click at [202, 84] on select "All Active Approval In Progress Batching In Progress Complete Do Not Pay Escrow…" at bounding box center [248, 90] width 93 height 12
click at [285, 101] on input "Apply" at bounding box center [286, 103] width 19 height 10
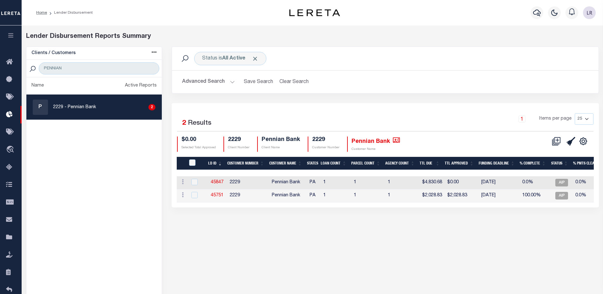
click at [216, 191] on td "45751" at bounding box center [217, 195] width 19 height 13
checkbox input "true"
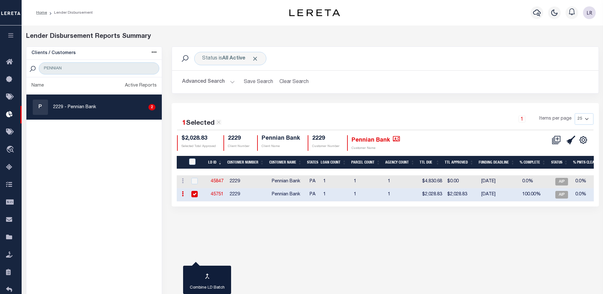
click at [216, 194] on link "45751" at bounding box center [217, 194] width 13 height 4
checkbox input "true"
